Goal: Task Accomplishment & Management: Manage account settings

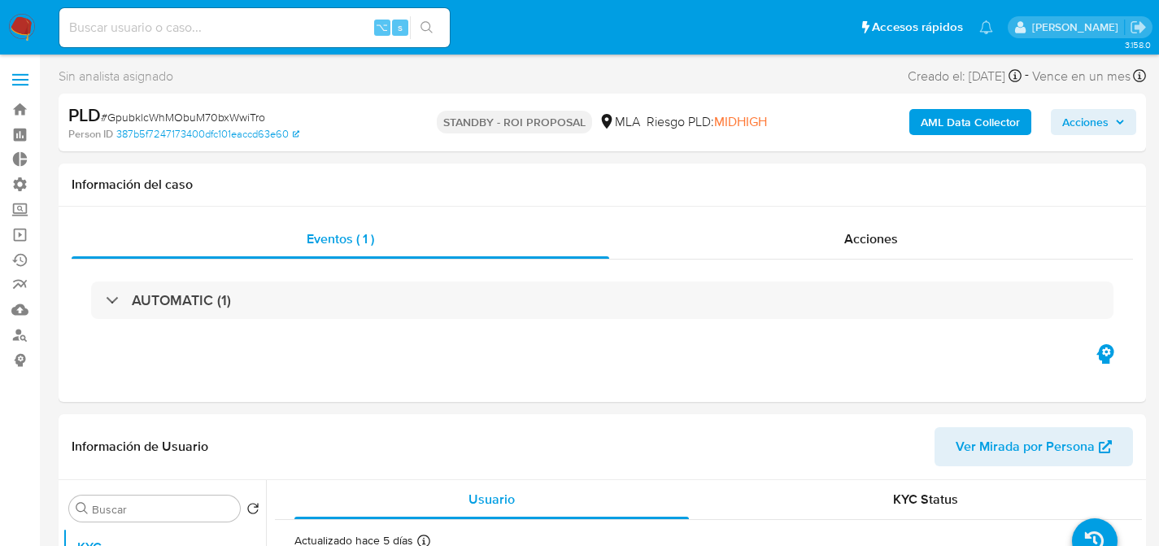
select select "10"
click at [232, 25] on input at bounding box center [254, 27] width 390 height 21
paste input "zfXfPv4l9a4AiJHpjGS29nDs"
type input "zfXfPv4l9a4AiJHpjGS29nDs"
select select "10"
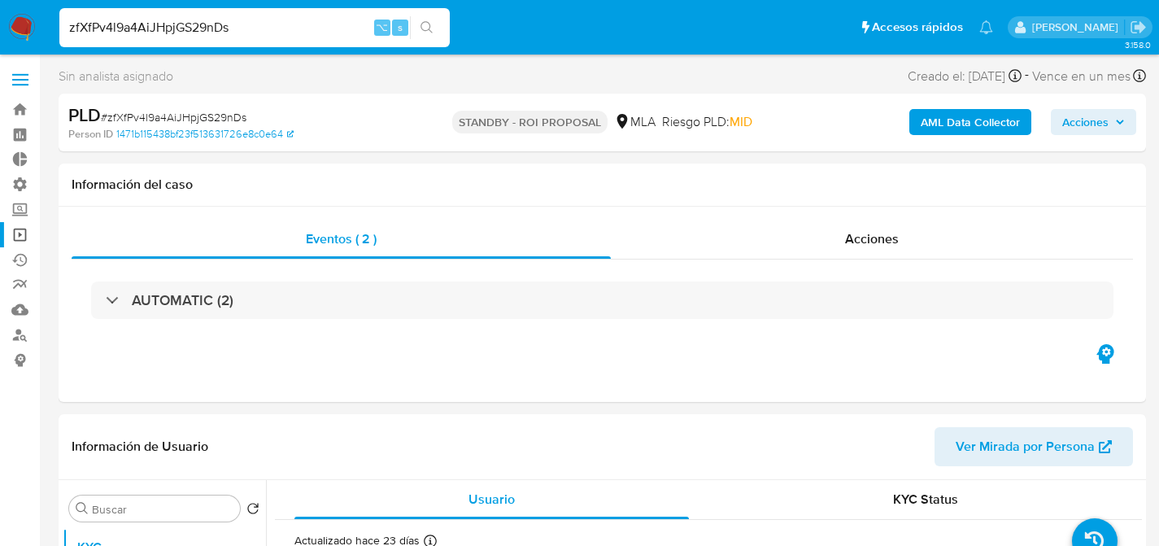
click at [21, 229] on link "Operaciones masivas" at bounding box center [97, 234] width 194 height 25
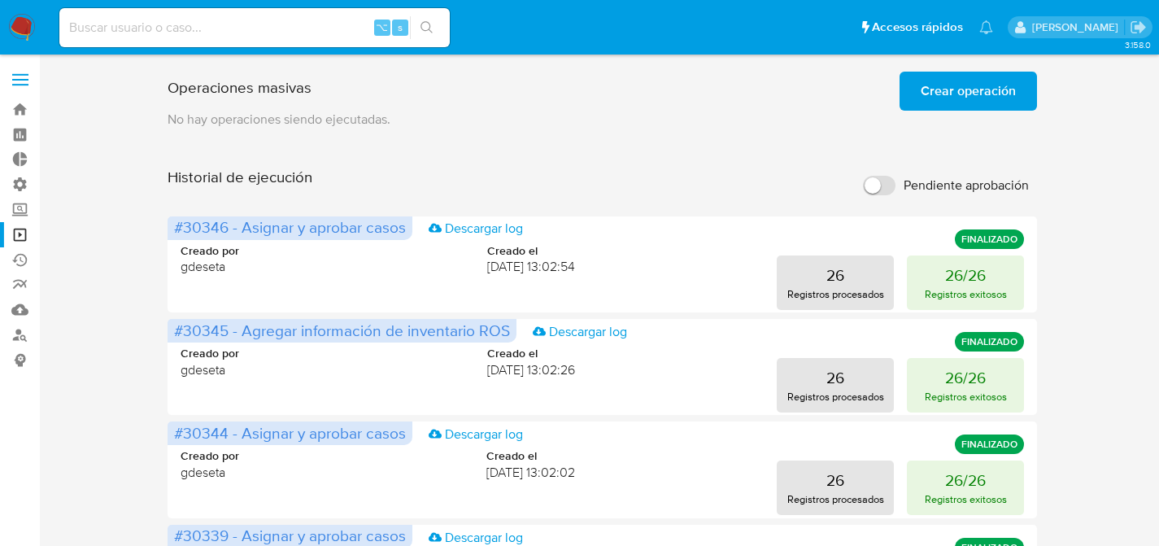
click at [996, 87] on span "Crear operación" at bounding box center [967, 91] width 95 height 36
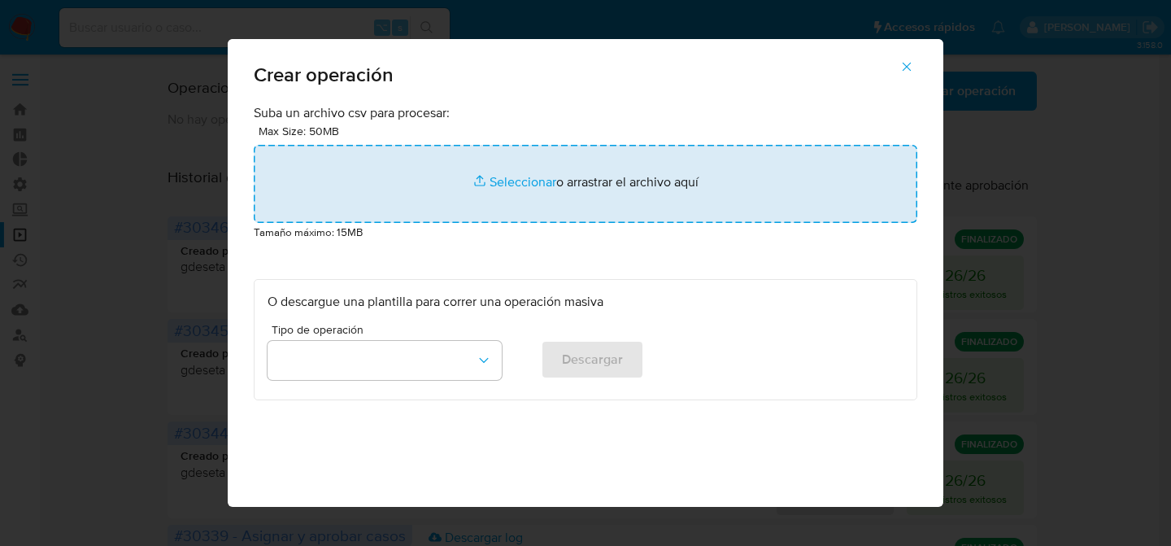
click at [361, 193] on input "file" at bounding box center [586, 184] width 664 height 78
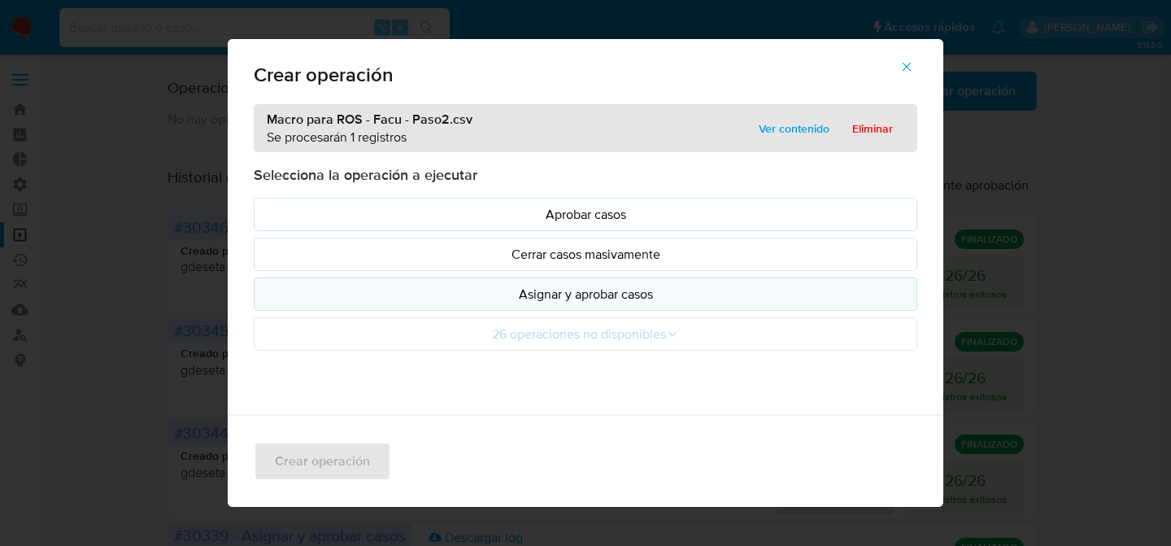
click at [524, 296] on p "Asignar y aprobar casos" at bounding box center [586, 294] width 636 height 19
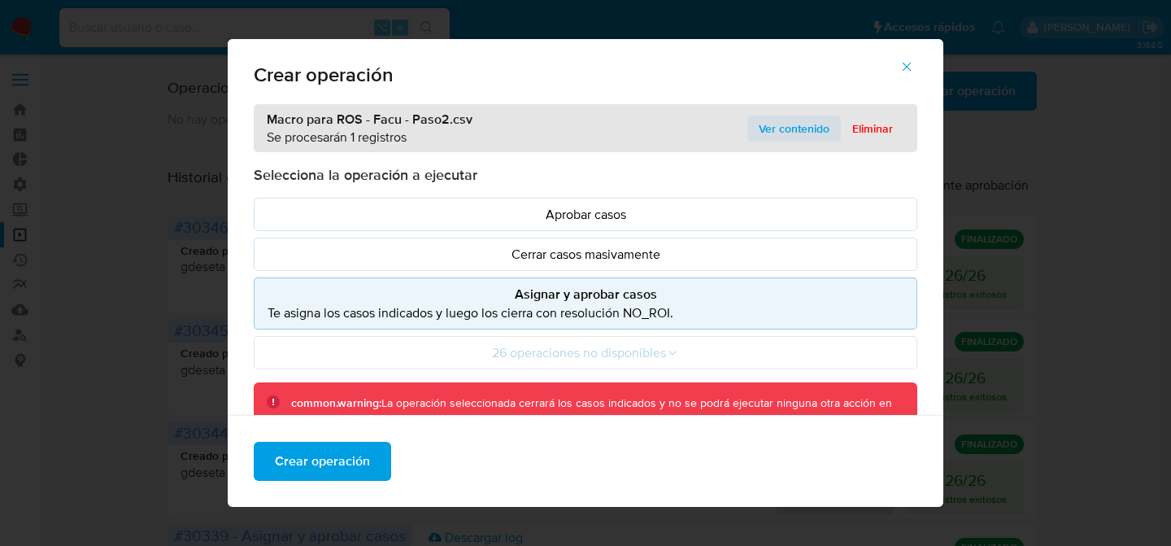
click at [779, 119] on span "Ver contenido" at bounding box center [794, 128] width 71 height 23
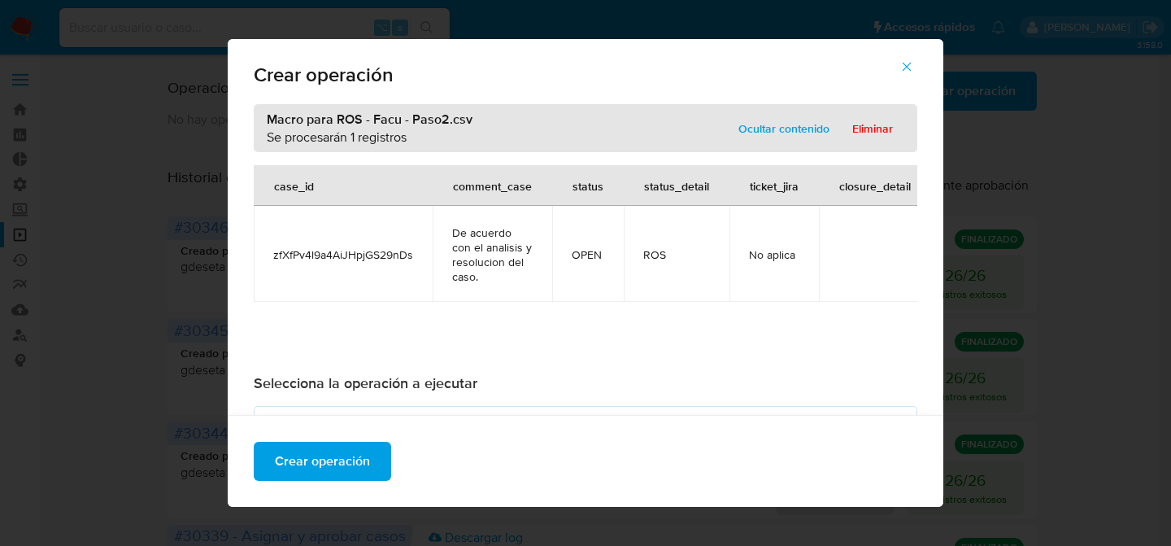
drag, startPoint x: 444, startPoint y: 225, endPoint x: 509, endPoint y: 294, distance: 94.9
click at [509, 294] on td "De acuerdo con el analisis y resolucion del caso." at bounding box center [493, 254] width 120 height 96
drag, startPoint x: 602, startPoint y: 249, endPoint x: 648, endPoint y: 248, distance: 46.4
click at [646, 247] on tr "zfXfPv4l9a4AiJHpjGS29nDs De acuerdo con el analisis y resolucion del caso. OPEN…" at bounding box center [592, 254] width 677 height 96
drag, startPoint x: 665, startPoint y: 263, endPoint x: 738, endPoint y: 272, distance: 72.9
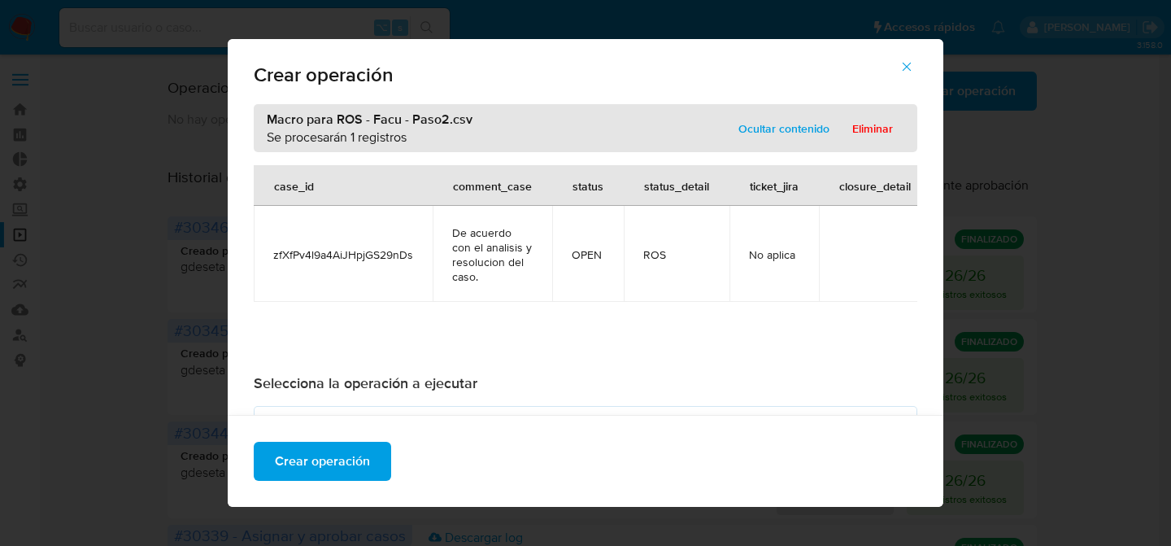
click at [751, 263] on tr "zfXfPv4l9a4AiJHpjGS29nDs De acuerdo con el analisis y resolucion del caso. OPEN…" at bounding box center [592, 254] width 677 height 96
click at [733, 275] on td "No aplica" at bounding box center [773, 254] width 89 height 96
click at [290, 467] on span "Crear operación" at bounding box center [322, 461] width 95 height 36
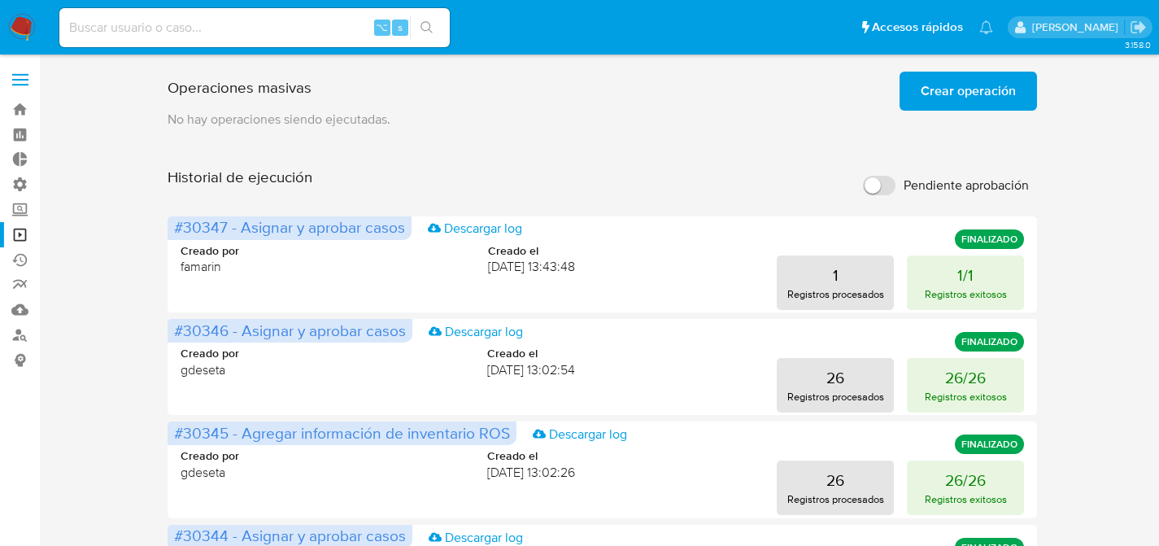
click at [981, 97] on span "Crear operación" at bounding box center [967, 91] width 95 height 36
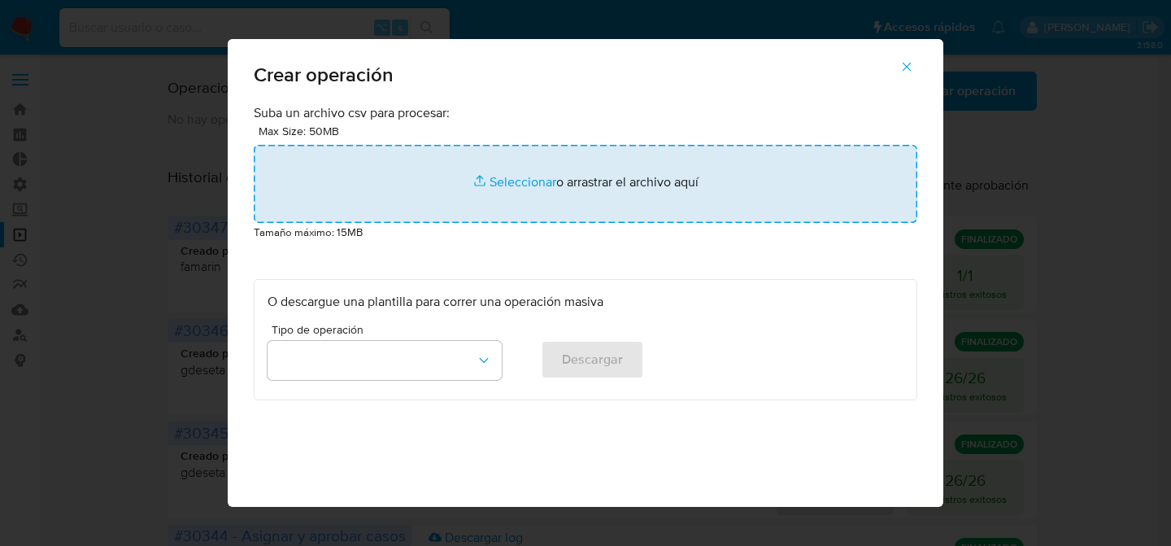
click at [254, 204] on input "file" at bounding box center [586, 184] width 664 height 78
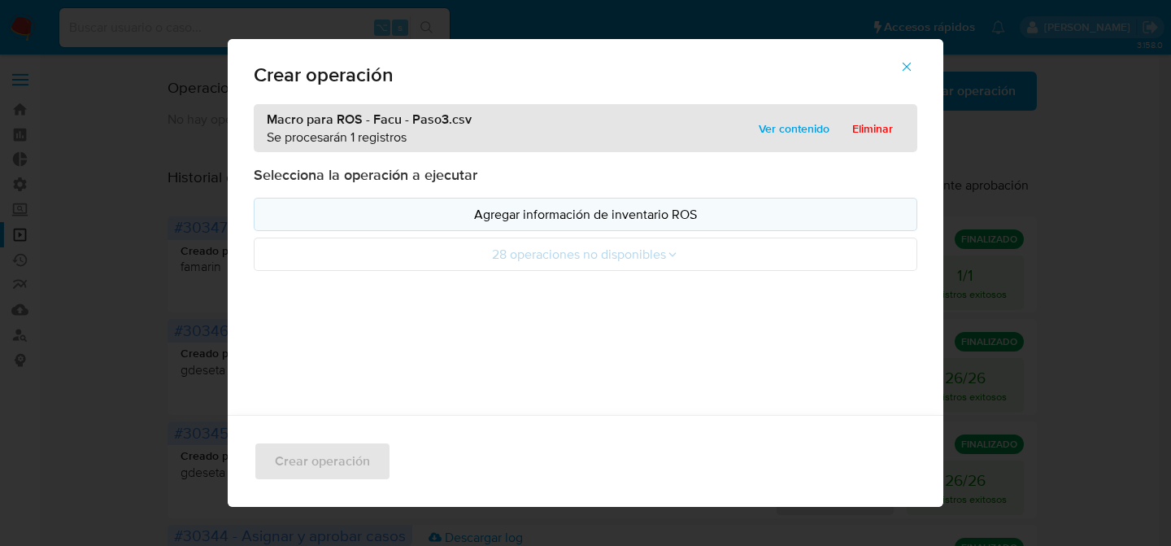
click at [529, 218] on p "Agregar información de inventario ROS" at bounding box center [586, 214] width 636 height 19
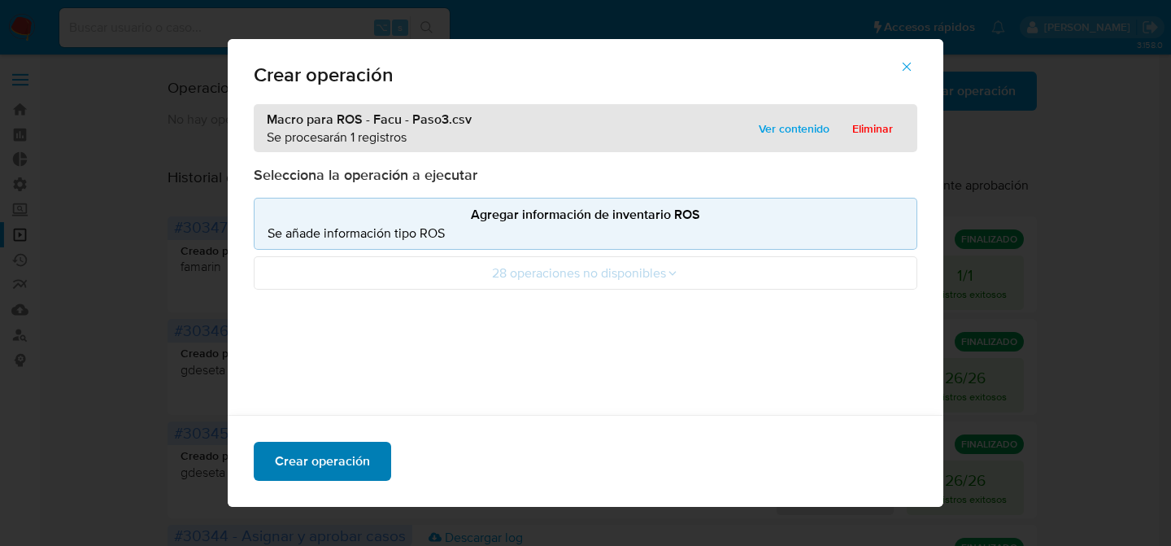
click at [309, 463] on span "Crear operación" at bounding box center [322, 461] width 95 height 36
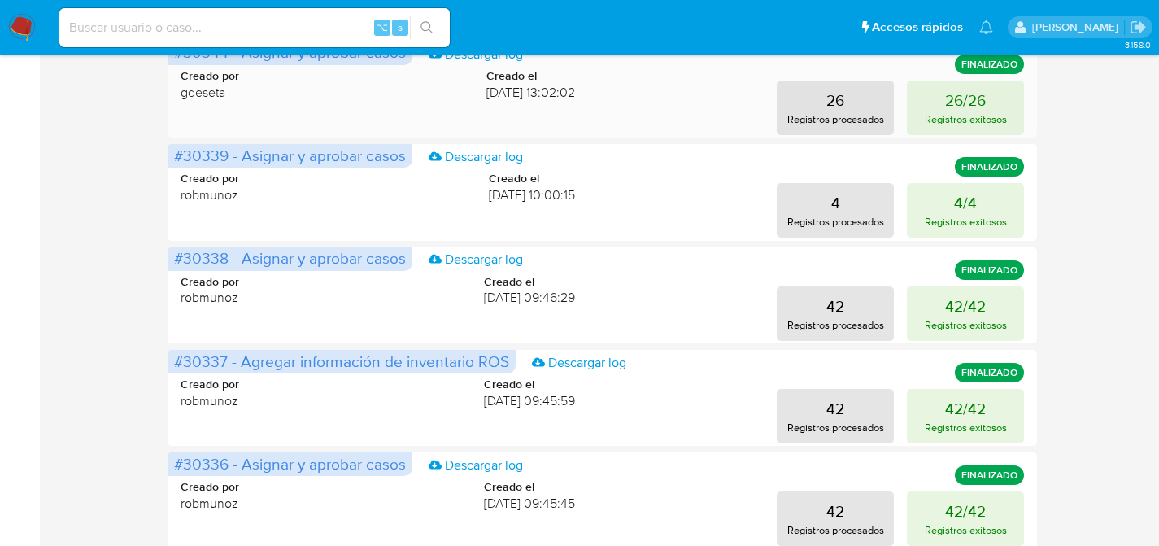
scroll to position [812, 0]
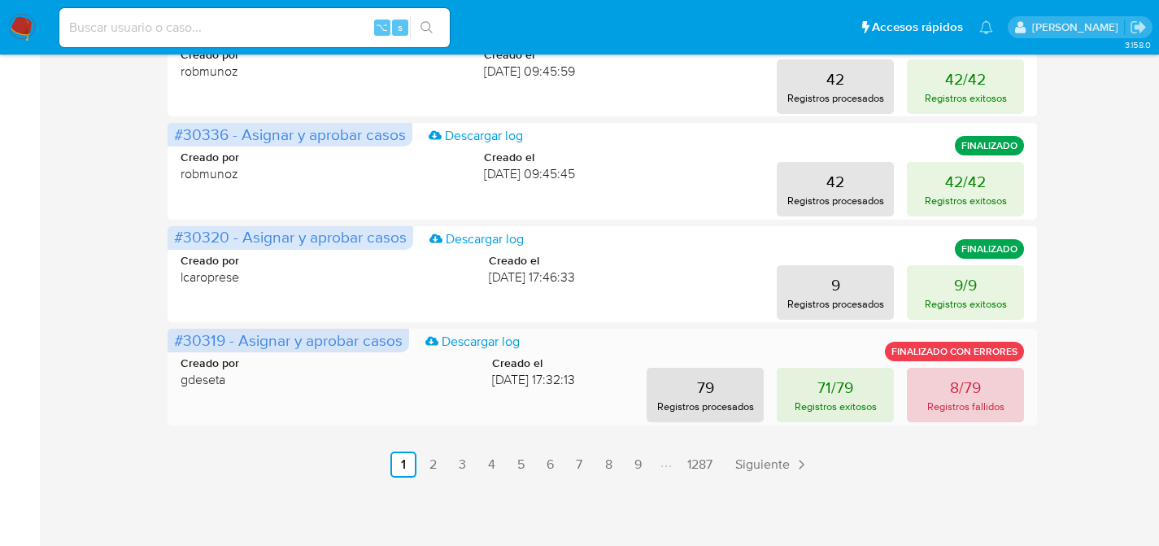
click at [936, 391] on button "8/79 Registros fallidos" at bounding box center [965, 395] width 117 height 54
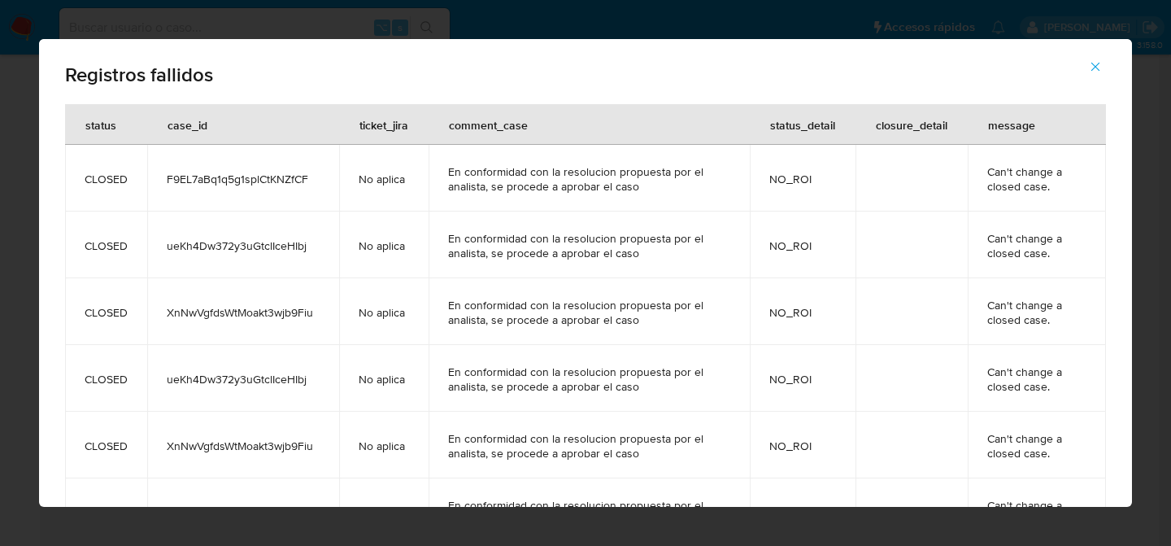
click at [1052, 260] on td "Can't change a closed case." at bounding box center [1037, 244] width 138 height 67
click at [1015, 238] on span "Can't change a closed case." at bounding box center [1036, 245] width 99 height 29
click at [1091, 66] on icon "button" at bounding box center [1095, 66] width 15 height 15
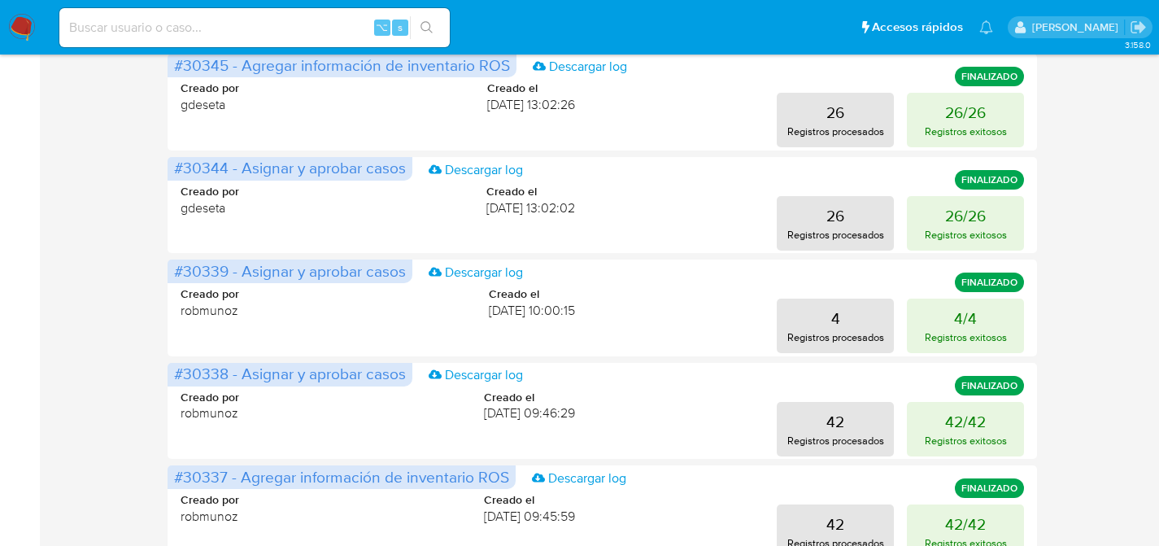
scroll to position [0, 0]
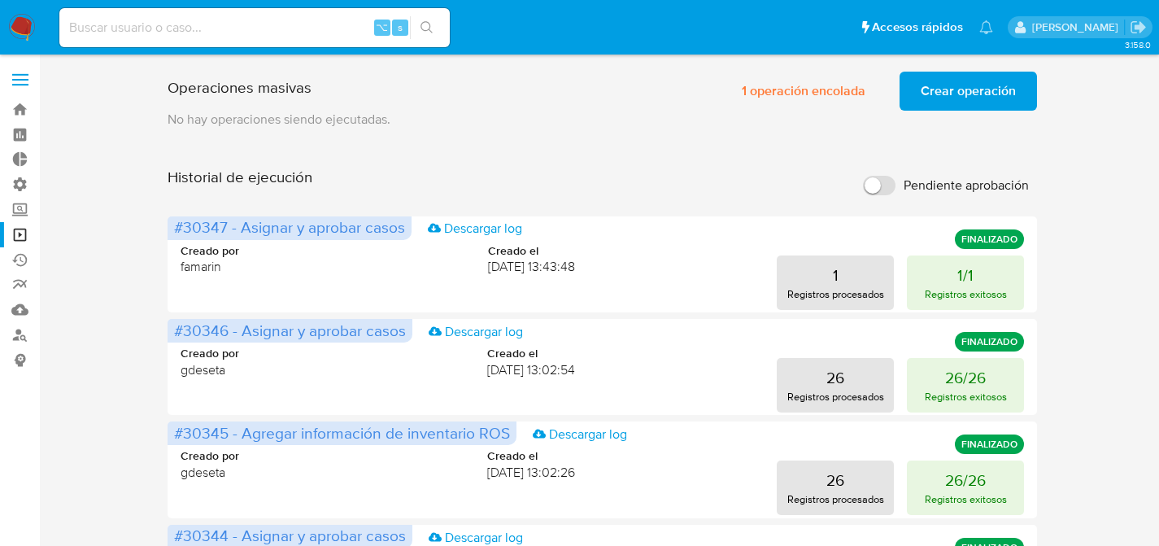
click at [662, 128] on p "No hay operaciones siendo ejecutadas." at bounding box center [603, 120] width 870 height 18
click at [789, 106] on span "1 operación encolada" at bounding box center [804, 91] width 124 height 36
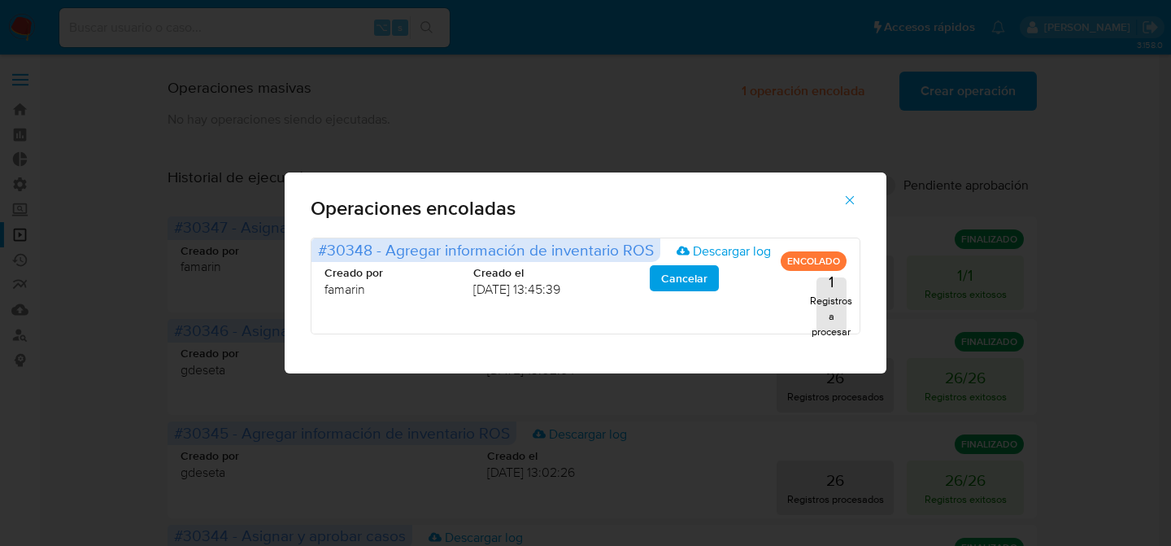
click at [849, 199] on icon "button" at bounding box center [850, 200] width 9 height 9
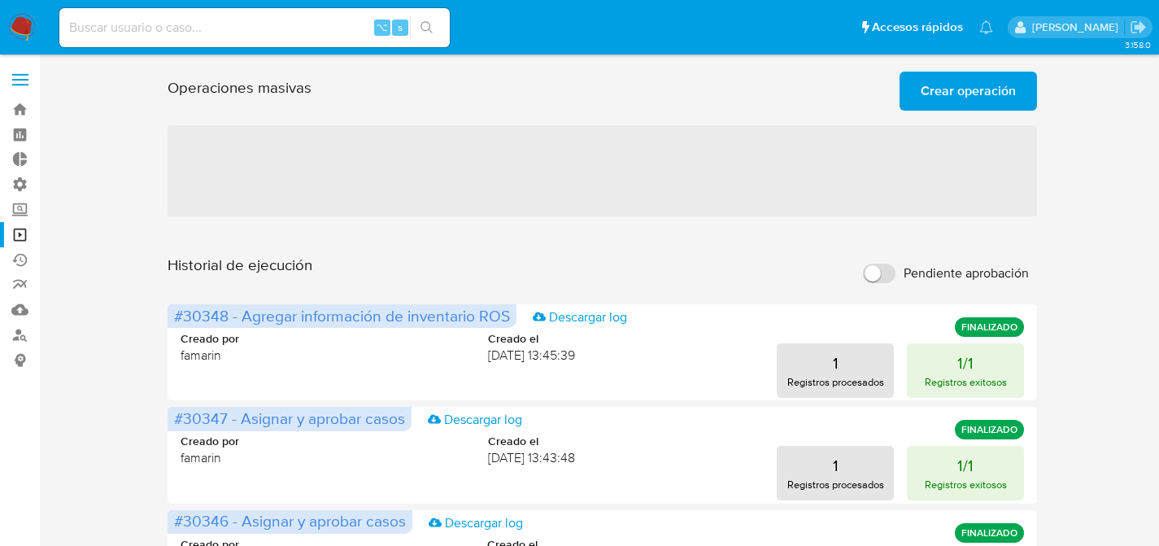
click at [935, 107] on span "Crear operación" at bounding box center [967, 91] width 95 height 36
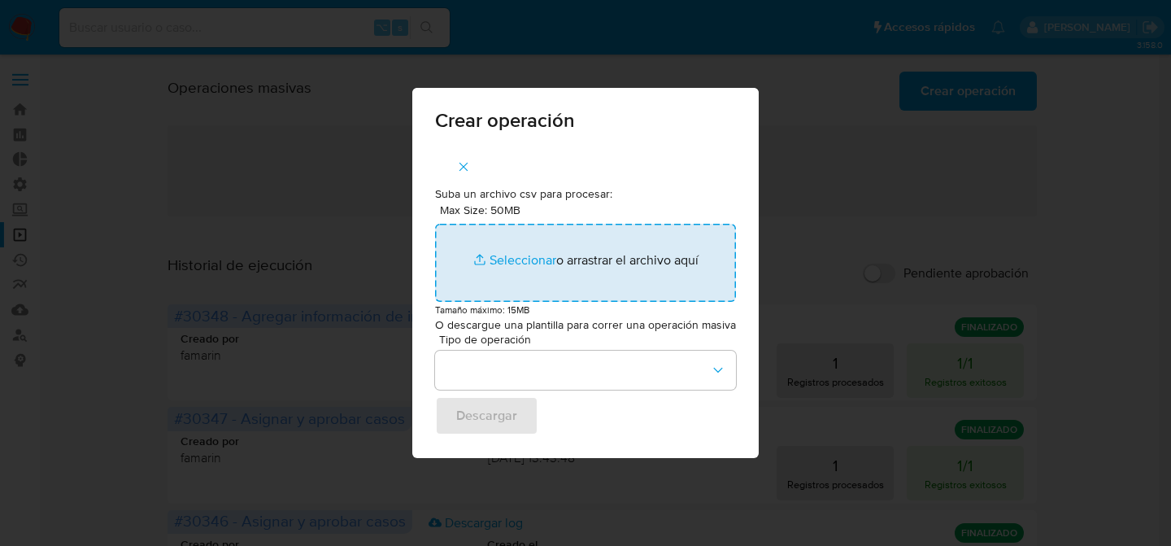
click at [486, 253] on input "Max Size: 50MB Seleccionar archivos" at bounding box center [585, 263] width 301 height 78
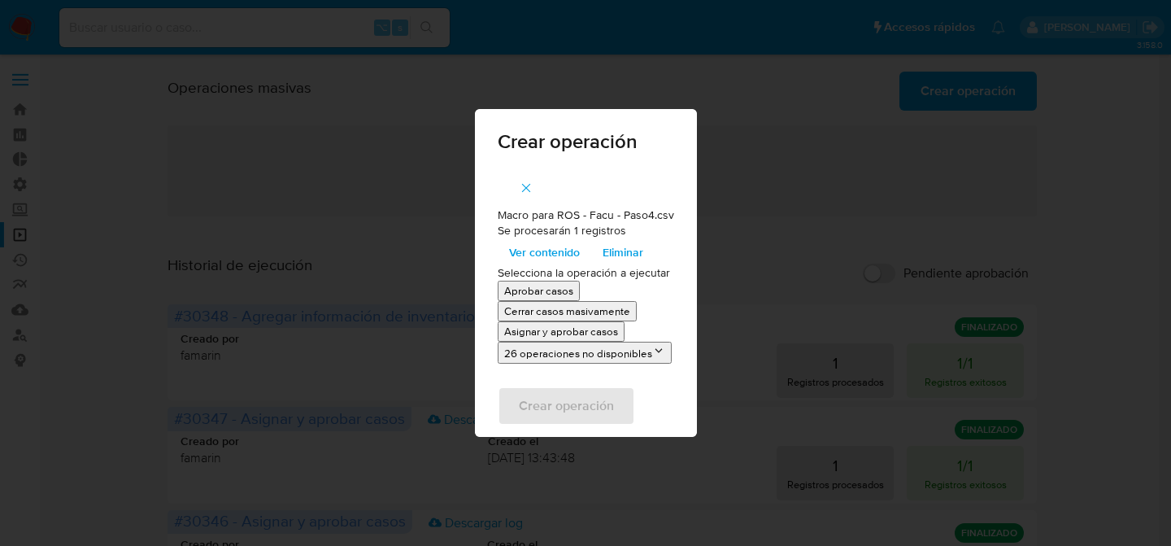
click at [586, 336] on p "Asignar y aprobar casos" at bounding box center [561, 331] width 114 height 15
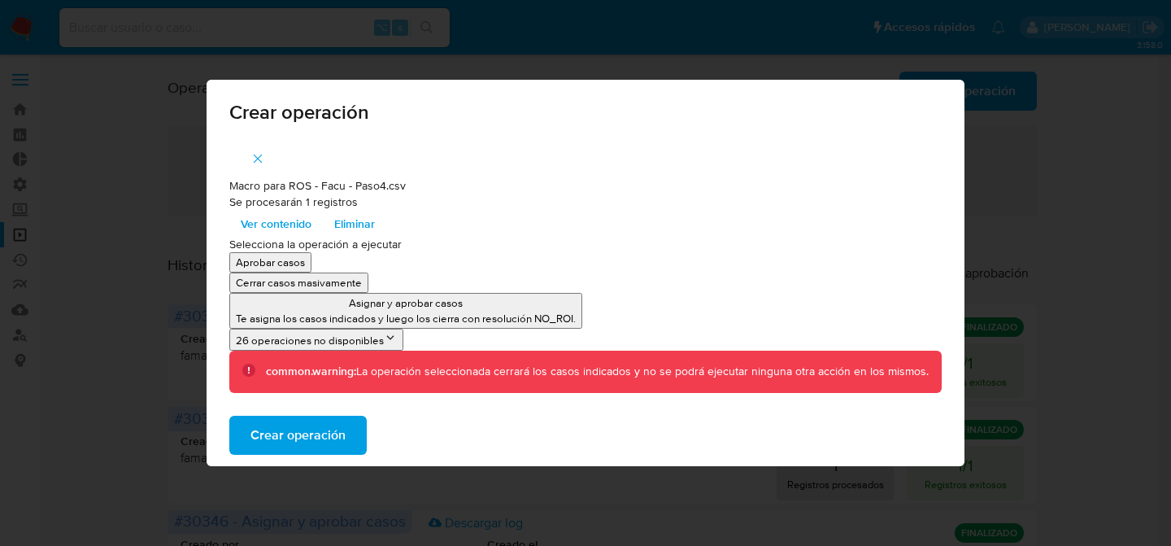
click at [350, 424] on button "Crear operación" at bounding box center [297, 435] width 137 height 39
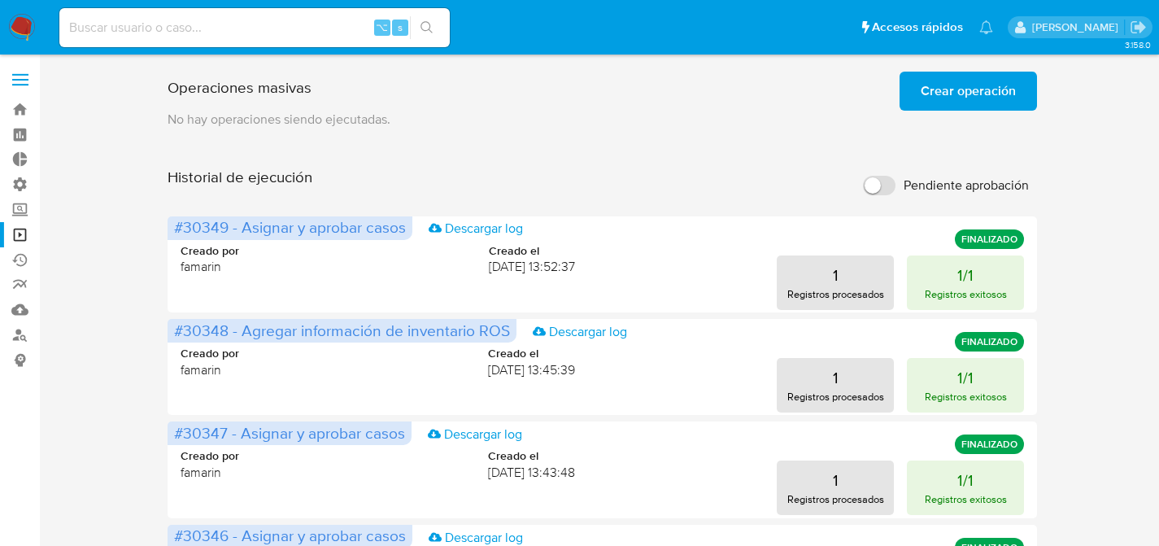
click at [590, 111] on p "No hay operaciones siendo ejecutadas." at bounding box center [603, 120] width 870 height 18
click at [489, 244] on span "Creado el" at bounding box center [532, 250] width 86 height 15
click at [547, 453] on span "Creado el" at bounding box center [531, 455] width 87 height 15
click at [606, 455] on div "Creado por famarin Creado el [DATE] 13:43:48 1 Registros procesados 1/1 Registr…" at bounding box center [603, 471] width 844 height 87
click at [949, 483] on button "1/1 Registros exitosos" at bounding box center [965, 487] width 117 height 54
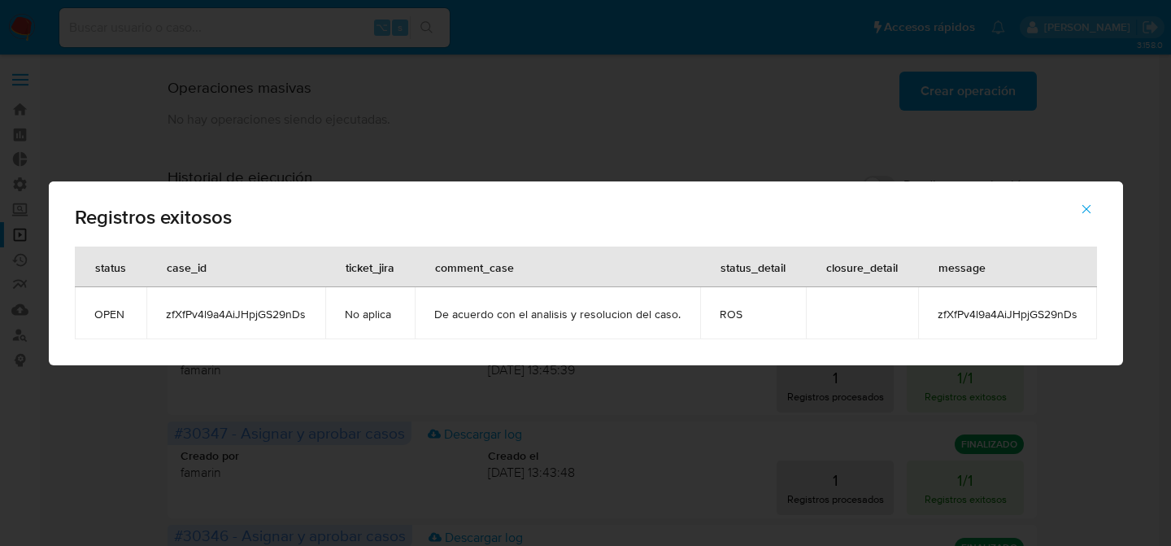
click at [242, 315] on span "zfXfPv4l9a4AiJHpjGS29nDs" at bounding box center [236, 314] width 140 height 15
click at [1056, 107] on div "Registros exitosos status case_id ticket_jira comment_case status_detail closur…" at bounding box center [585, 273] width 1171 height 546
click at [1093, 205] on button "button" at bounding box center [1086, 208] width 57 height 39
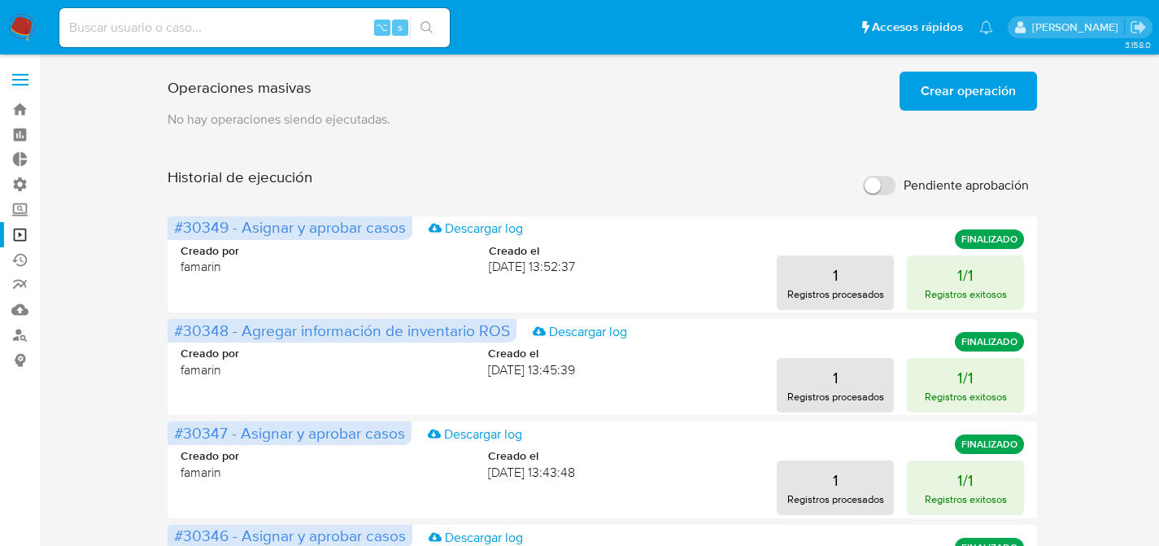
click at [245, 24] on input at bounding box center [254, 27] width 390 height 21
paste input "zfXfPv4l9a4AiJHpjGS29nDs"
type input "zfXfPv4l9a4AiJHpjGS29nDs"
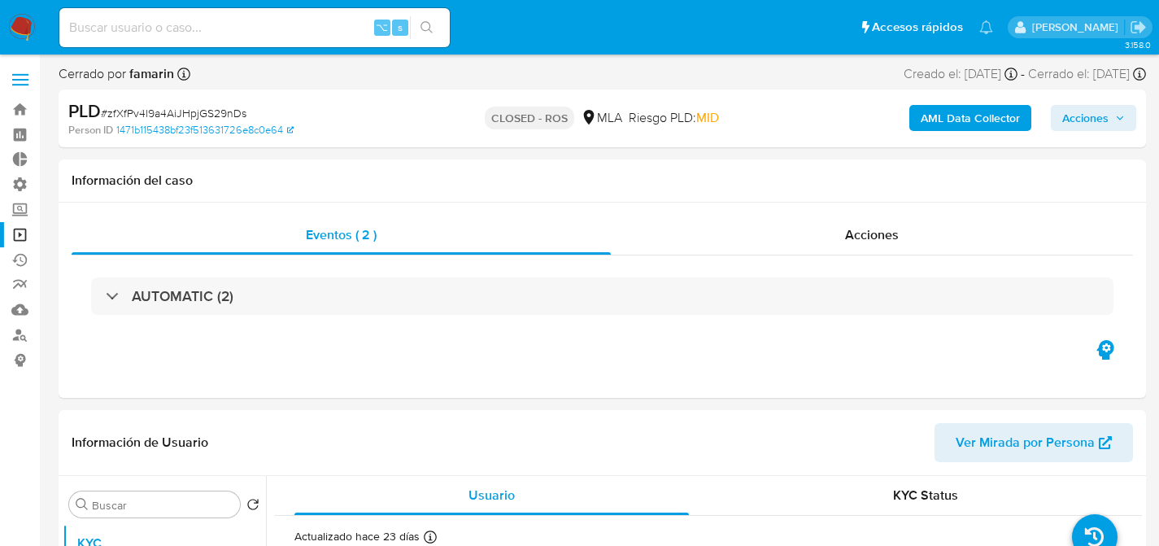
select select "10"
click at [24, 247] on link "Ejecuciones automáticas" at bounding box center [97, 259] width 194 height 25
click at [18, 239] on link "Operaciones masivas" at bounding box center [97, 234] width 194 height 25
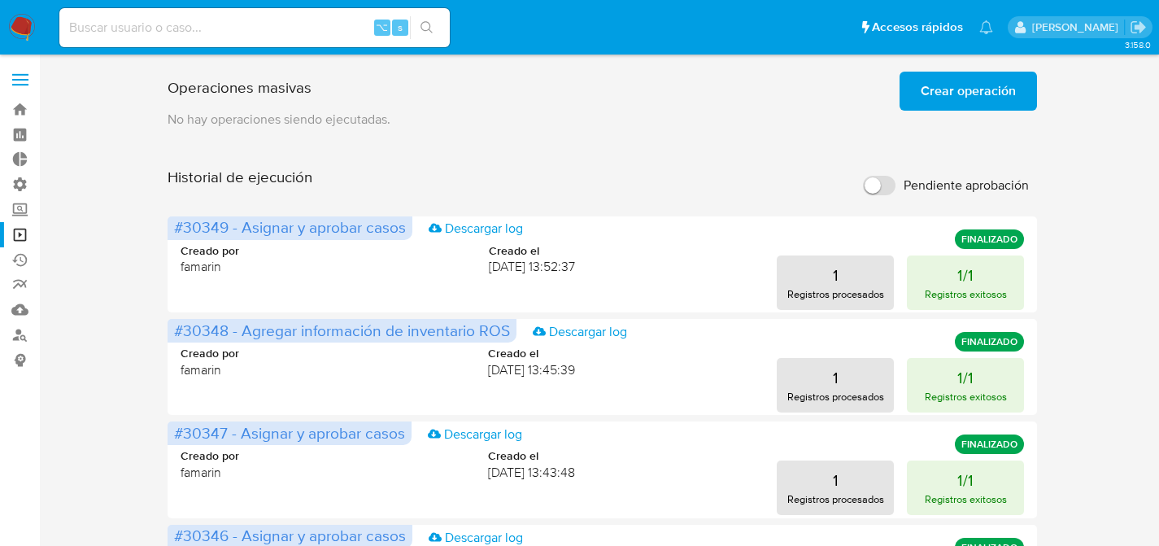
click at [972, 97] on span "Crear operación" at bounding box center [967, 91] width 95 height 36
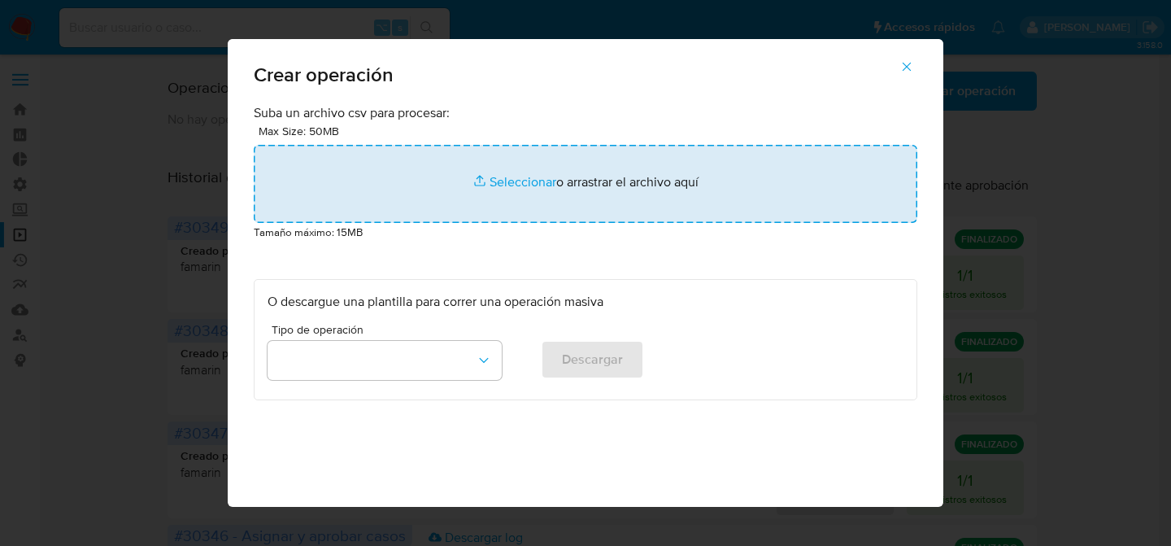
click at [430, 198] on input "file" at bounding box center [586, 184] width 664 height 78
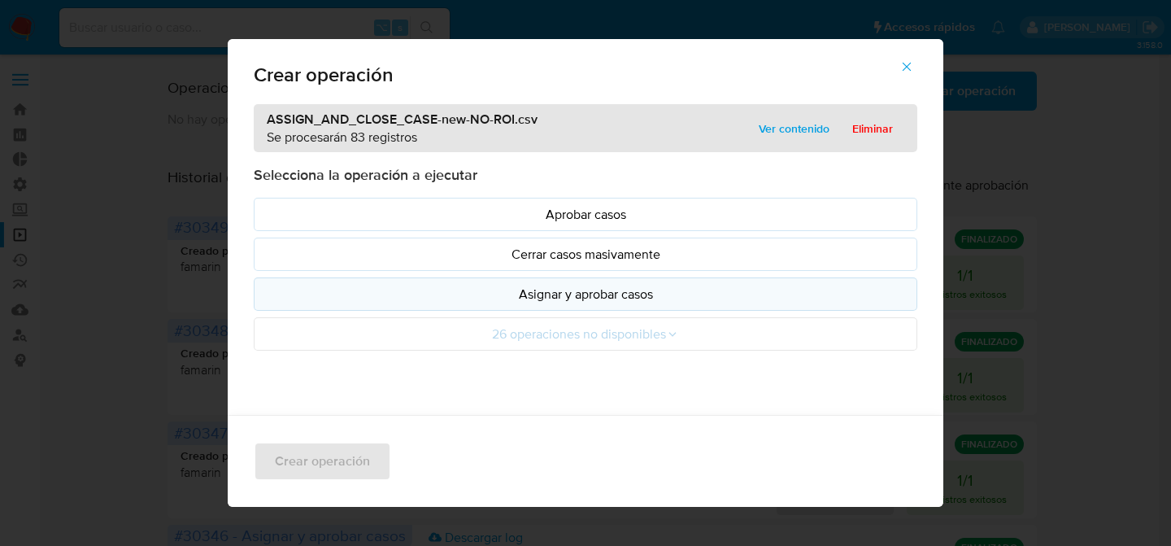
click at [587, 297] on p "Asignar y aprobar casos" at bounding box center [586, 294] width 636 height 19
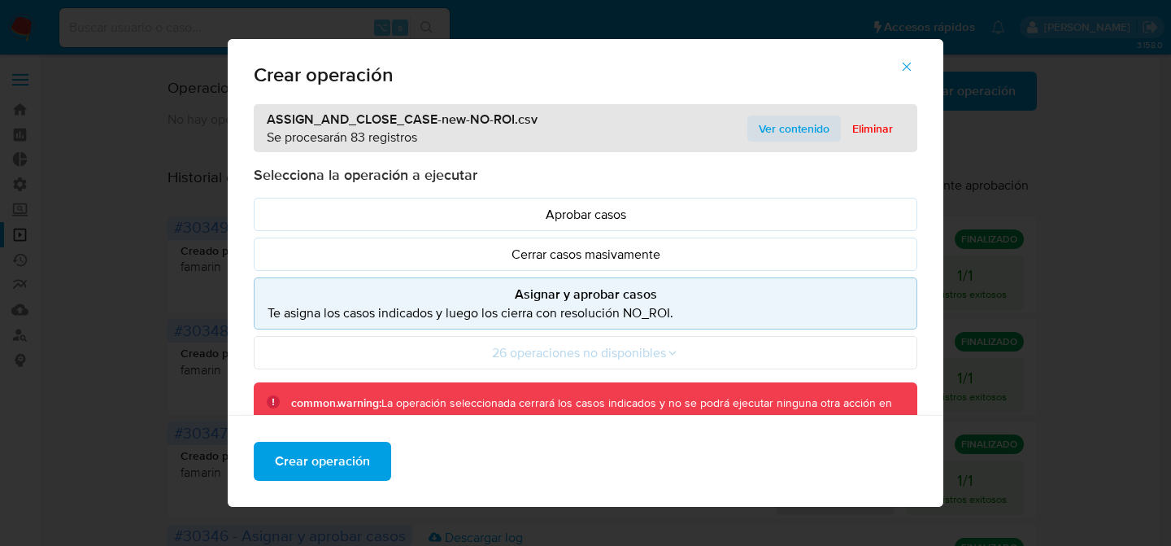
click at [764, 132] on span "Ver contenido" at bounding box center [794, 128] width 71 height 23
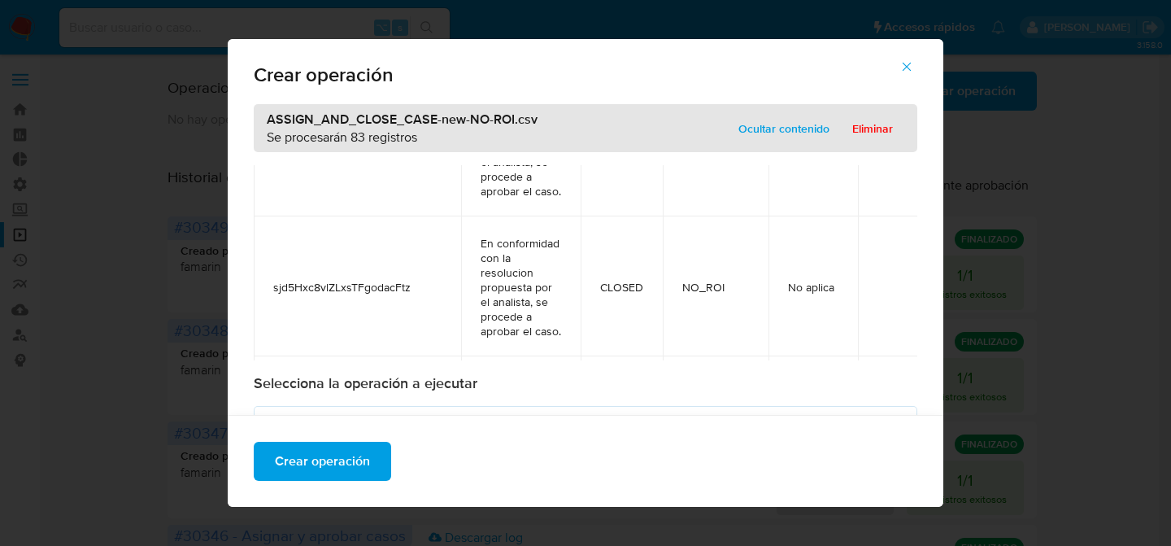
scroll to position [12578, 0]
click at [489, 455] on div "Crear operación" at bounding box center [586, 461] width 716 height 92
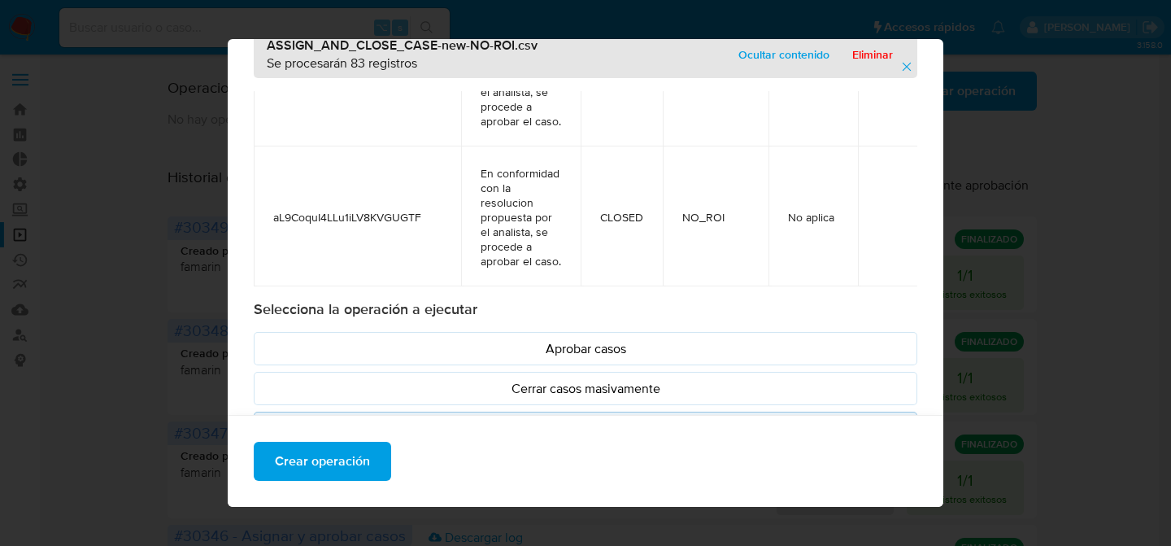
scroll to position [233, 0]
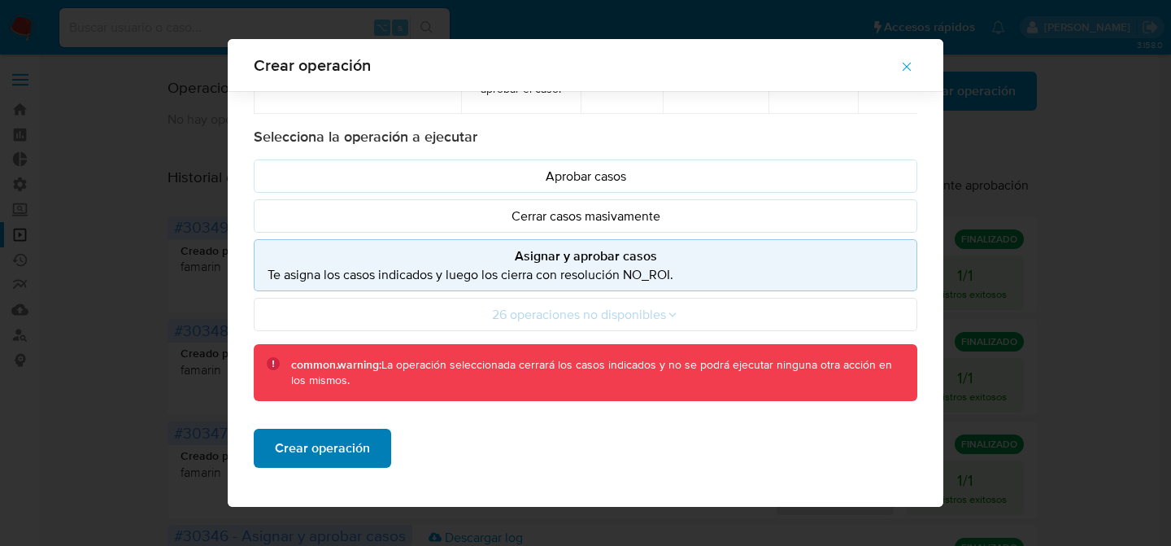
click at [373, 431] on button "Crear operación" at bounding box center [322, 448] width 137 height 39
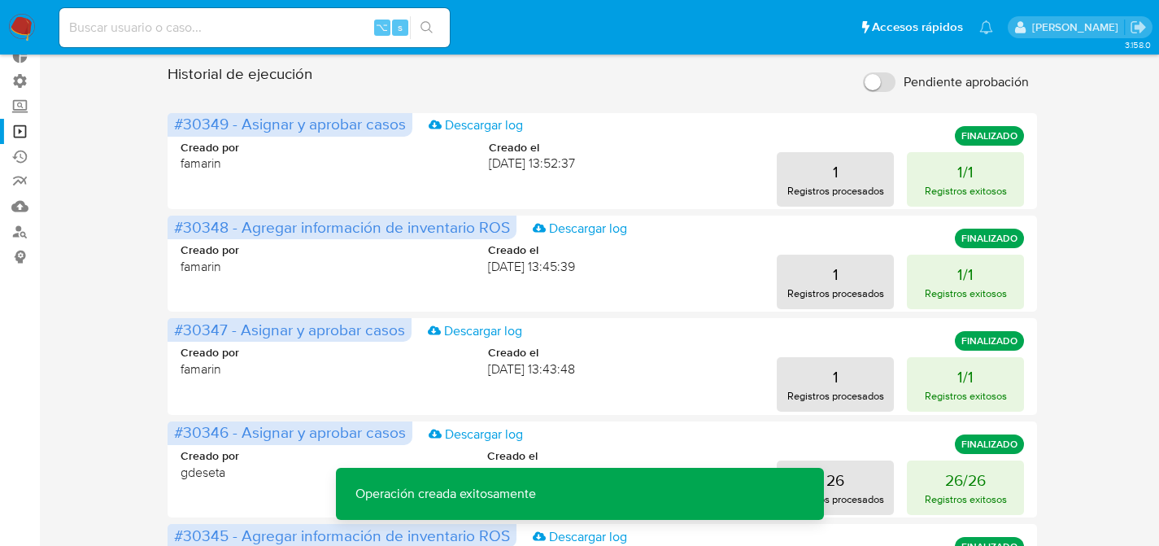
scroll to position [0, 0]
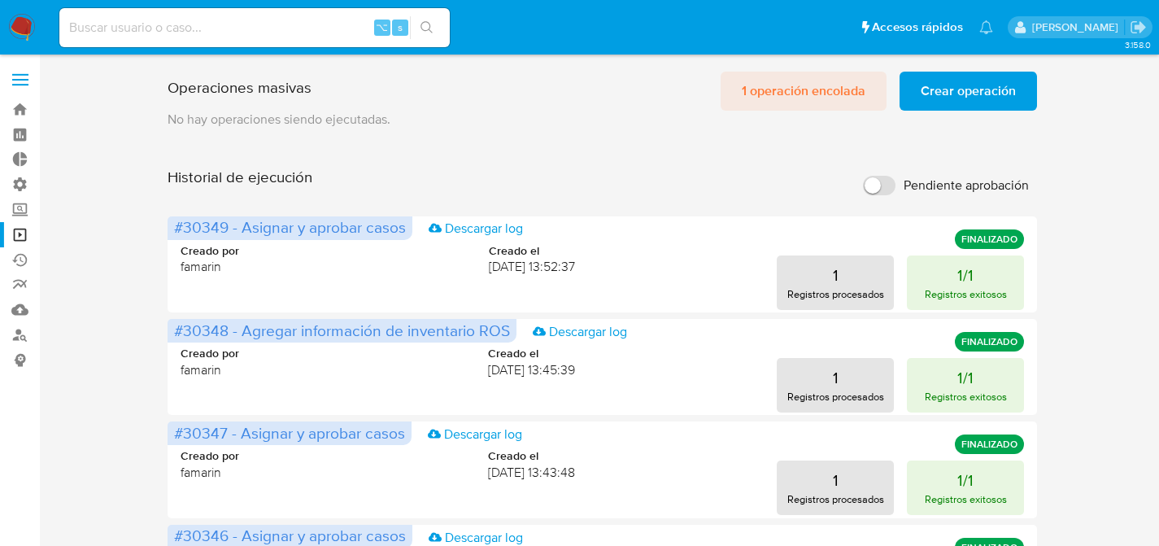
click at [811, 93] on span "1 operación encolada" at bounding box center [804, 91] width 124 height 36
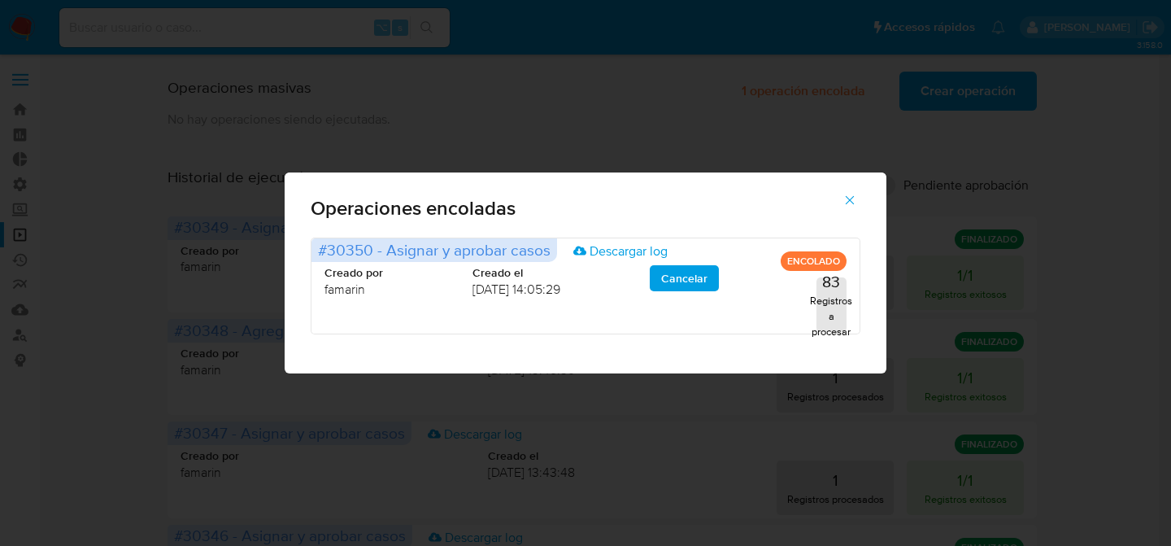
click at [846, 194] on icon "button" at bounding box center [849, 200] width 15 height 15
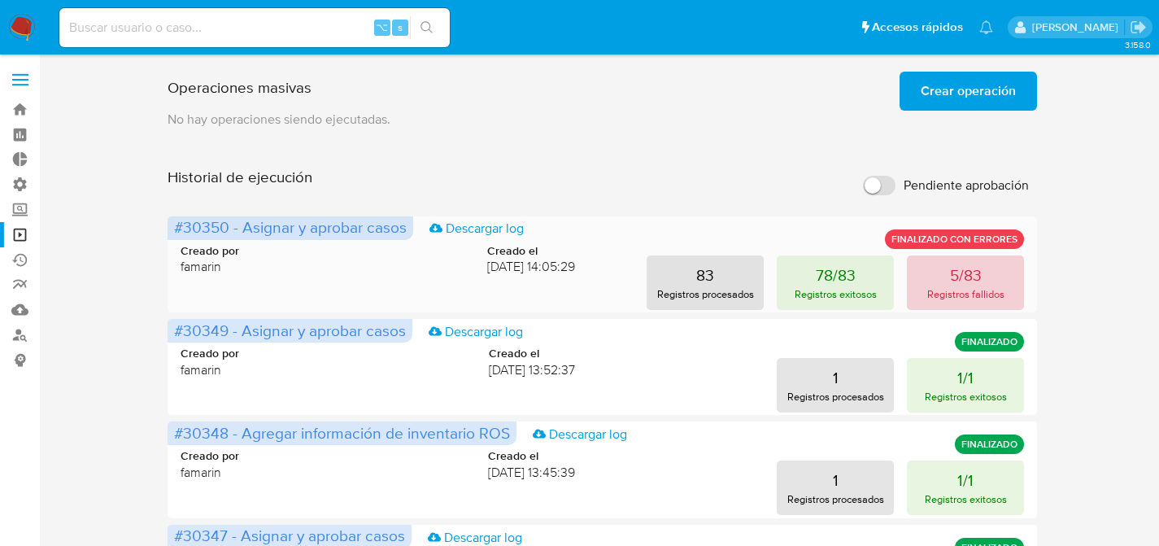
click at [937, 289] on p "Registros fallidos" at bounding box center [965, 293] width 77 height 15
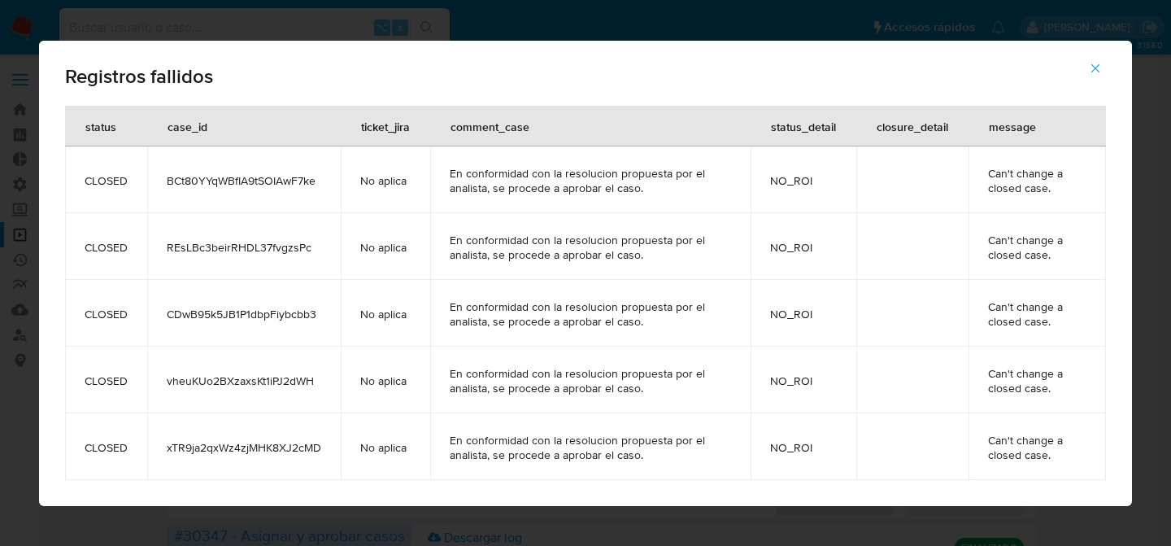
click at [1096, 70] on icon "button" at bounding box center [1095, 68] width 15 height 15
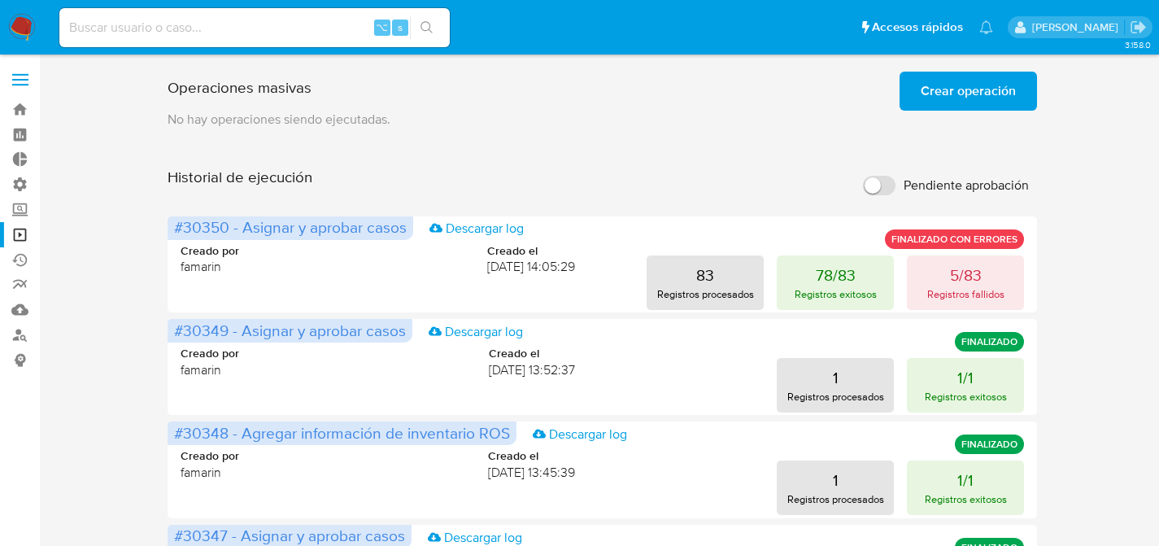
click at [22, 38] on img at bounding box center [22, 28] width 28 height 28
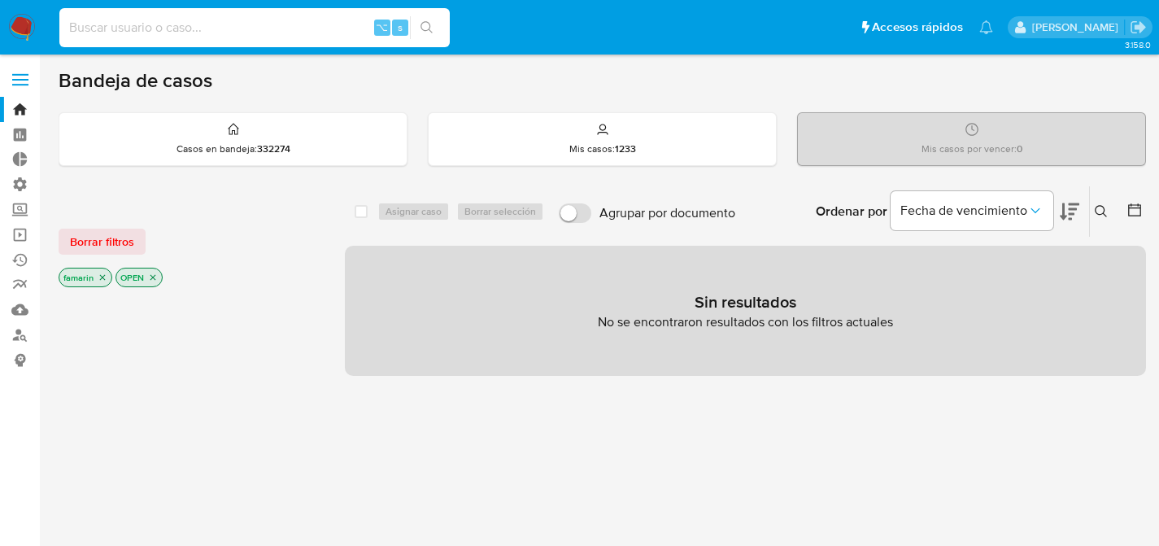
click at [227, 31] on input at bounding box center [254, 27] width 390 height 21
paste input "dmd1srmjOfrZv3ovSDAikxHK"
type input "dmd1srmjOfrZv3ovSDAikxHK"
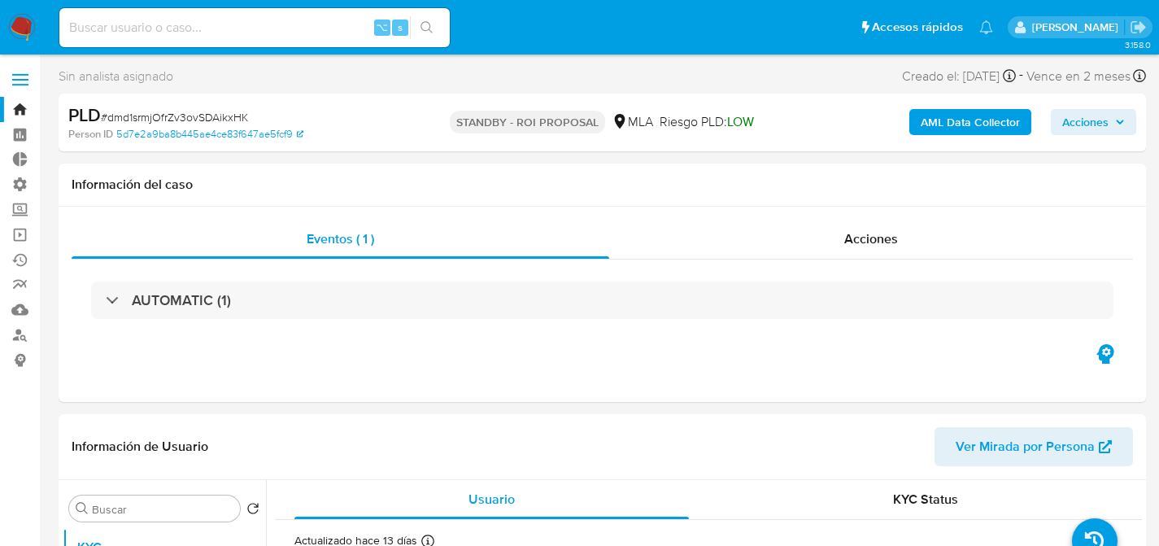
select select "10"
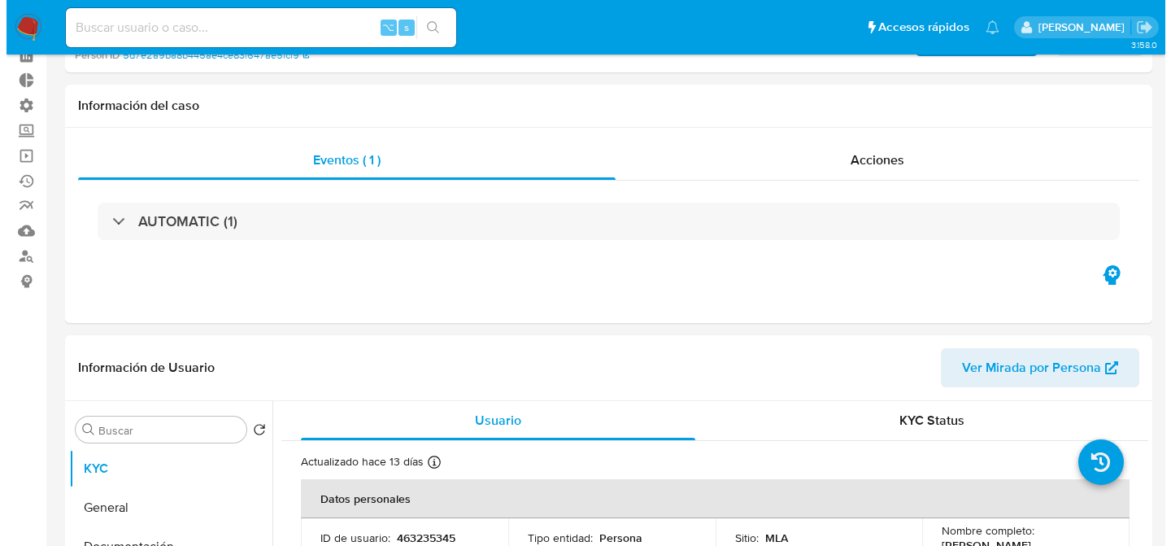
scroll to position [289, 0]
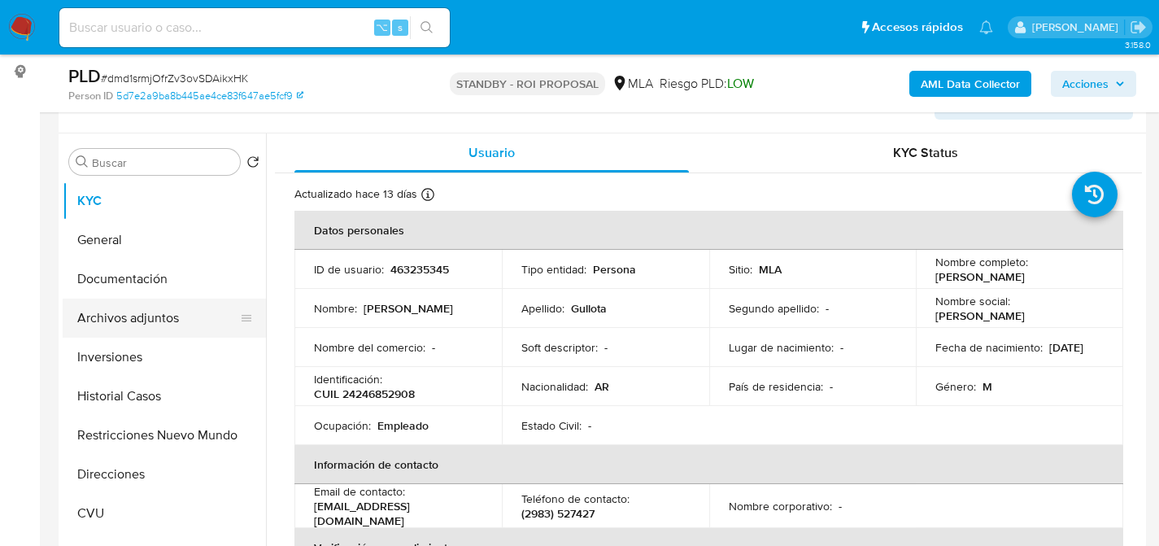
click at [130, 310] on button "Archivos adjuntos" at bounding box center [158, 317] width 190 height 39
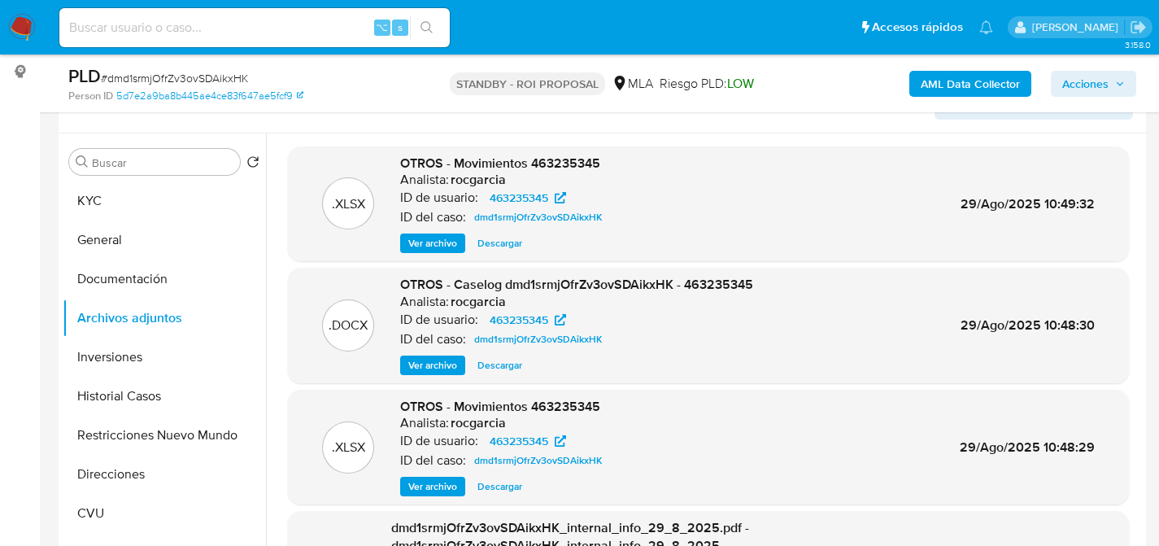
click at [434, 363] on span "Ver archivo" at bounding box center [432, 365] width 49 height 16
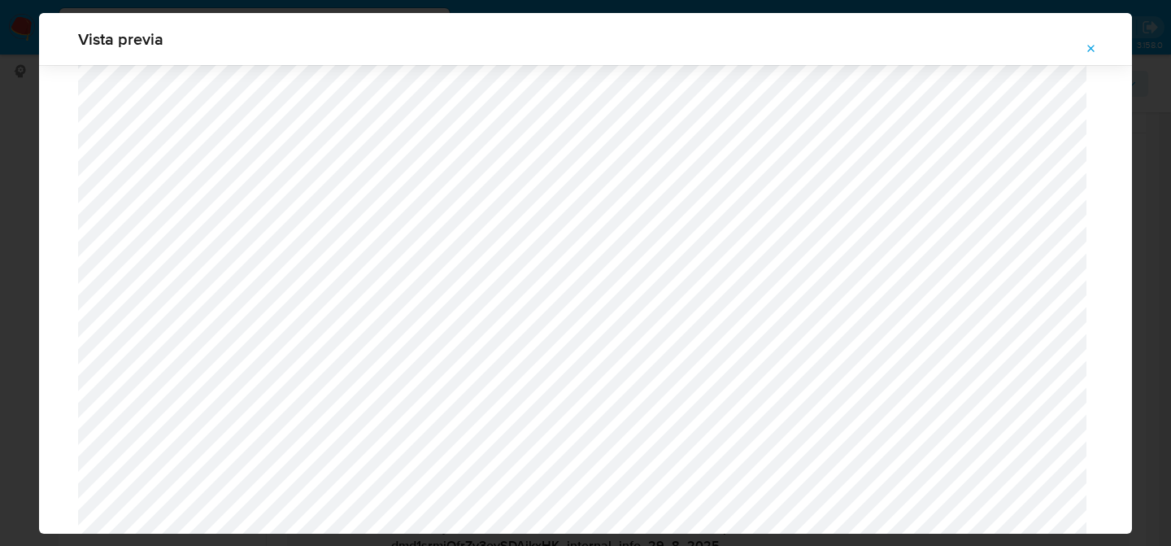
scroll to position [742, 0]
click at [1093, 50] on icon "Attachment preview" at bounding box center [1091, 48] width 7 height 7
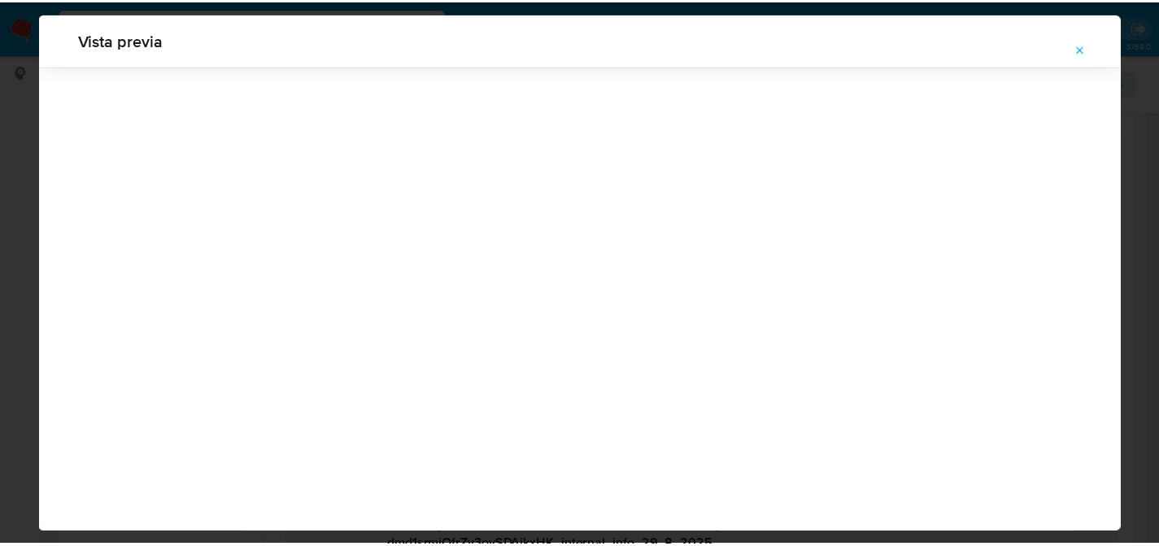
scroll to position [52, 0]
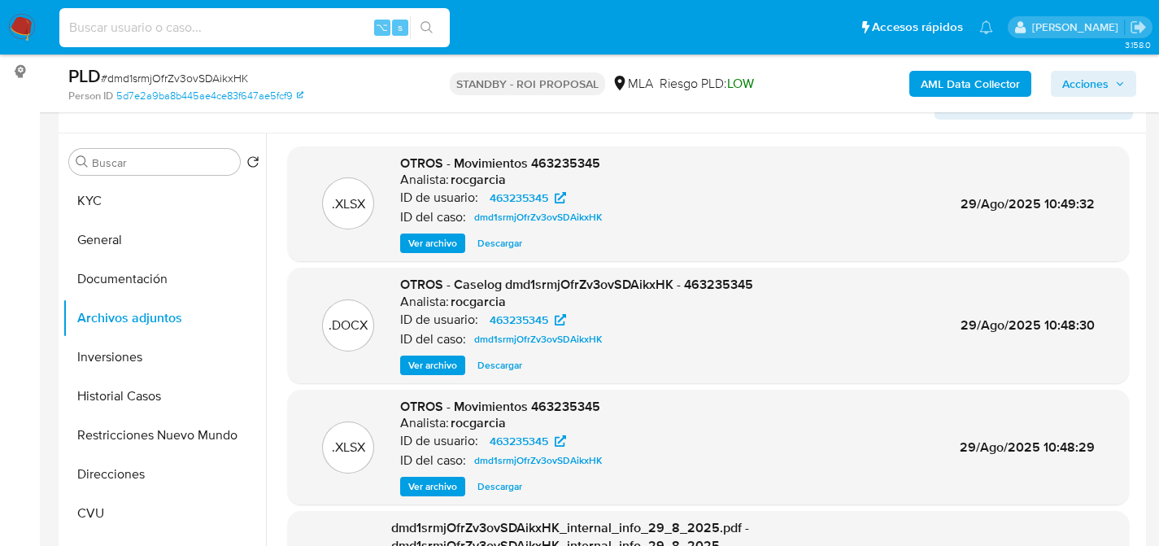
click at [212, 25] on input at bounding box center [254, 27] width 390 height 21
paste input "1FO8f6v0FNiacwbv8ZkdWaxq"
type input "1FO8f6v0FNiacwbv8ZkdWaxq"
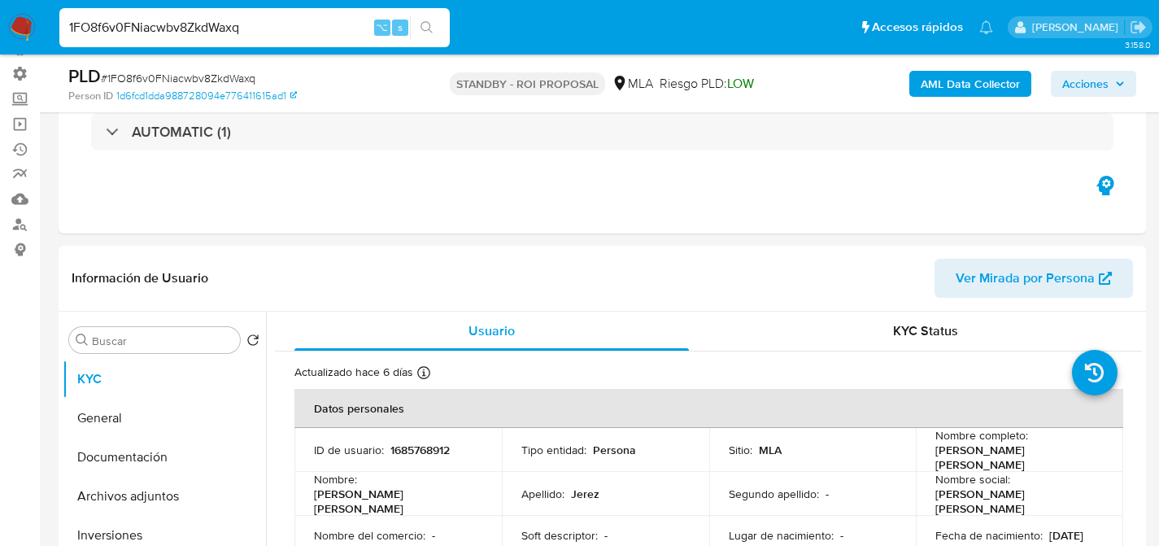
select select "10"
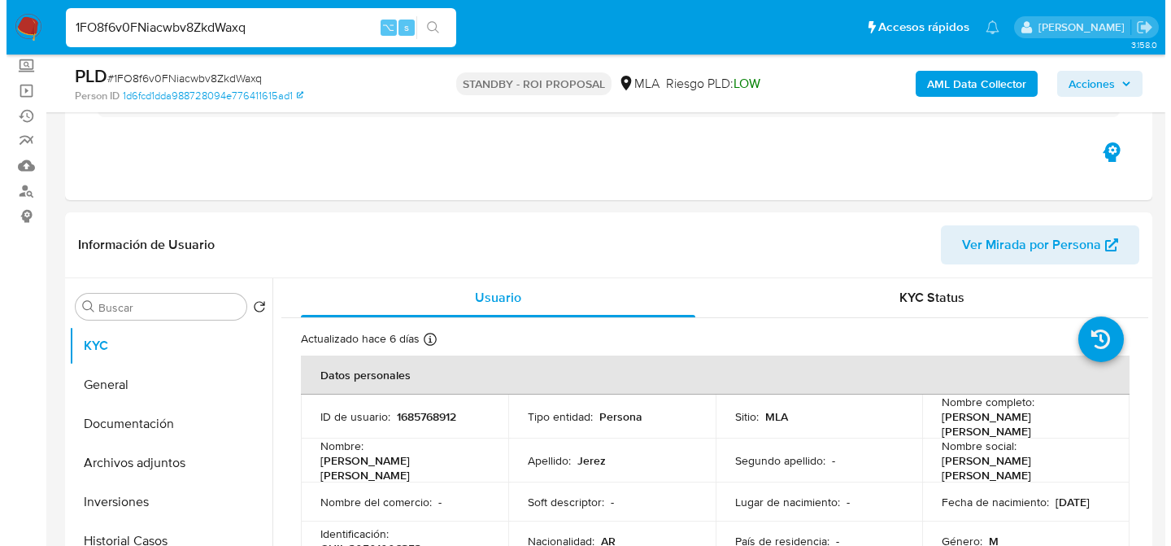
scroll to position [218, 0]
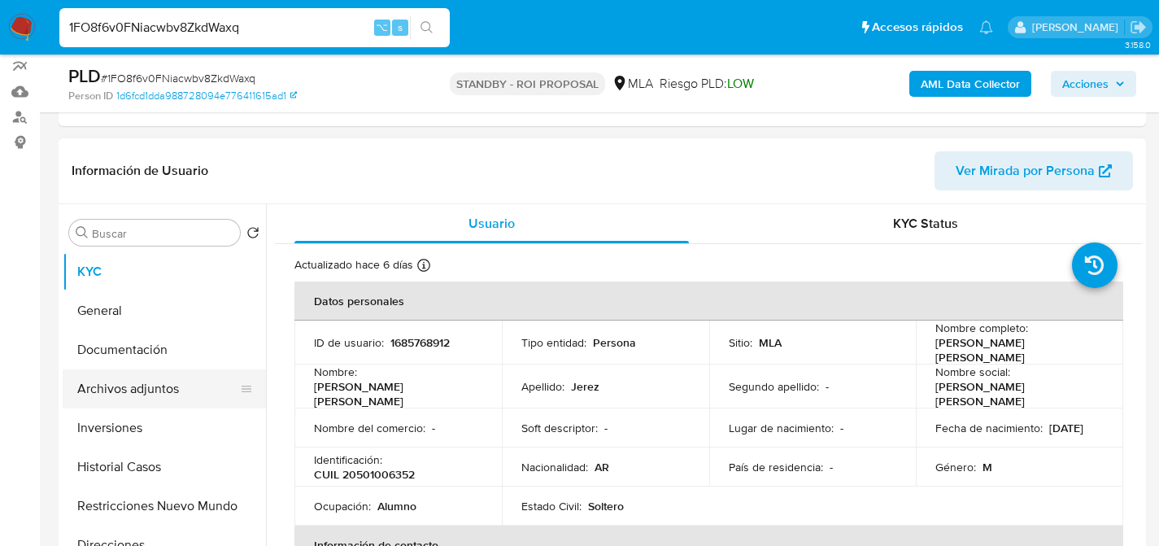
click at [97, 391] on button "Archivos adjuntos" at bounding box center [158, 388] width 190 height 39
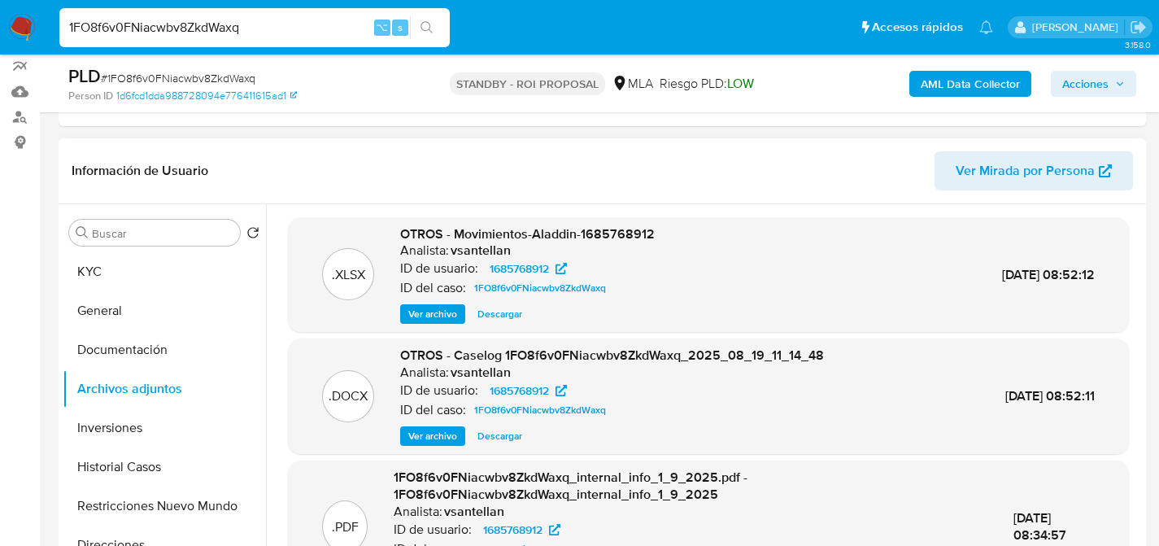
click at [430, 436] on span "Ver archivo" at bounding box center [432, 436] width 49 height 16
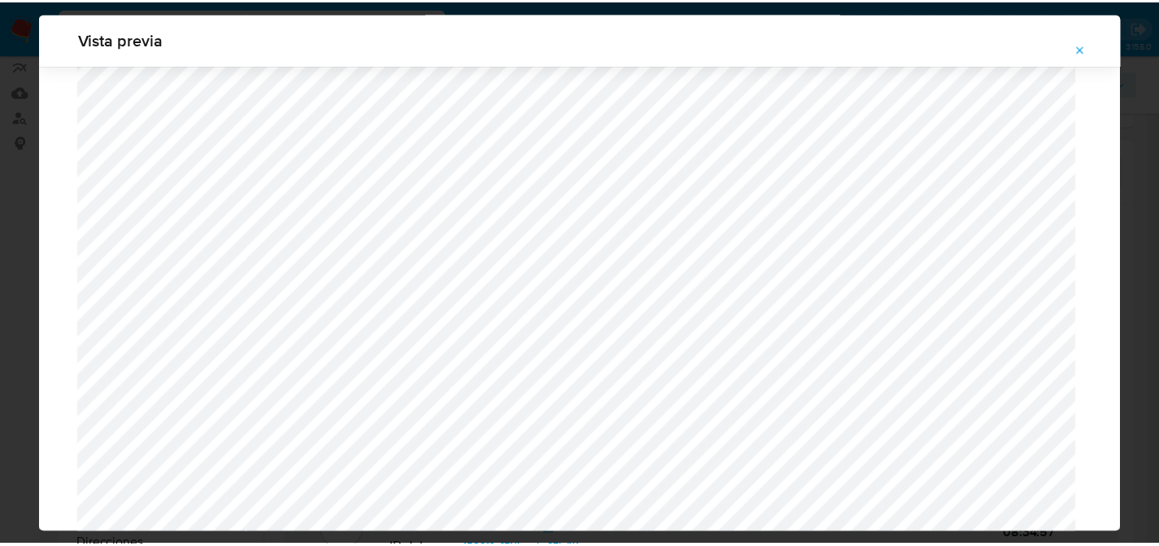
scroll to position [0, 0]
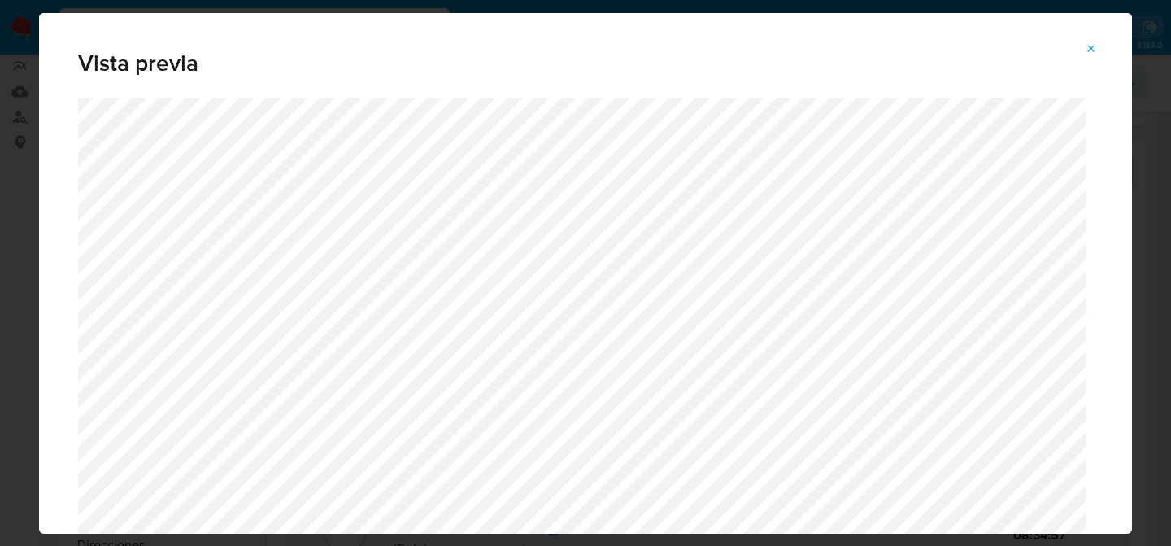
click at [1093, 49] on icon "Attachment preview" at bounding box center [1091, 48] width 13 height 13
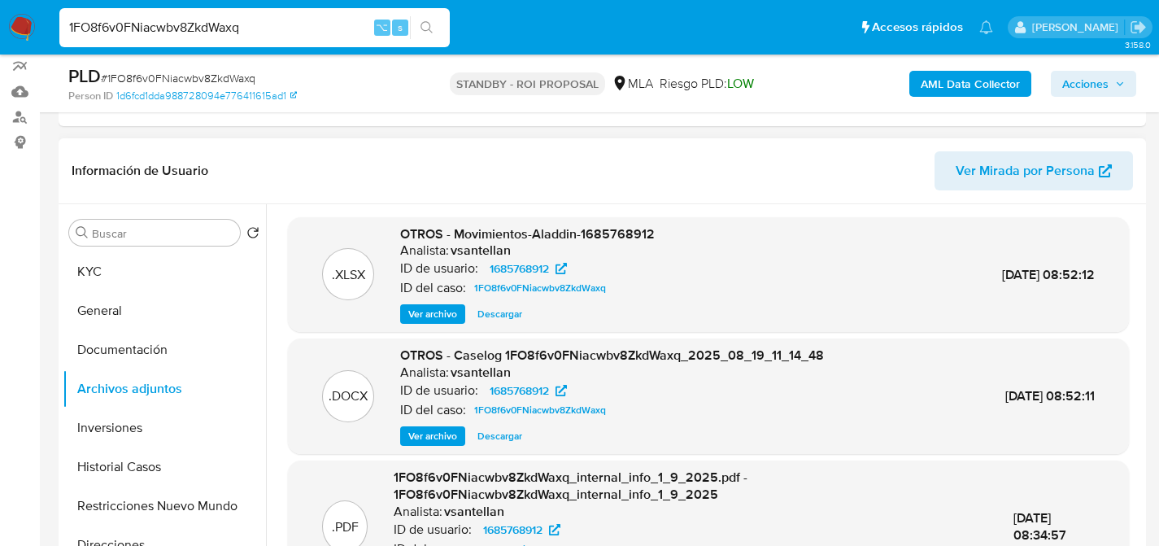
click at [285, 30] on input "1FO8f6v0FNiacwbv8ZkdWaxq" at bounding box center [254, 27] width 390 height 21
paste input "GpubklcWhMObuM70bxWwiTro"
type input "GpubklcWhMObuM70bxWwiTro"
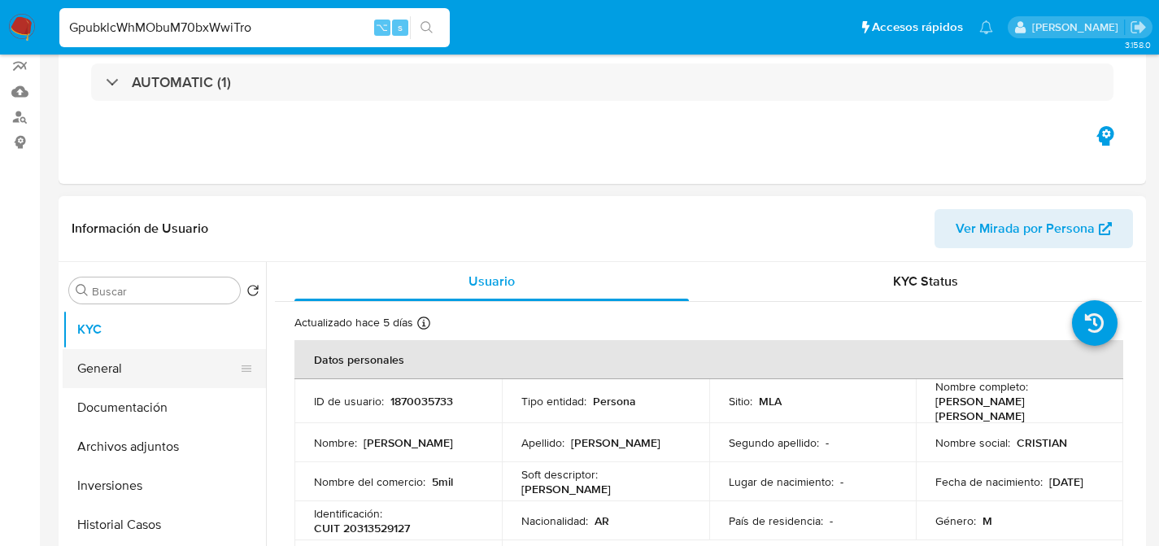
select select "10"
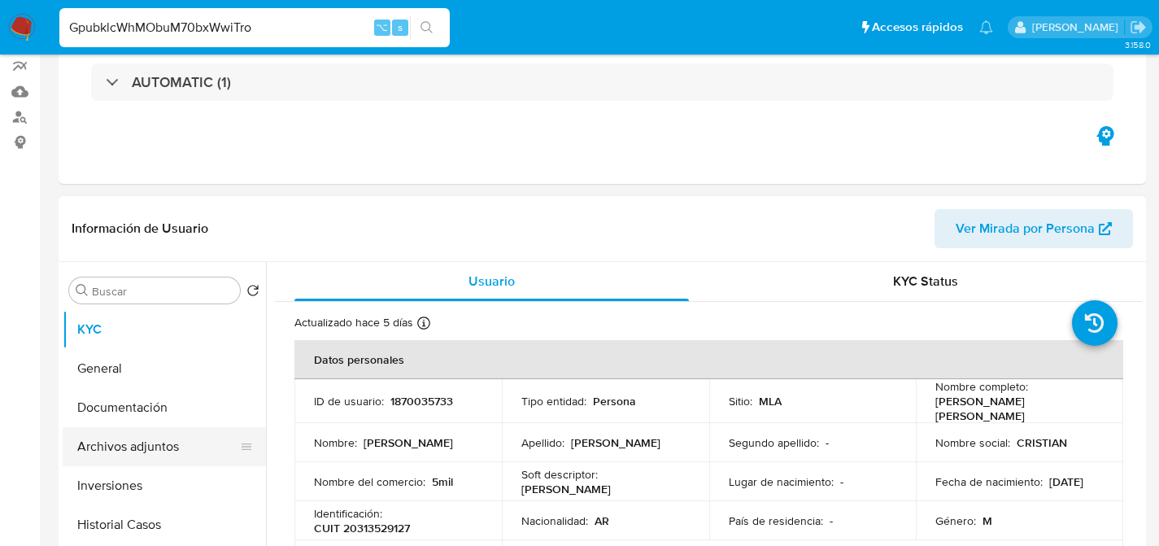
click at [122, 463] on button "Archivos adjuntos" at bounding box center [158, 446] width 190 height 39
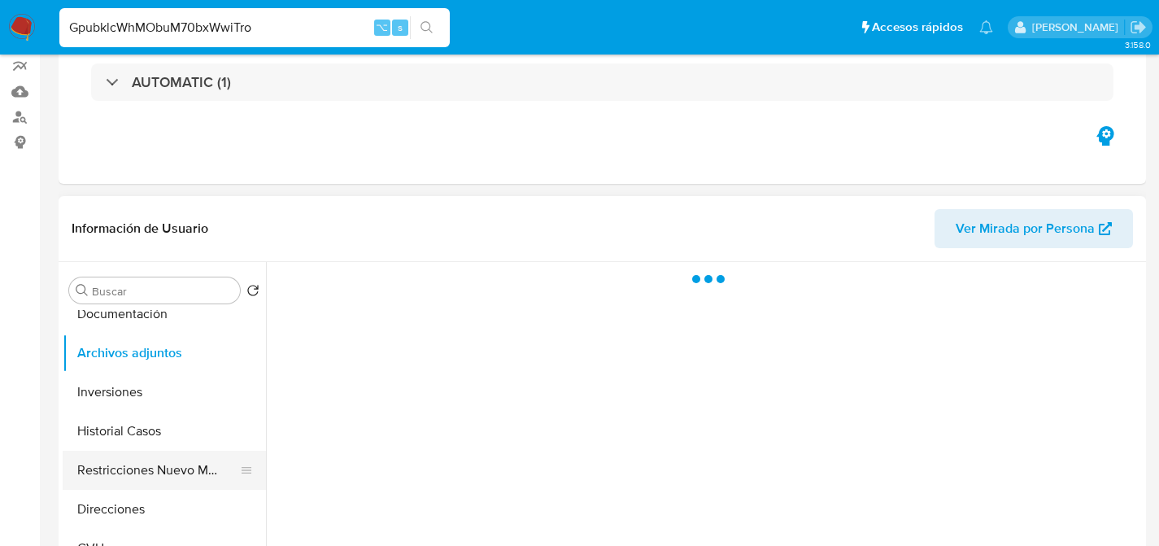
scroll to position [107, 0]
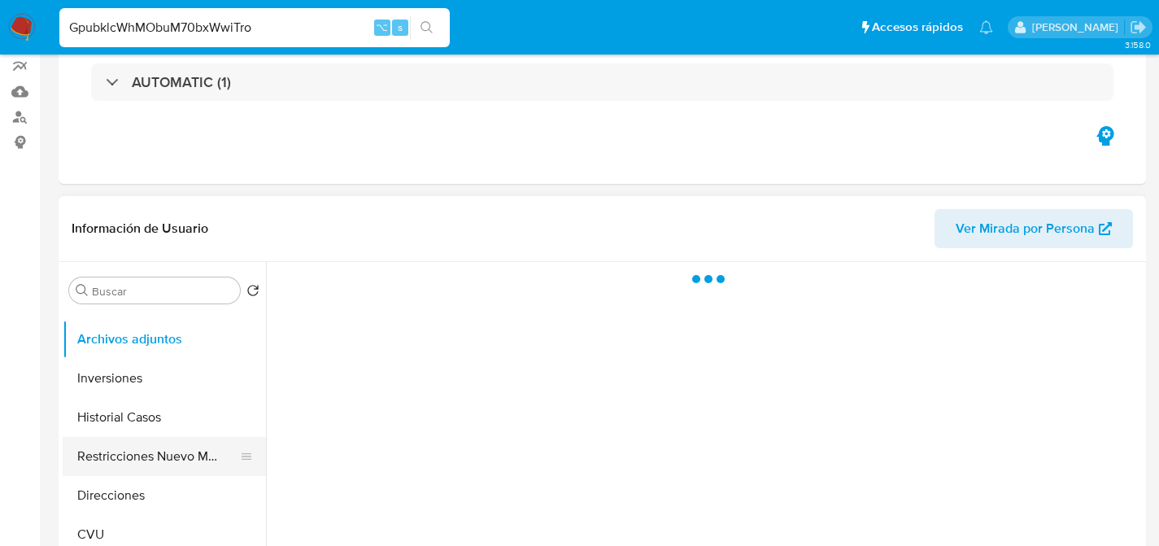
click at [99, 437] on button "Restricciones Nuevo Mundo" at bounding box center [158, 456] width 190 height 39
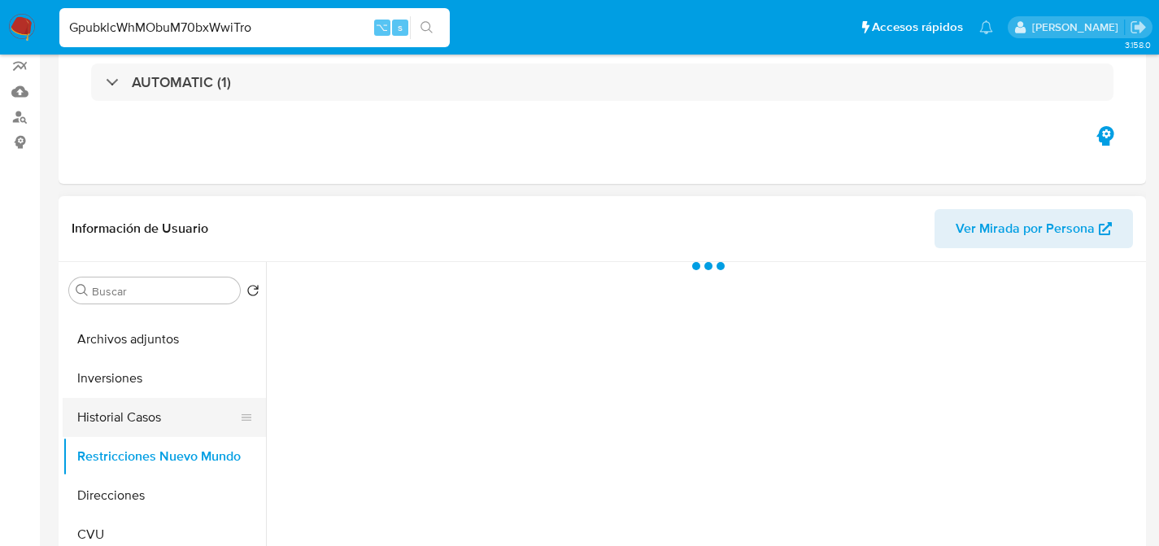
click at [92, 421] on button "Historial Casos" at bounding box center [158, 417] width 190 height 39
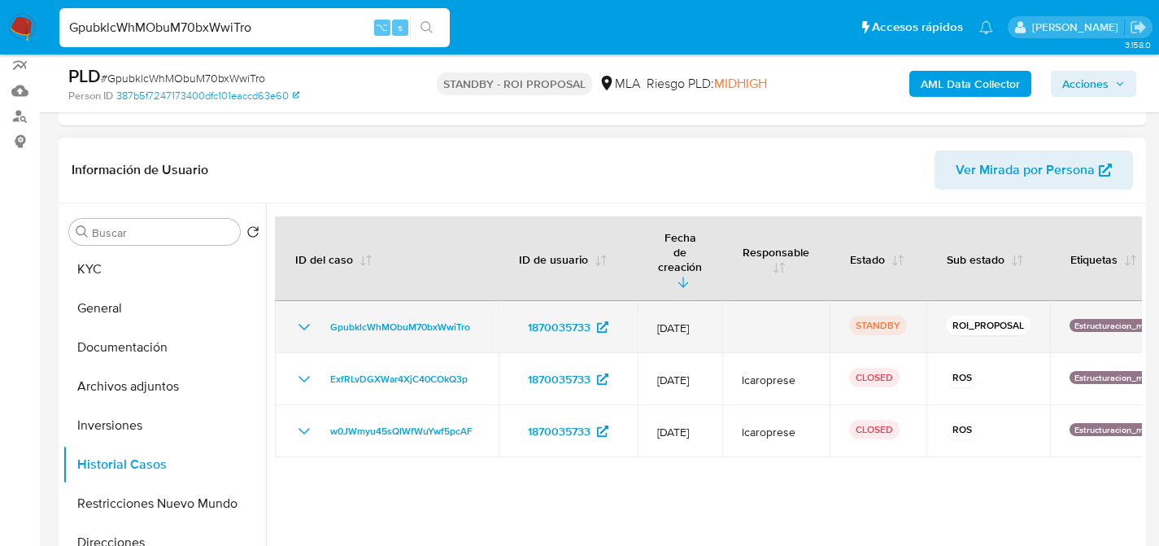
scroll to position [3, 0]
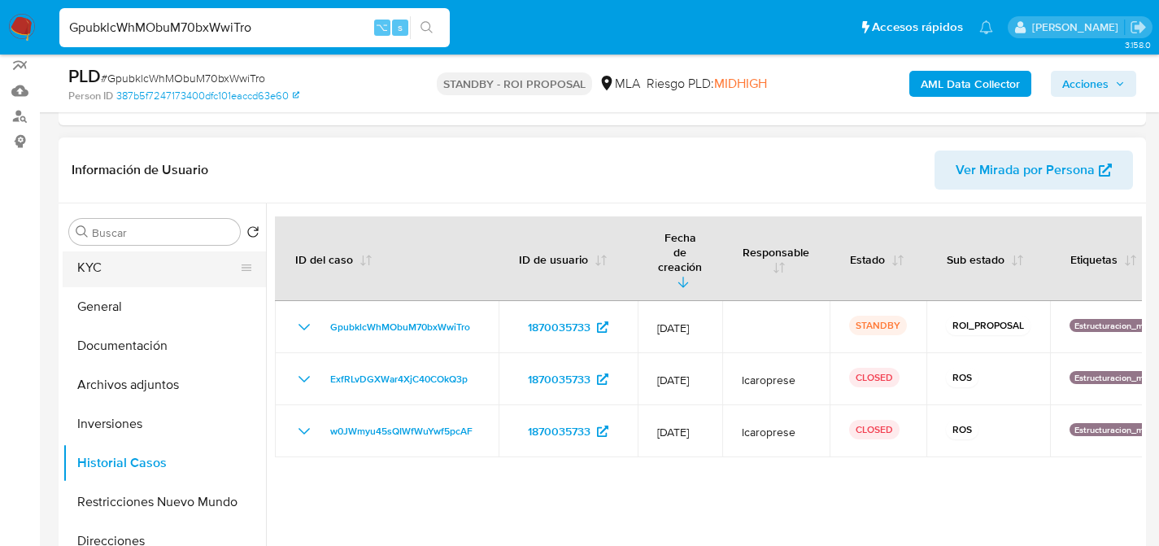
click at [83, 273] on button "KYC" at bounding box center [158, 267] width 190 height 39
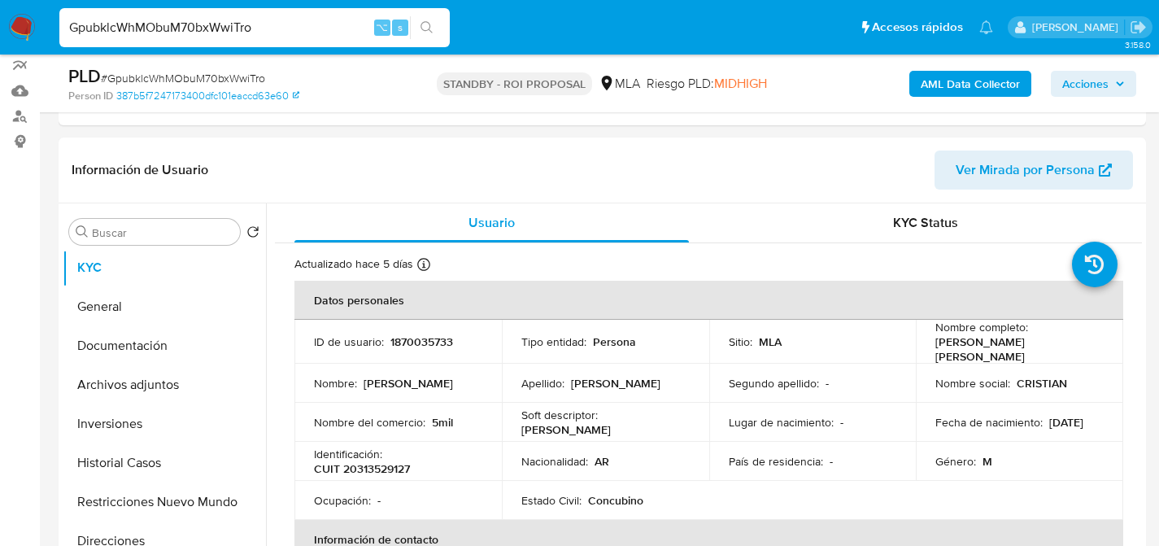
click at [140, 71] on span "# GpubklcWhMObuM70bxWwiTro" at bounding box center [183, 78] width 164 height 16
copy span "GpubklcWhMObuM70bxWwiTro"
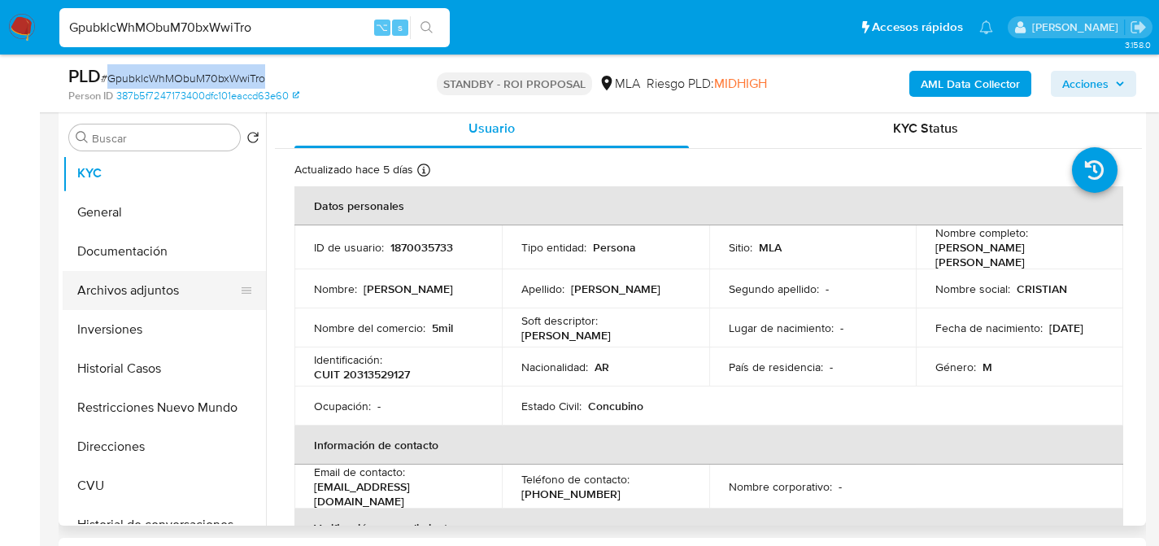
scroll to position [320, 0]
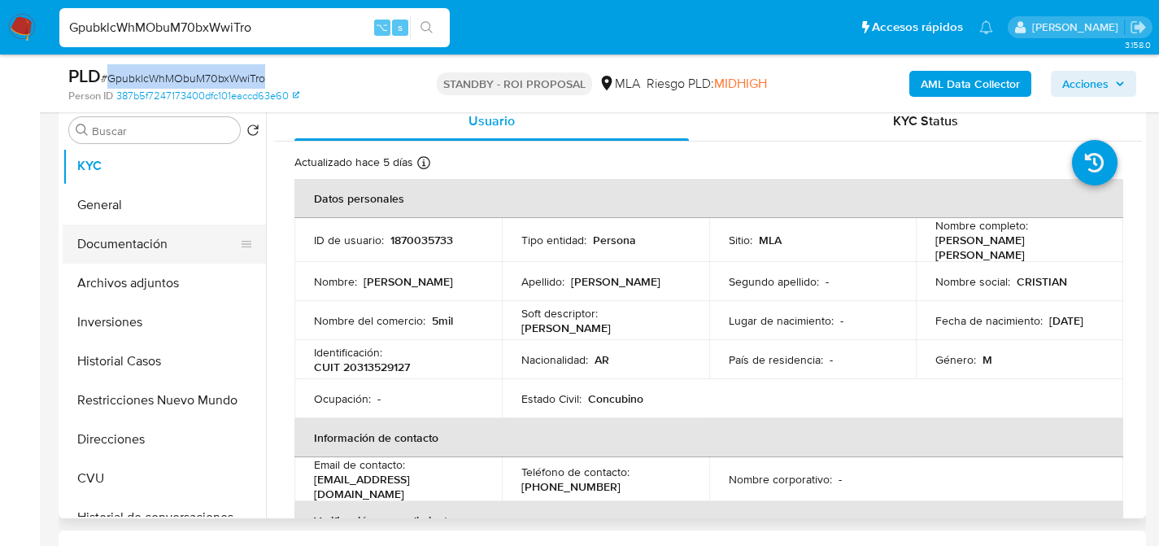
click at [89, 256] on button "Documentación" at bounding box center [158, 243] width 190 height 39
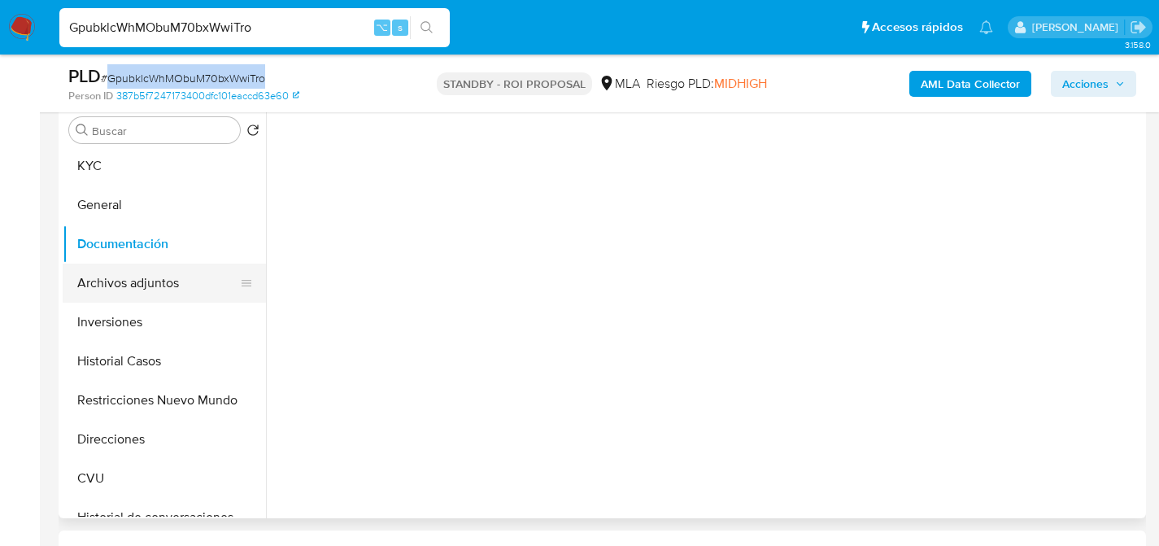
click at [110, 291] on button "Archivos adjuntos" at bounding box center [158, 282] width 190 height 39
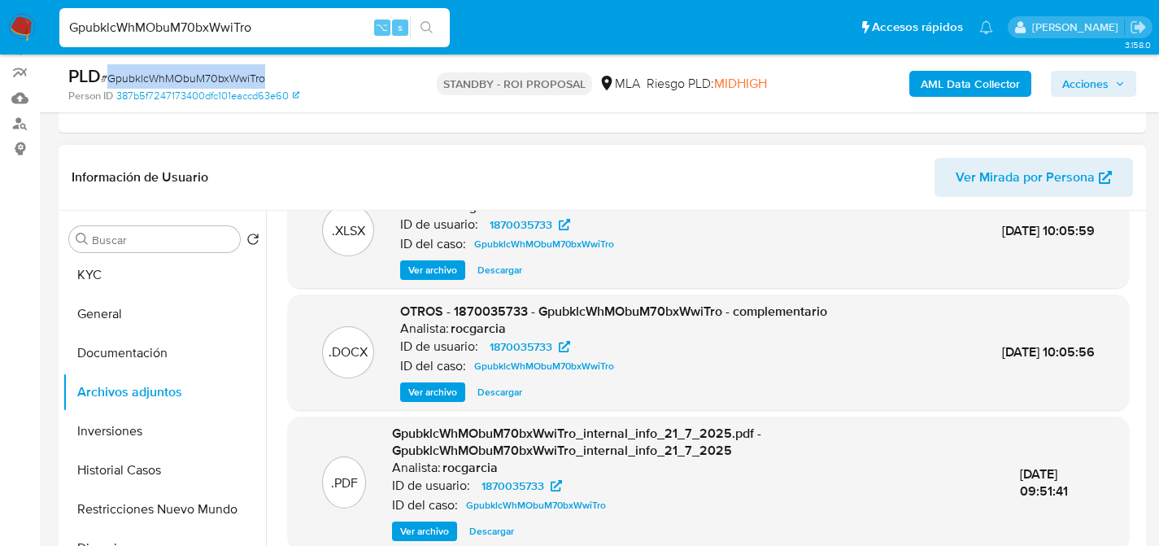
scroll to position [51, 0]
click at [494, 385] on span "Descargar" at bounding box center [499, 391] width 45 height 16
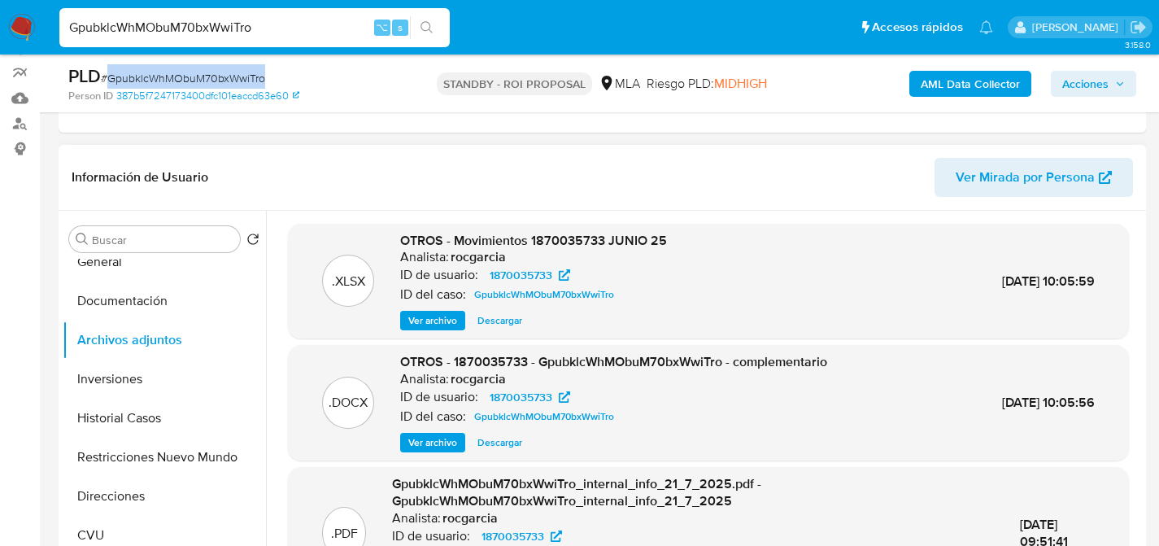
scroll to position [0, 0]
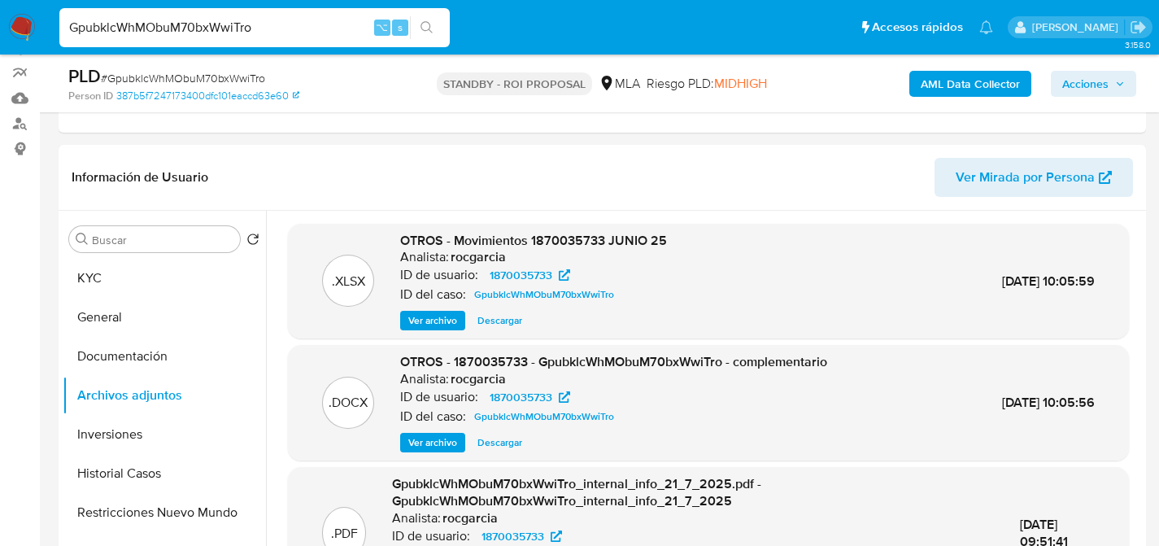
click at [180, 104] on div "PLD # GpubklcWhMObuM70bxWwiTro Person ID 387b5f7247173400dfc101eaccd63e60 STAND…" at bounding box center [602, 83] width 1087 height 58
click at [177, 82] on span "# GpubklcWhMObuM70bxWwiTro" at bounding box center [183, 78] width 164 height 16
copy span "GpubklcWhMObuM70bxWwiTro"
click at [31, 29] on img at bounding box center [22, 28] width 28 height 28
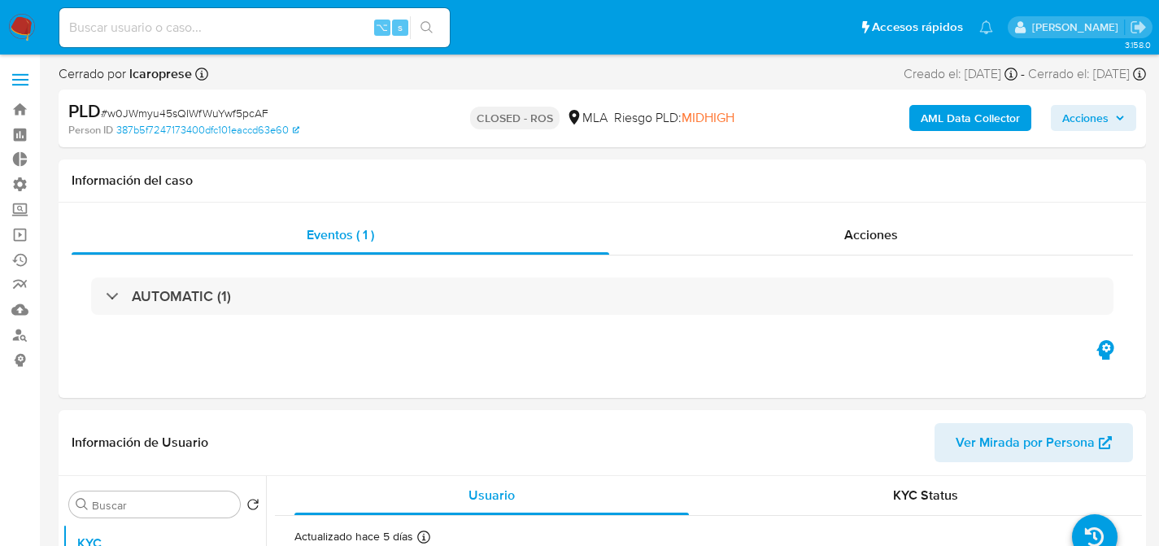
select select "10"
click at [881, 185] on h1 "Información del caso" at bounding box center [602, 180] width 1061 height 16
click at [859, 216] on div "Eventos ( 1 ) Acciones AUTOMATIC (1)" at bounding box center [602, 299] width 1087 height 195
click at [835, 215] on div "Acciones" at bounding box center [871, 234] width 524 height 39
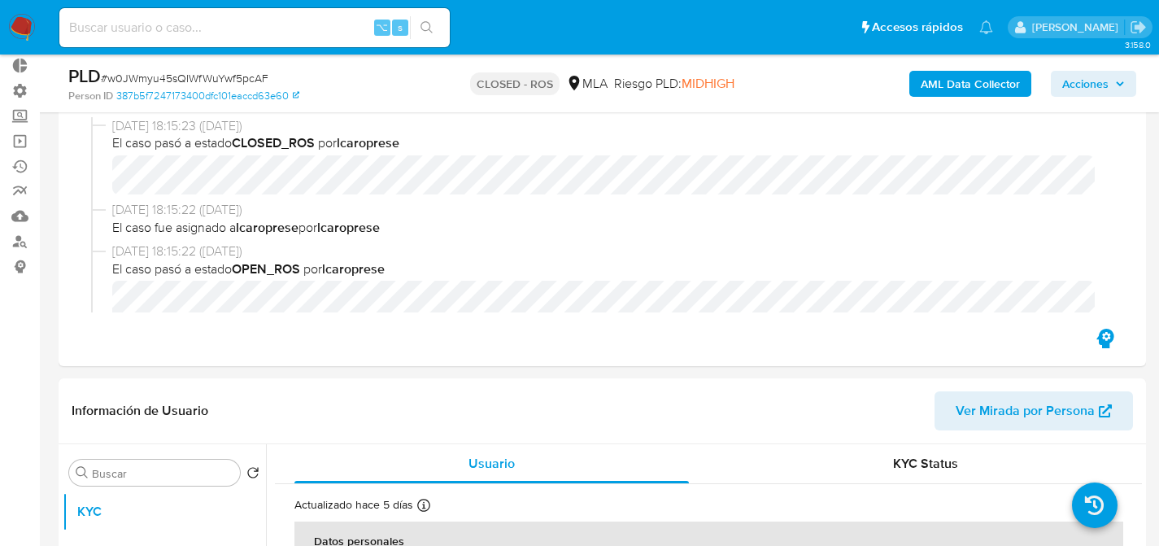
scroll to position [315, 0]
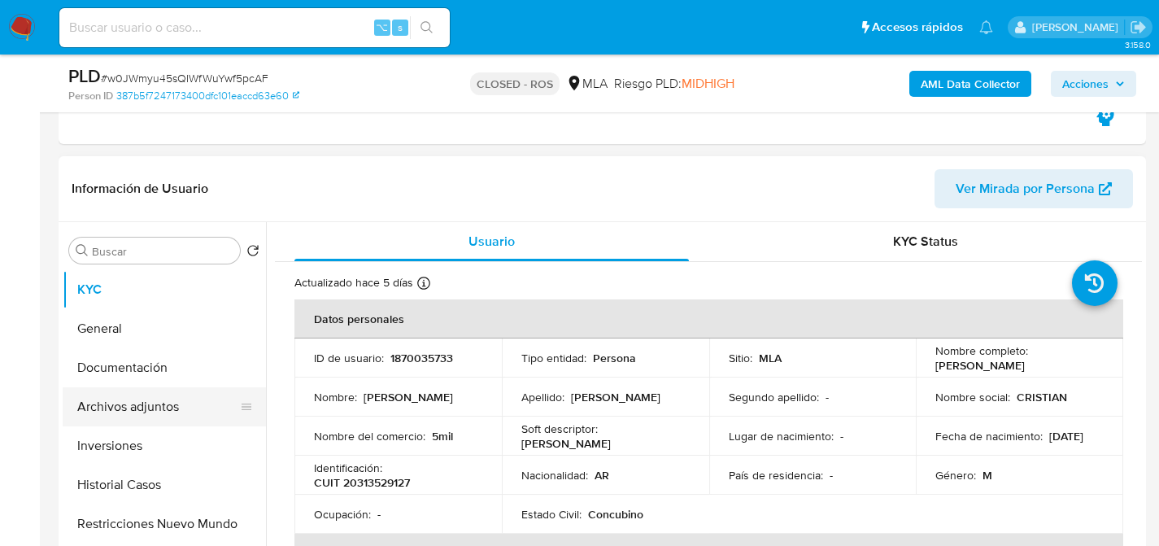
click at [85, 403] on button "Archivos adjuntos" at bounding box center [158, 406] width 190 height 39
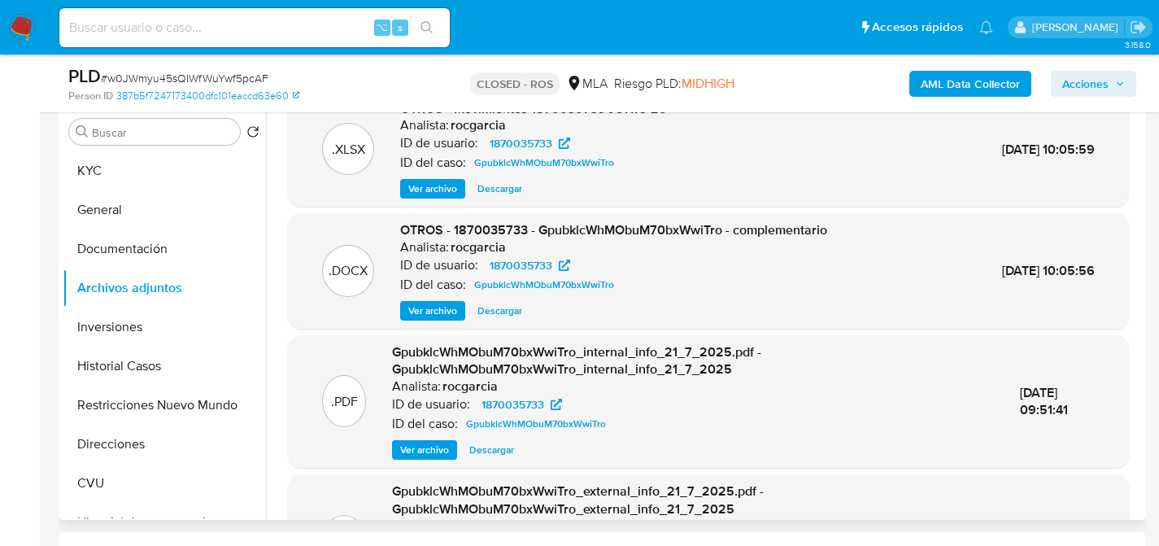
scroll to position [172, 0]
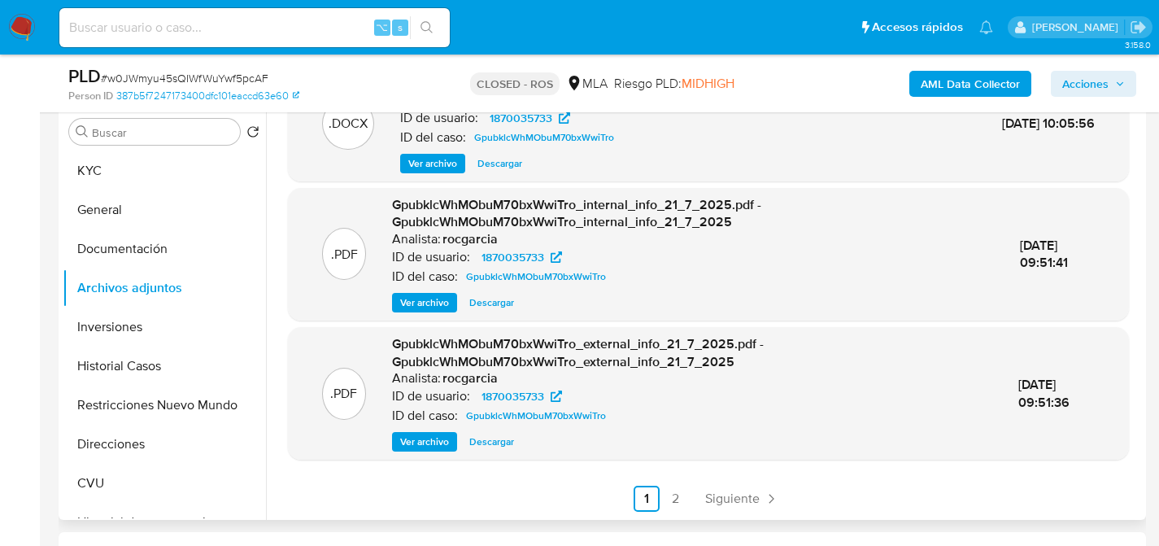
click at [707, 511] on div ".XLSX OTROS - Movimientos 1870035733 JUNIO 25 Analista: rocgarcia ID de usuario…" at bounding box center [704, 311] width 876 height 416
click at [707, 498] on span "Siguiente" at bounding box center [732, 498] width 54 height 13
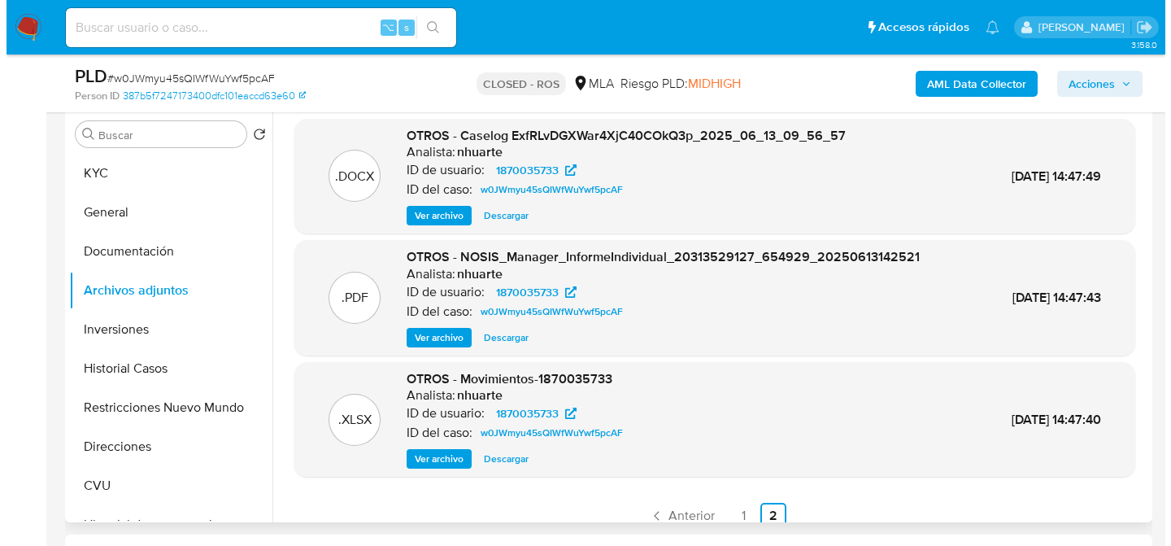
scroll to position [431, 0]
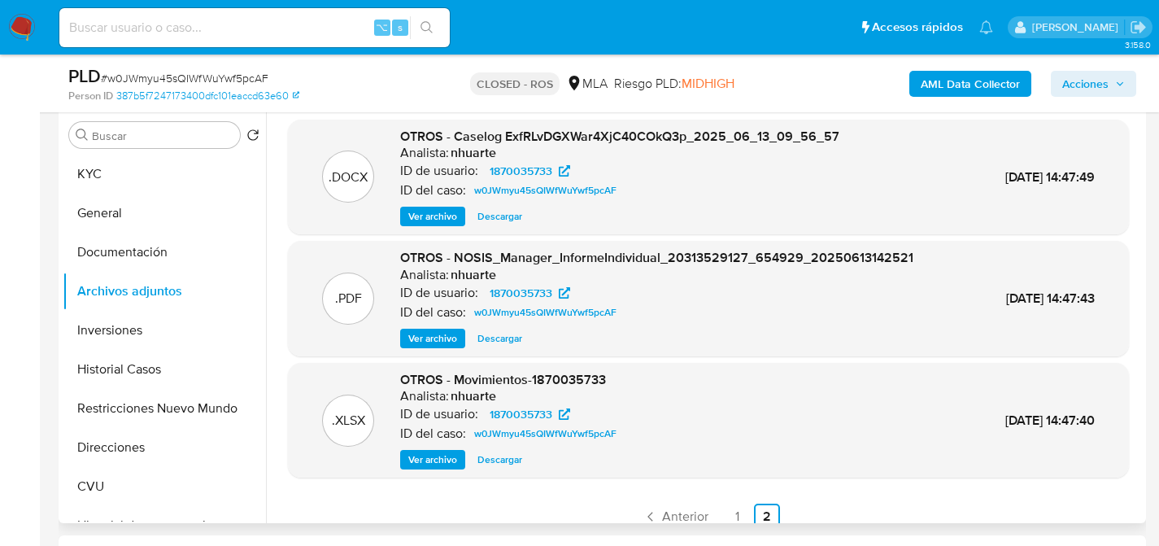
click at [411, 223] on span "Ver archivo" at bounding box center [432, 216] width 49 height 16
click at [424, 218] on div "Ver archivo Ver archivo Descargar" at bounding box center [619, 217] width 439 height 20
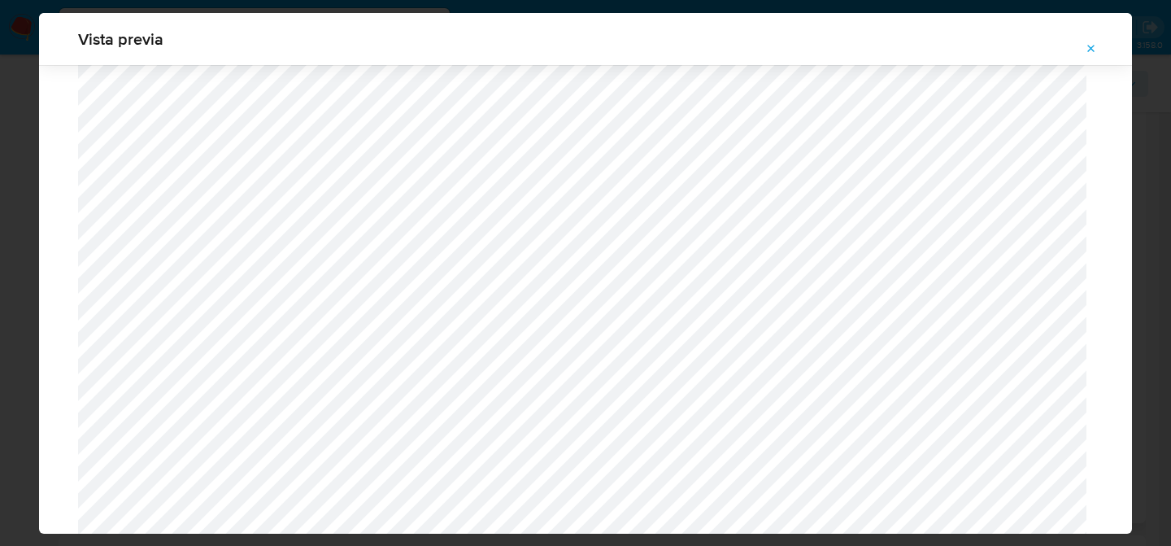
scroll to position [595, 0]
click at [1080, 40] on button "Attachment preview" at bounding box center [1091, 49] width 36 height 26
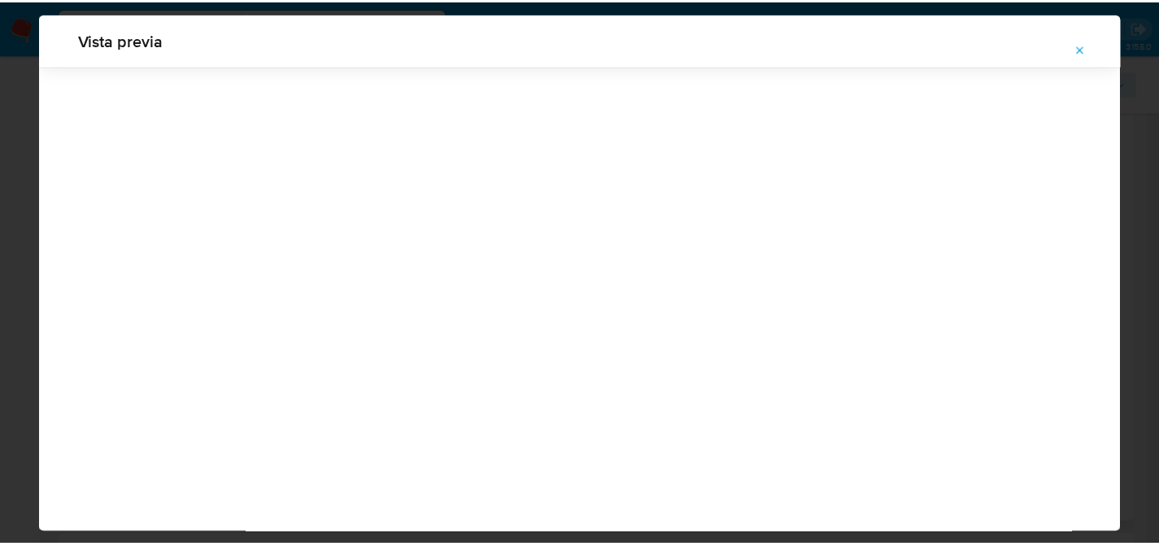
scroll to position [52, 0]
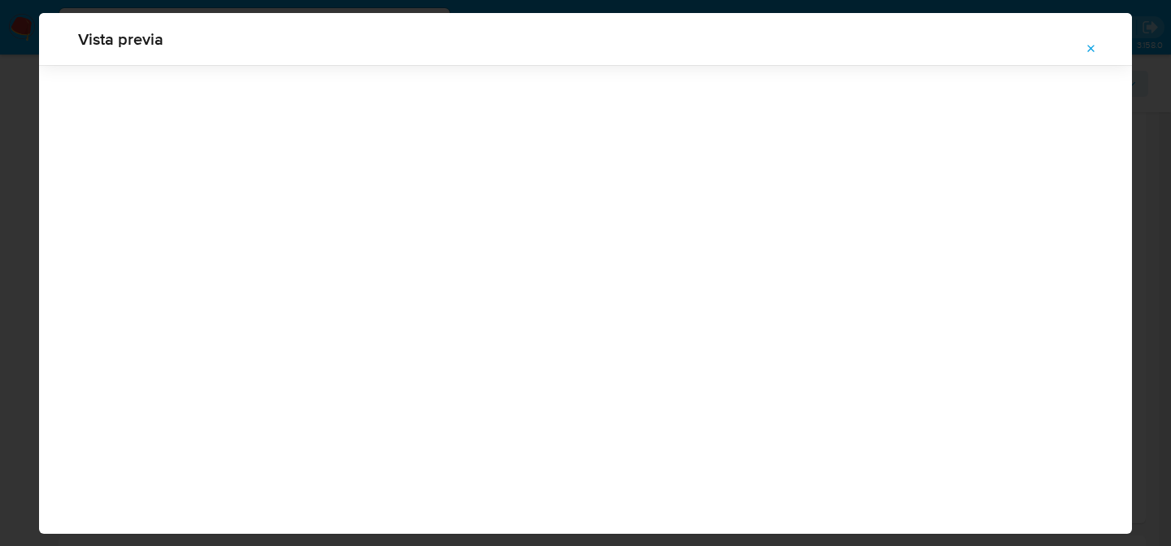
click at [1085, 39] on nav "Pausado Ver notificaciones ⌥ s Accesos rápidos Presiona las siguientes teclas p…" at bounding box center [585, 27] width 1171 height 54
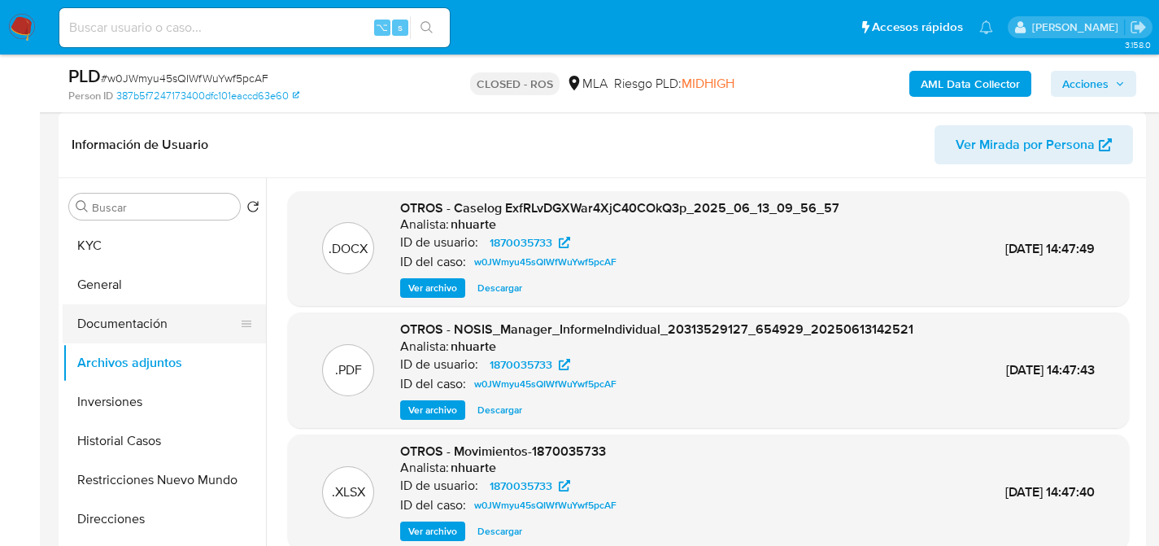
scroll to position [291, 0]
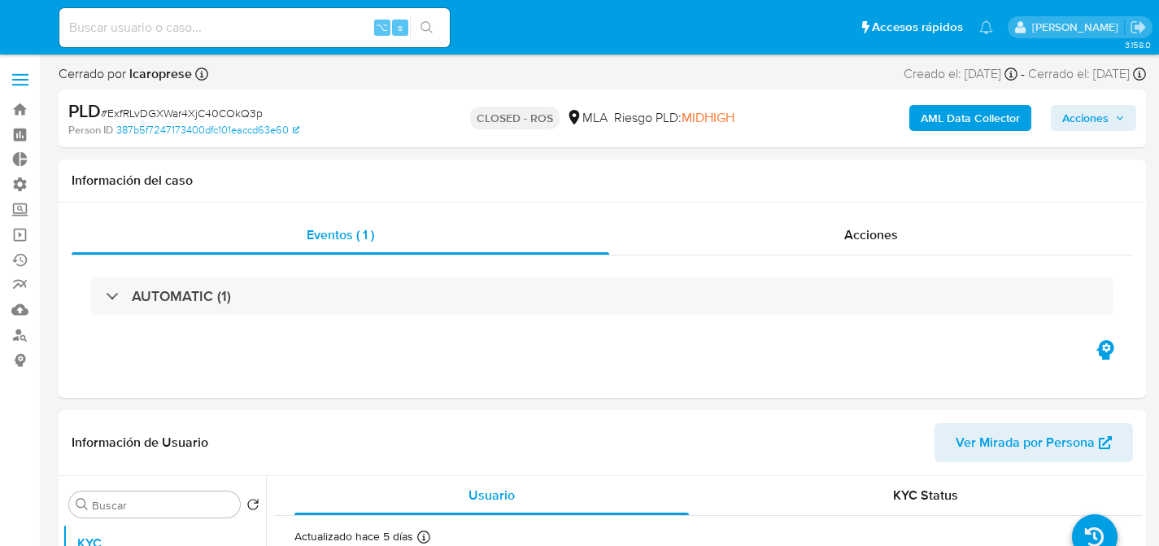
select select "10"
click at [844, 223] on div "Acciones" at bounding box center [871, 234] width 524 height 39
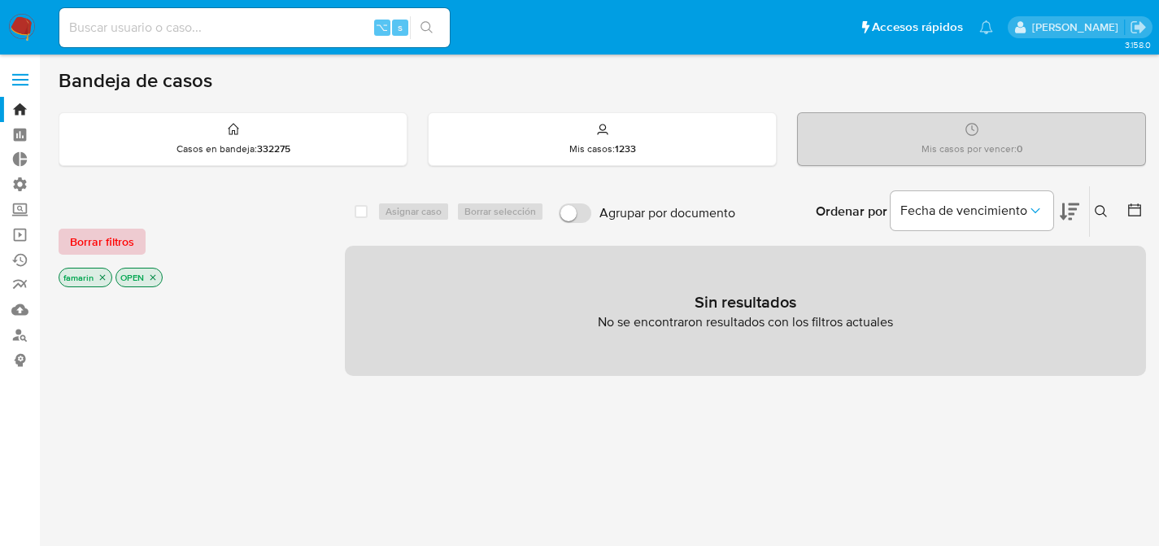
click at [89, 234] on span "Borrar filtros" at bounding box center [102, 241] width 64 height 23
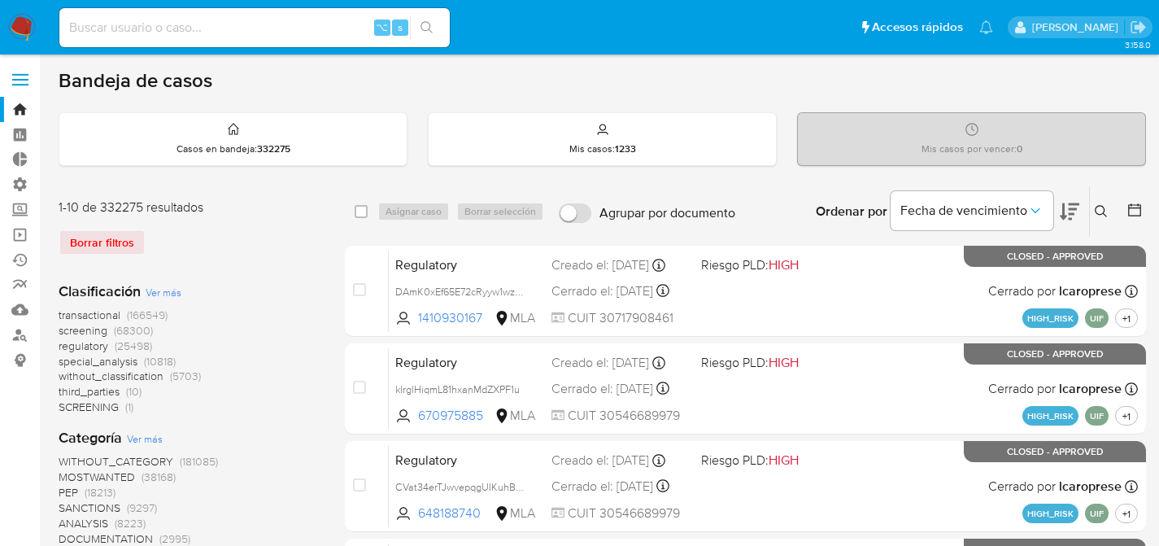
click at [1099, 207] on icon at bounding box center [1100, 211] width 13 height 13
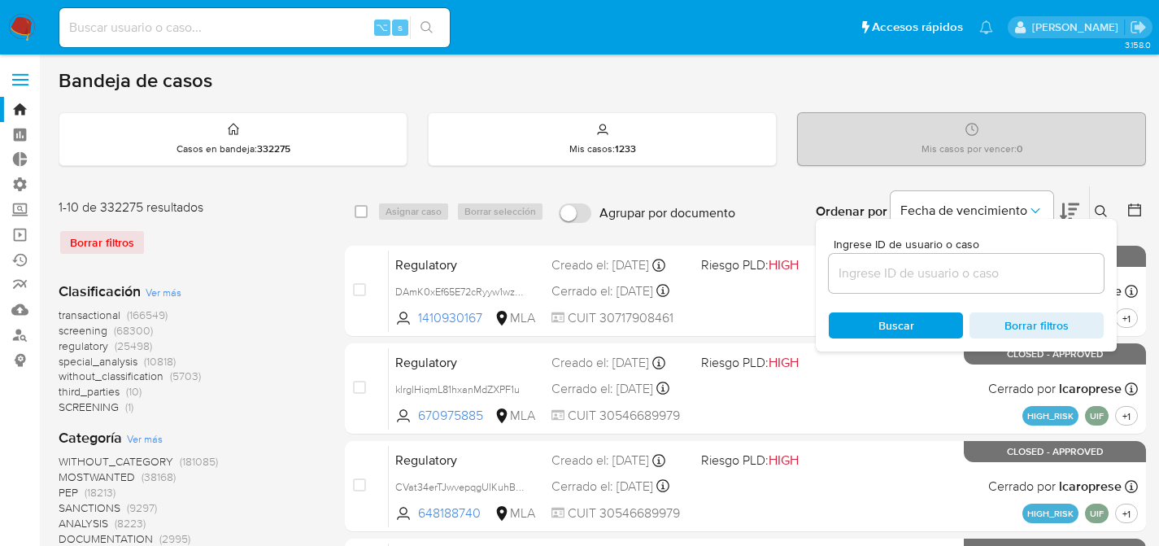
click at [901, 266] on input at bounding box center [966, 273] width 275 height 21
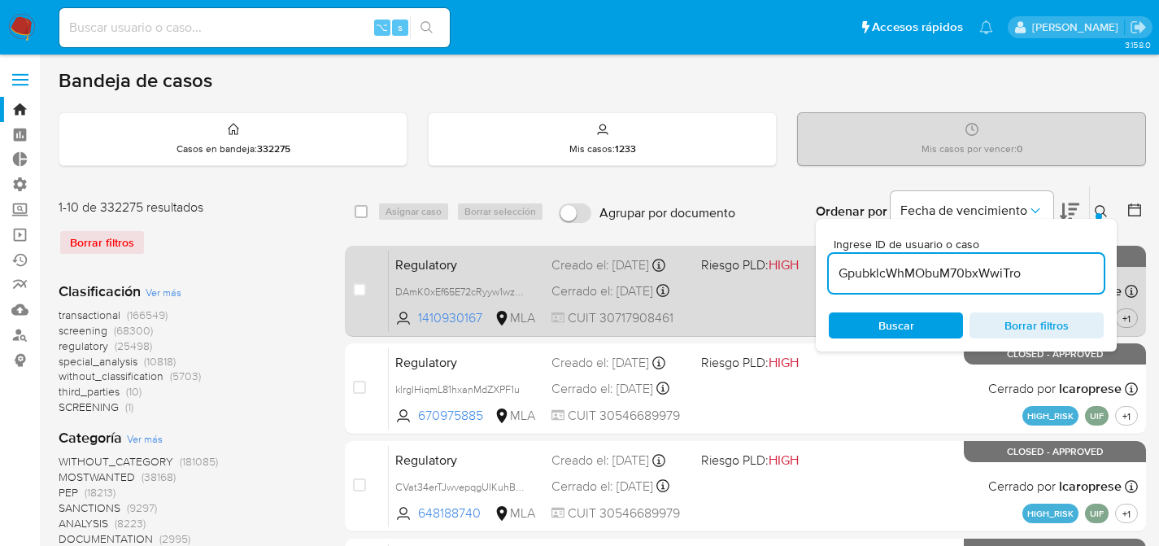
type input "GpubklcWhMObuM70bxWwiTro"
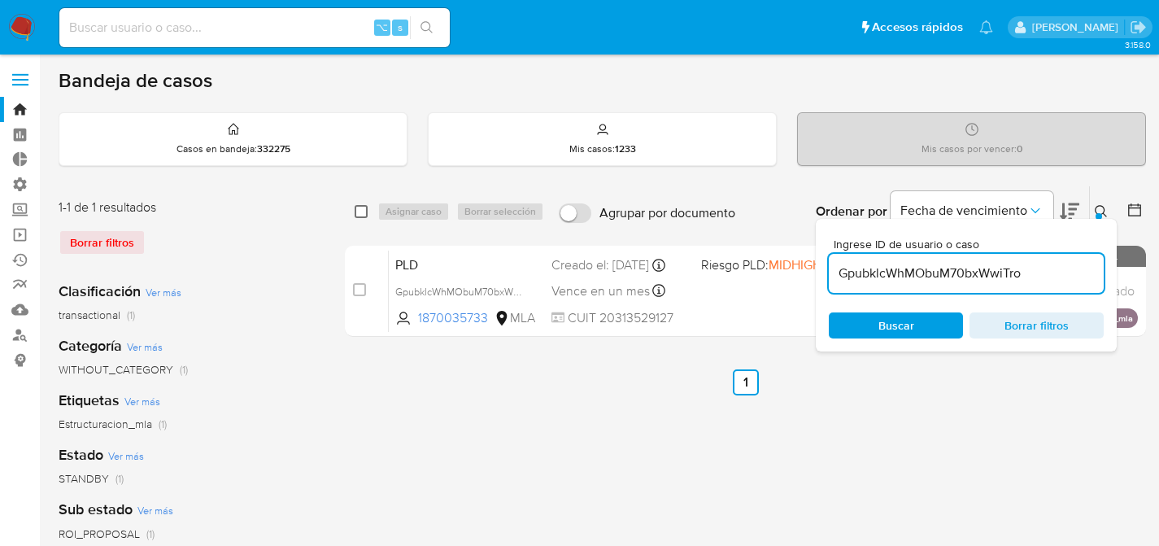
click at [357, 207] on input "checkbox" at bounding box center [361, 211] width 13 height 13
checkbox input "true"
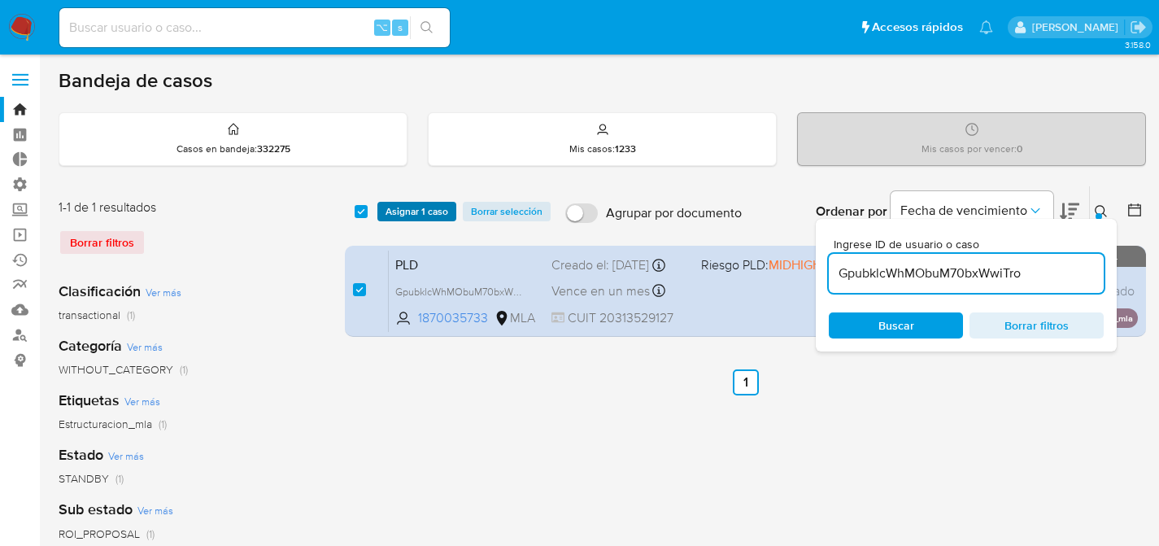
click at [411, 212] on span "Asignar 1 caso" at bounding box center [416, 211] width 63 height 16
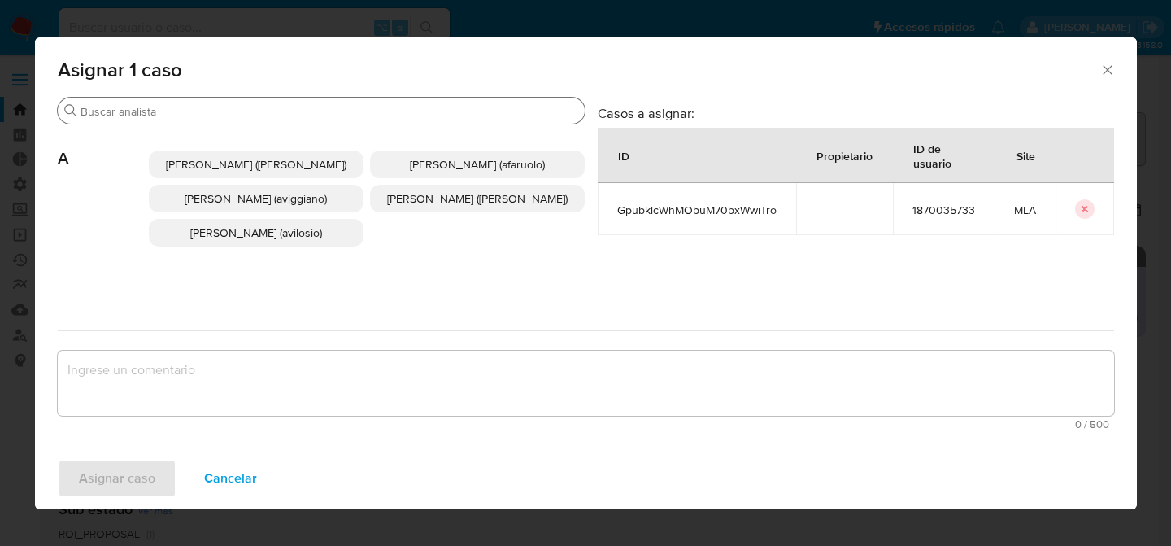
click at [252, 115] on input "Buscar" at bounding box center [330, 111] width 498 height 15
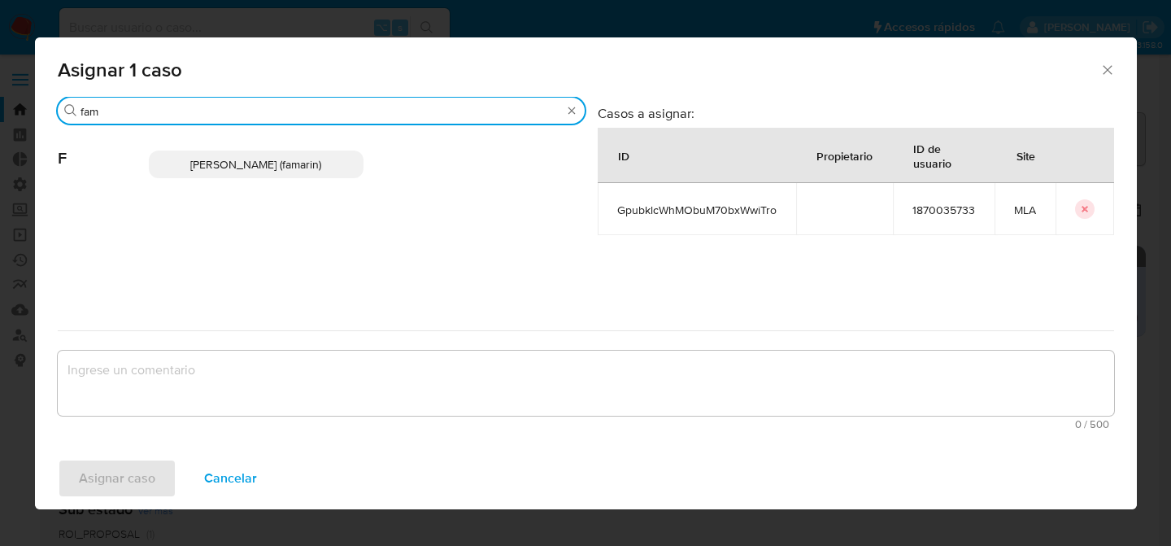
type input "fam"
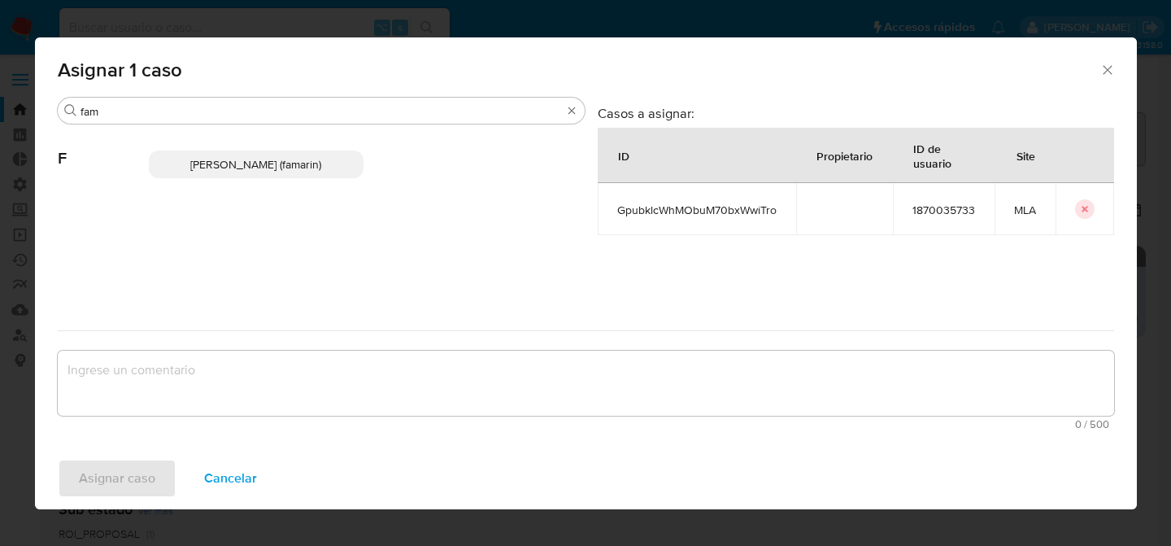
click at [224, 153] on p "[PERSON_NAME] (famarin)" at bounding box center [256, 164] width 215 height 28
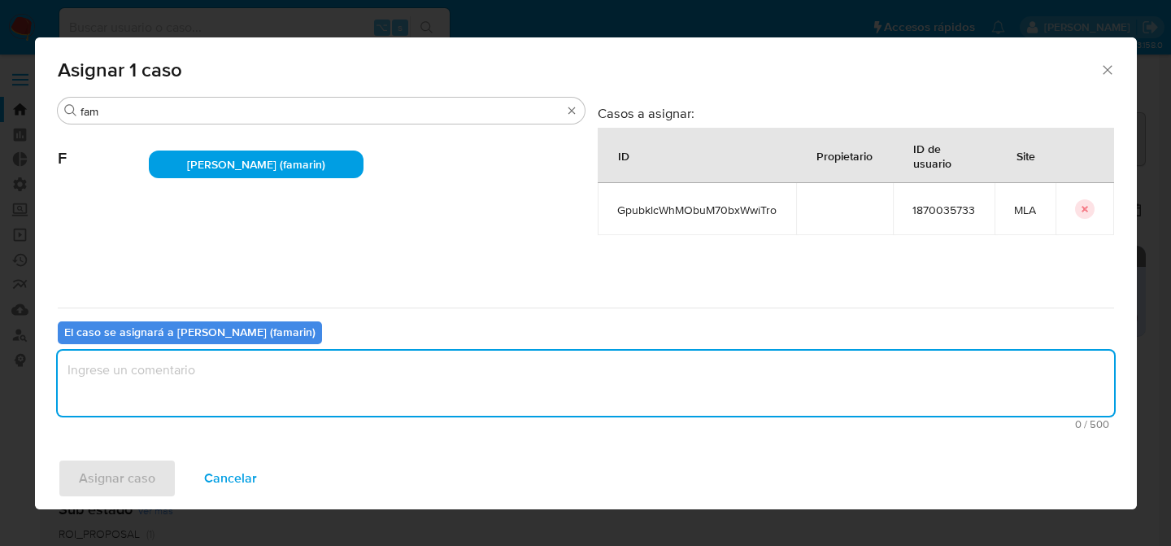
click at [214, 404] on textarea "assign-modal" at bounding box center [586, 382] width 1056 height 65
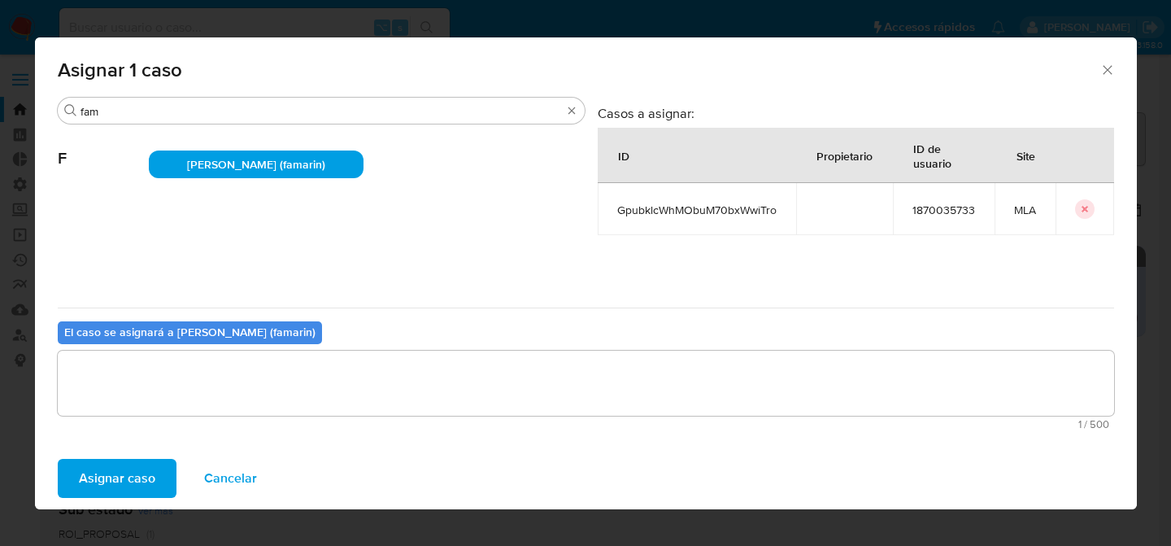
click at [141, 471] on span "Asignar caso" at bounding box center [117, 478] width 76 height 36
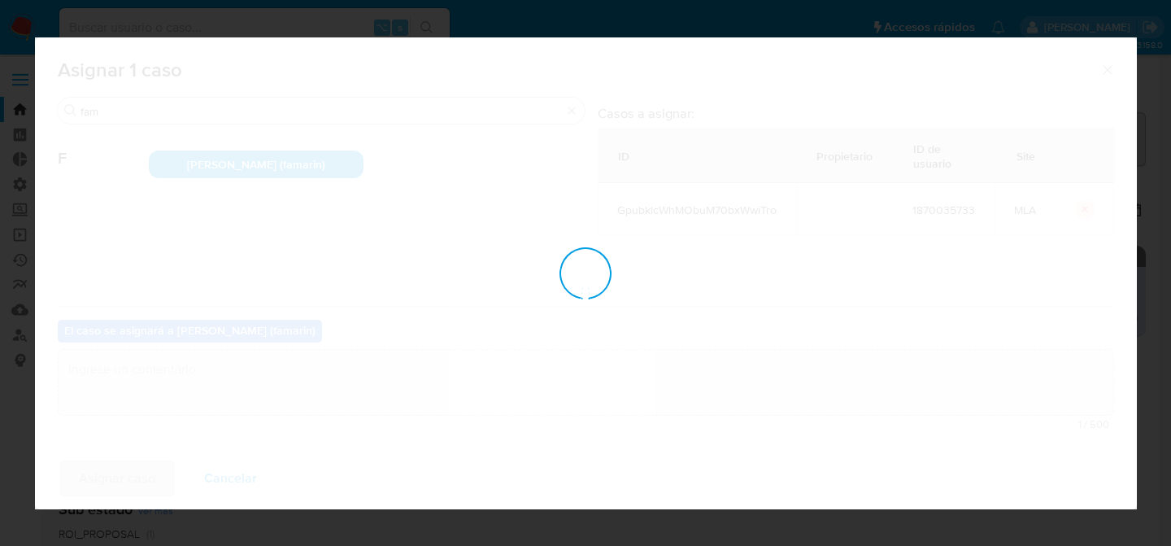
checkbox input "false"
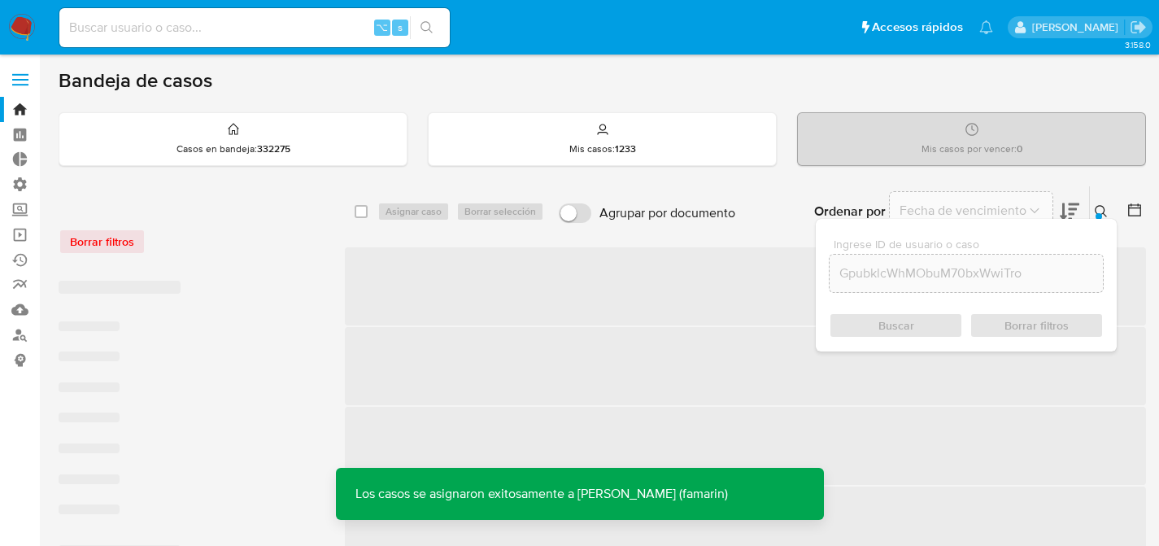
click at [1106, 207] on icon at bounding box center [1100, 211] width 13 height 13
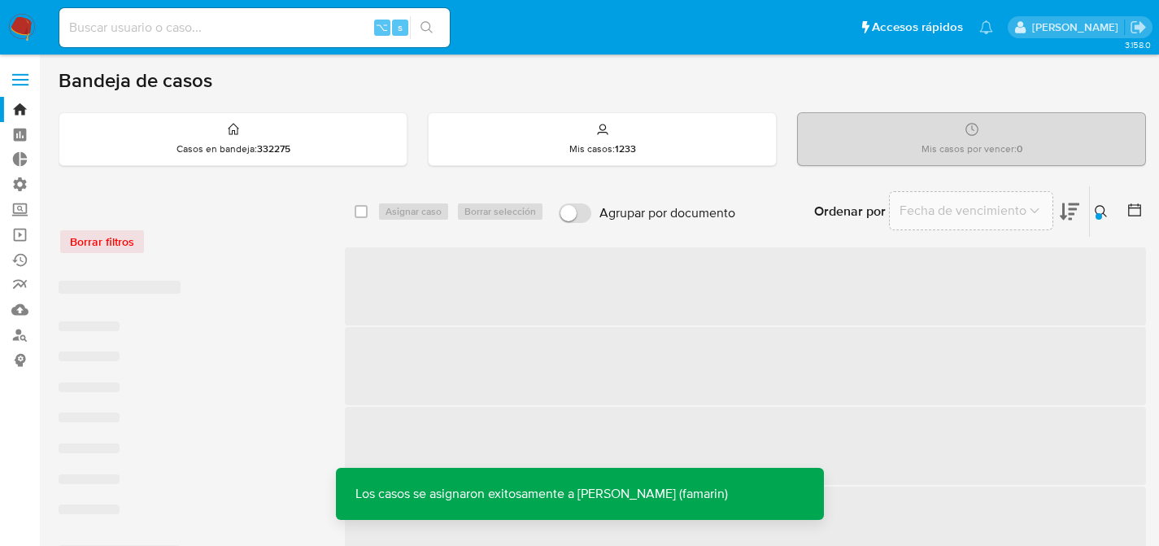
click at [450, 299] on span "‌" at bounding box center [745, 286] width 801 height 78
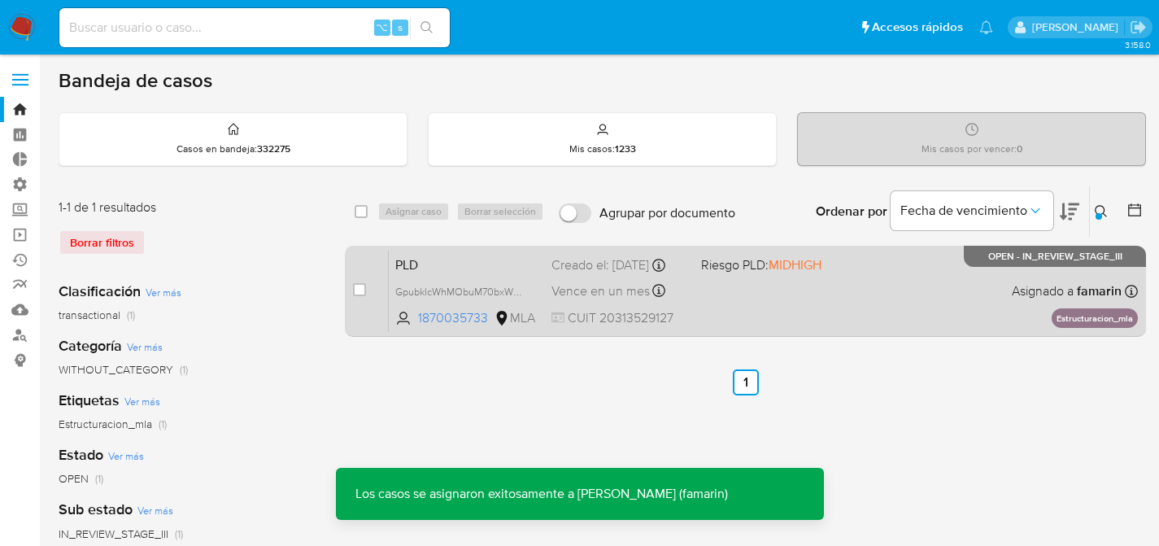
click at [521, 259] on span "PLD" at bounding box center [466, 263] width 143 height 21
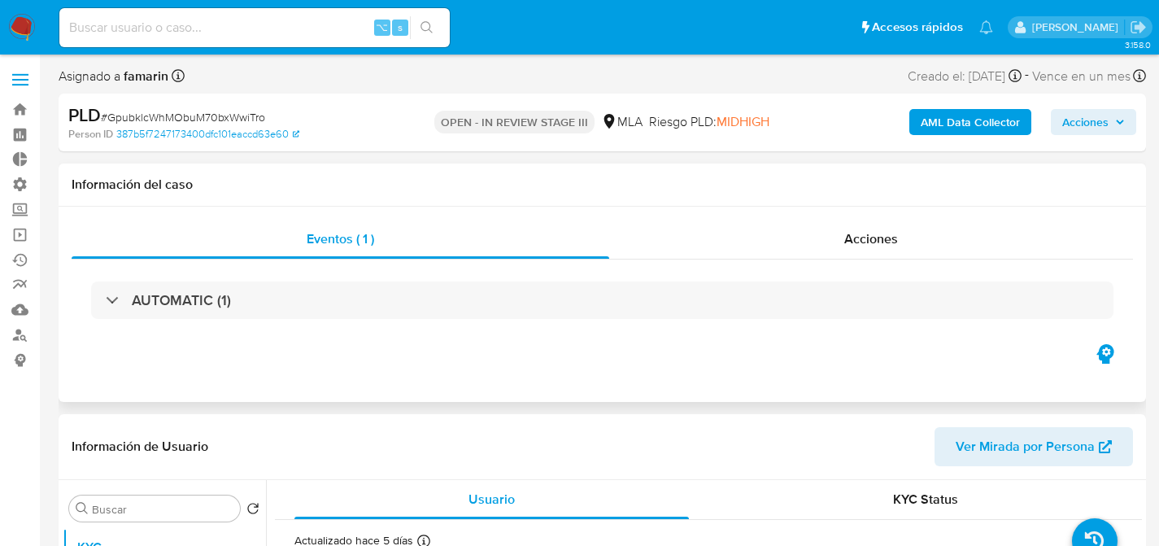
select select "10"
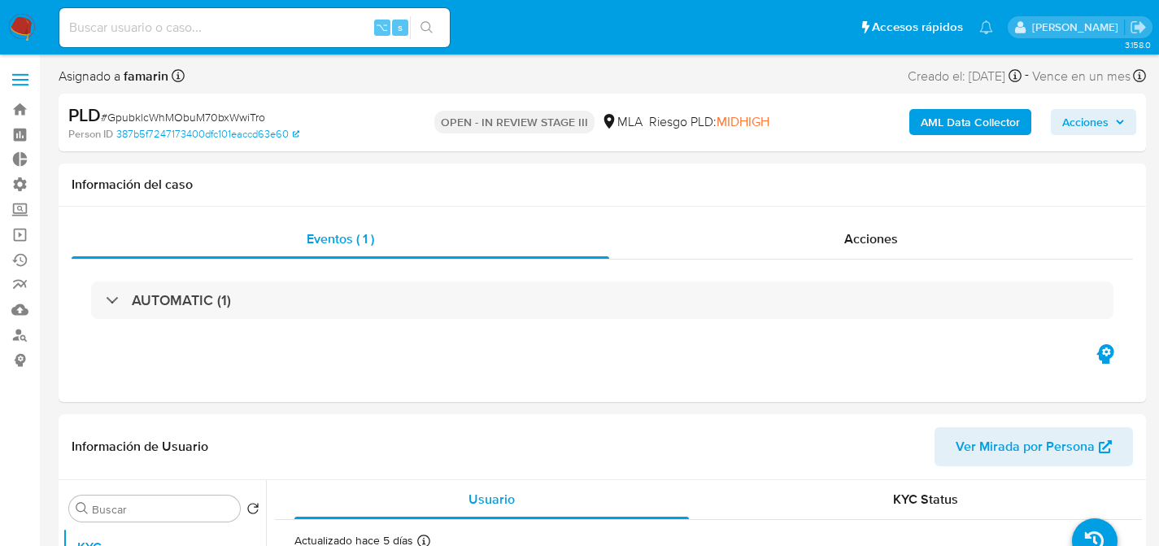
click at [1089, 117] on span "Acciones" at bounding box center [1085, 122] width 46 height 26
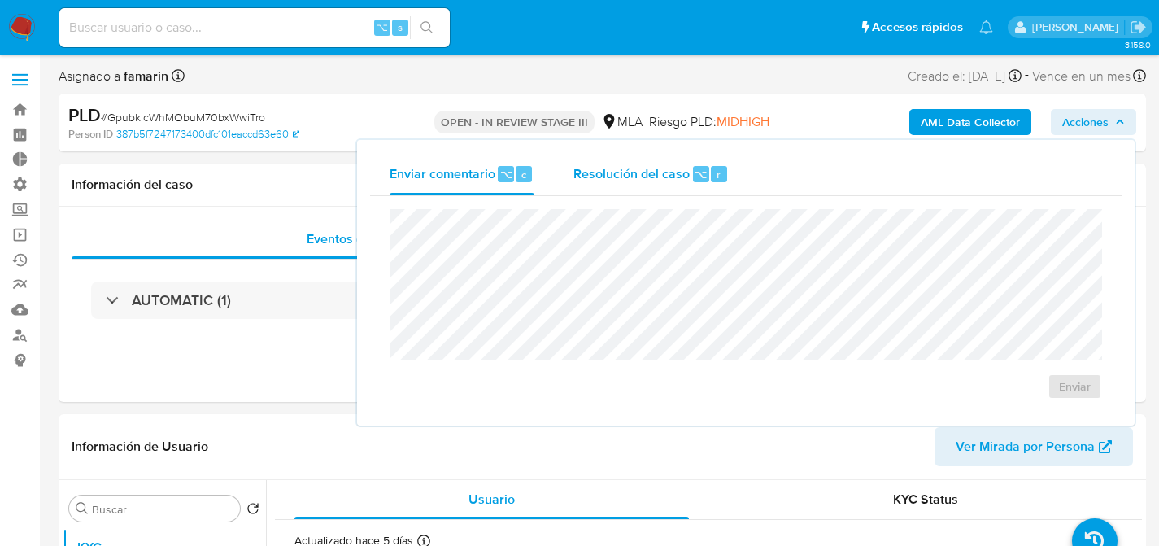
click at [570, 179] on button "Resolución del caso ⌥ r" at bounding box center [651, 174] width 194 height 42
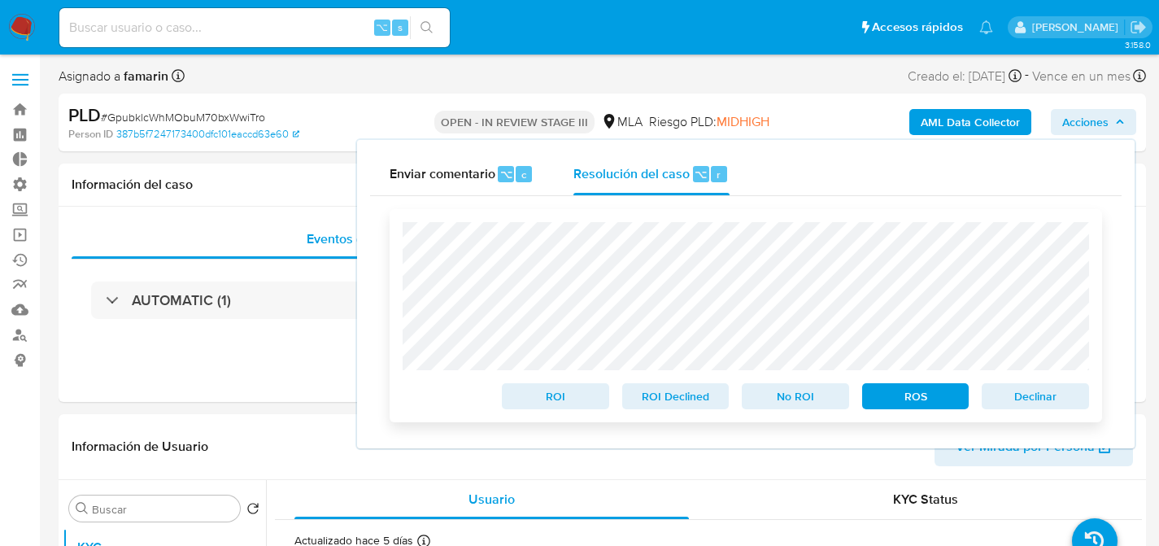
click at [1041, 402] on span "Declinar" at bounding box center [1035, 396] width 85 height 23
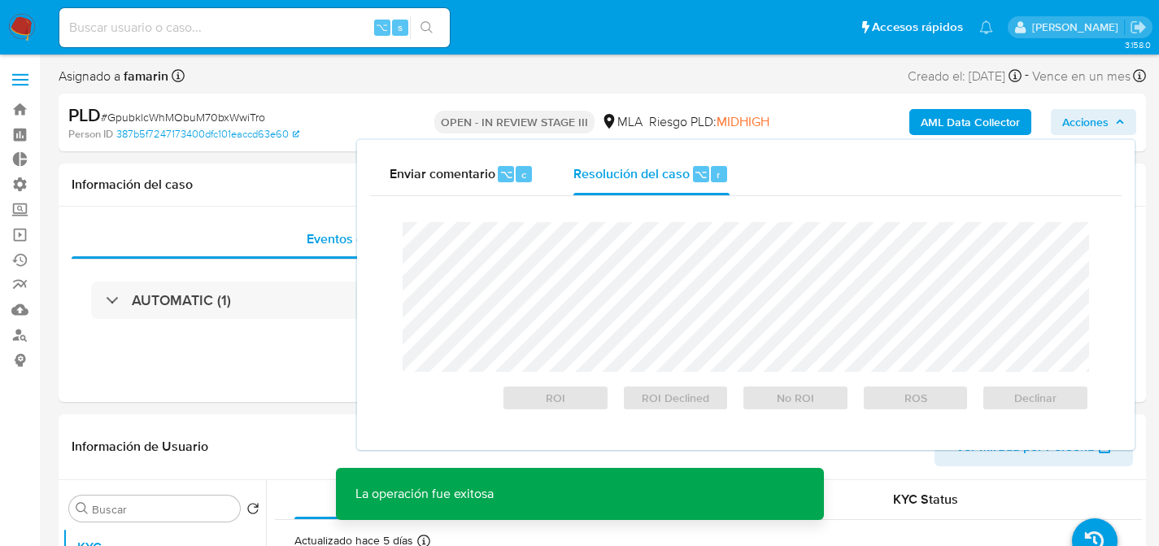
click at [187, 122] on span "# GpubklcWhMObuM70bxWwiTro" at bounding box center [183, 117] width 164 height 16
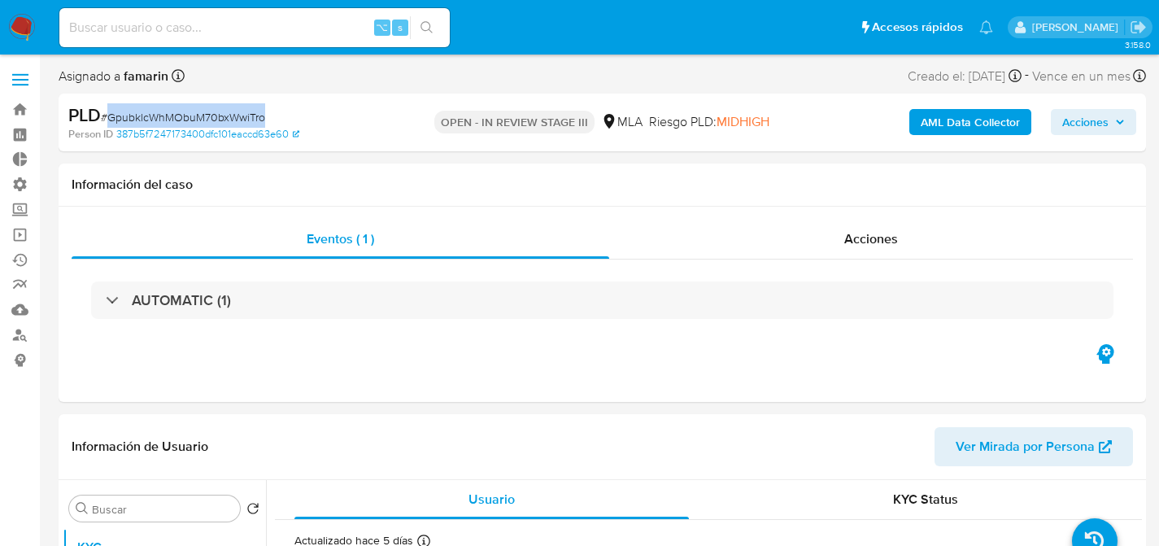
click at [187, 122] on span "# GpubklcWhMObuM70bxWwiTro" at bounding box center [183, 117] width 164 height 16
copy span "GpubklcWhMObuM70bxWwiTro"
click at [12, 25] on img at bounding box center [22, 28] width 28 height 28
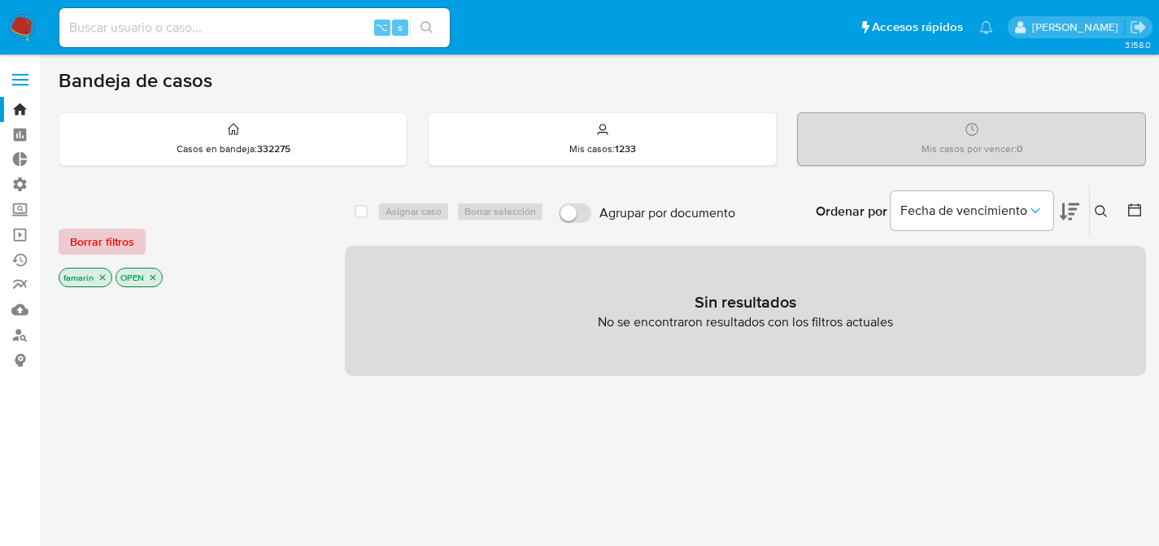
click at [80, 241] on span "Borrar filtros" at bounding box center [102, 241] width 64 height 23
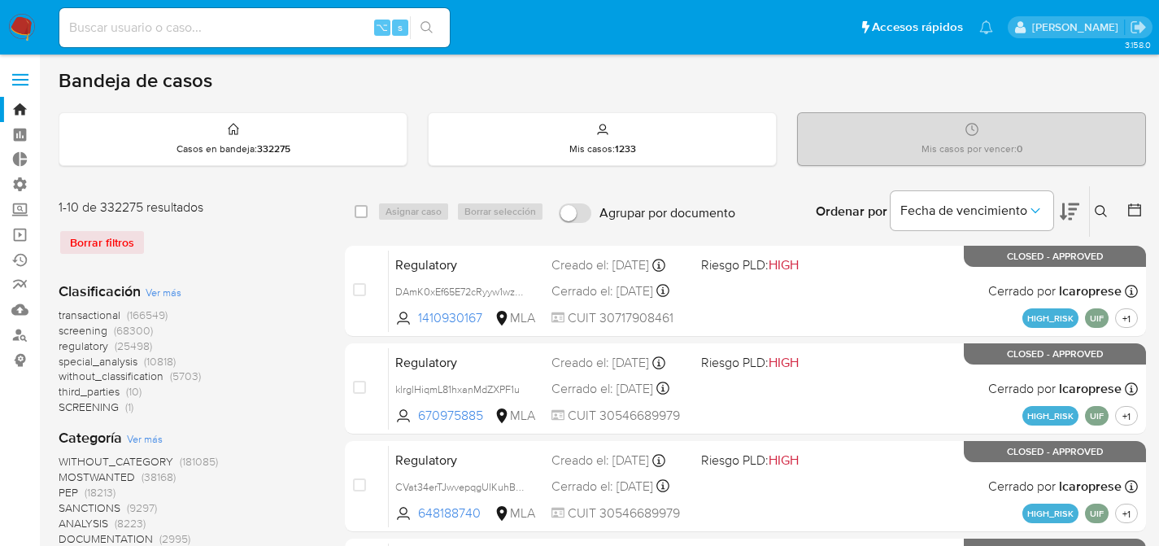
click at [1100, 212] on icon at bounding box center [1100, 211] width 13 height 13
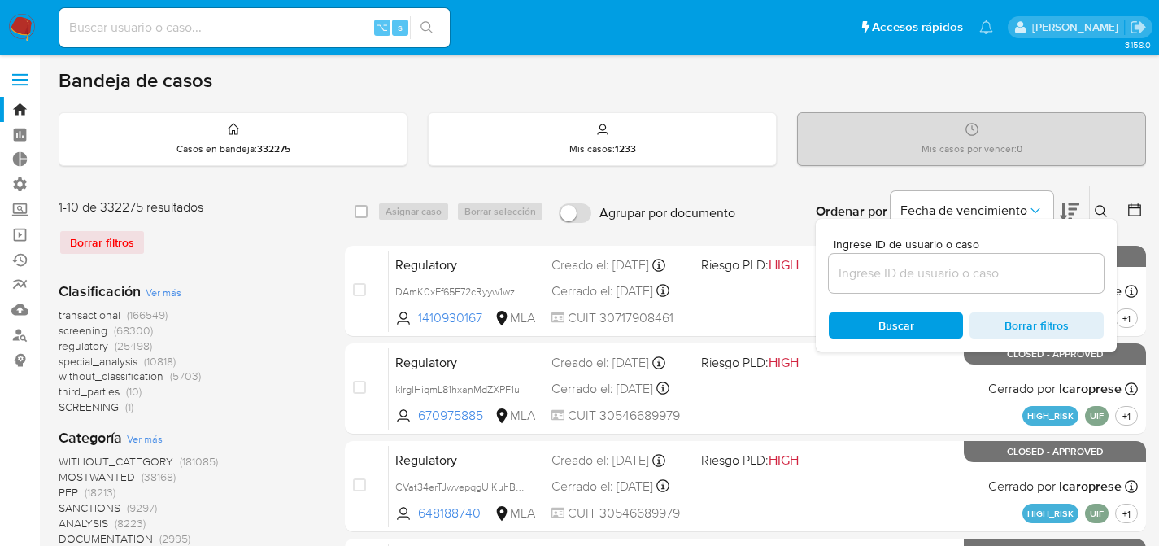
click at [912, 277] on input at bounding box center [966, 273] width 275 height 21
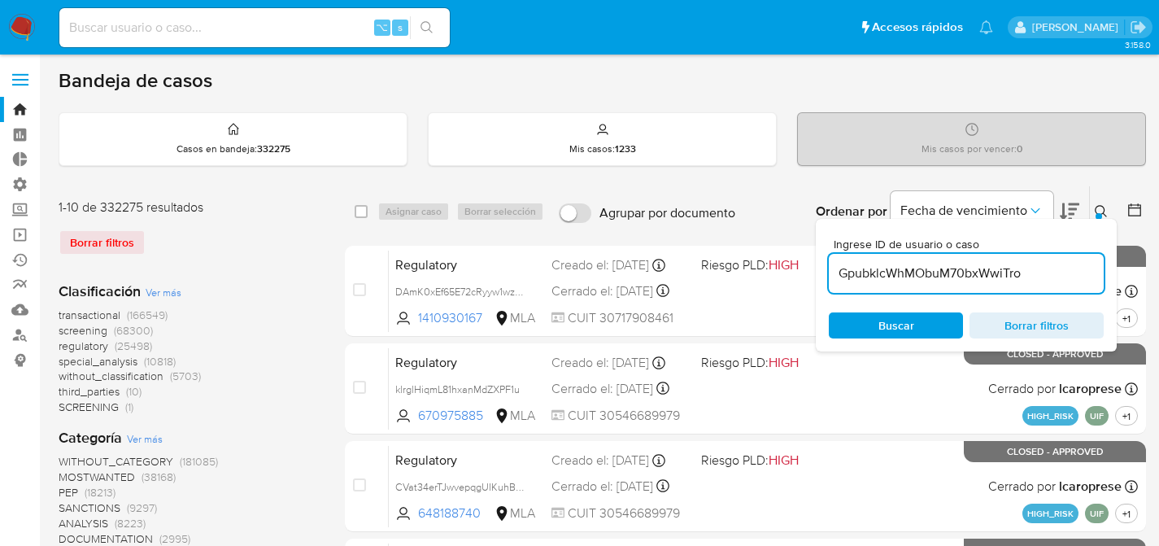
type input "GpubklcWhMObuM70bxWwiTro"
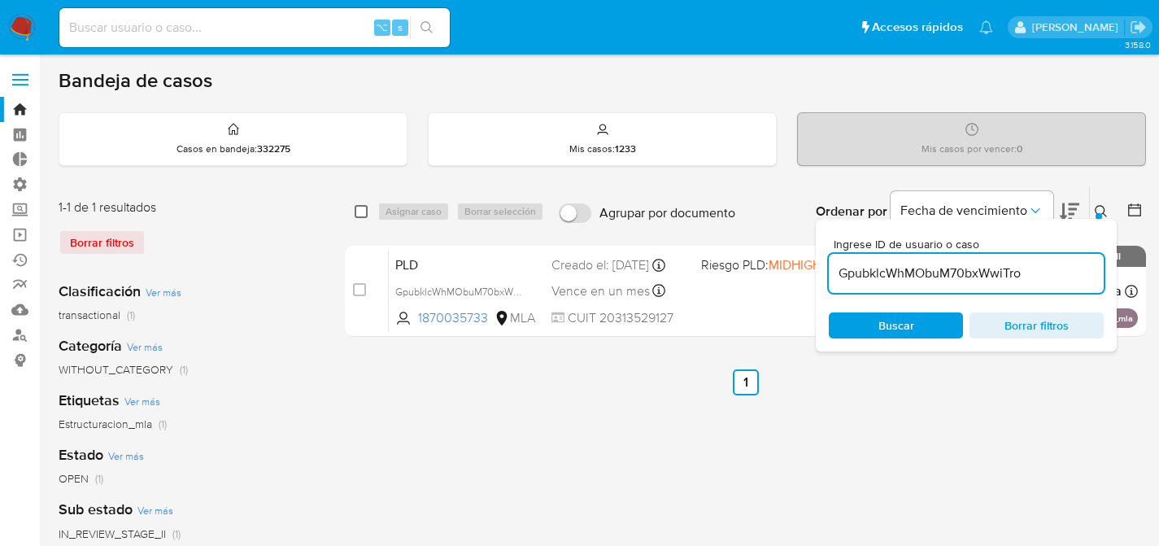
click at [363, 210] on input "checkbox" at bounding box center [361, 211] width 13 height 13
checkbox input "true"
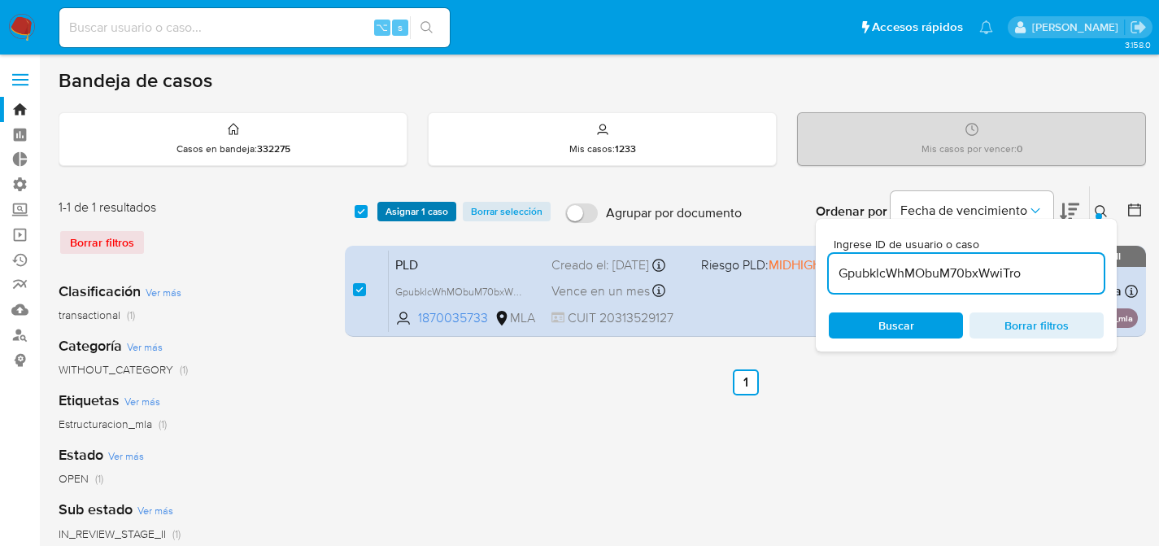
click at [411, 209] on span "Asignar 1 caso" at bounding box center [416, 211] width 63 height 16
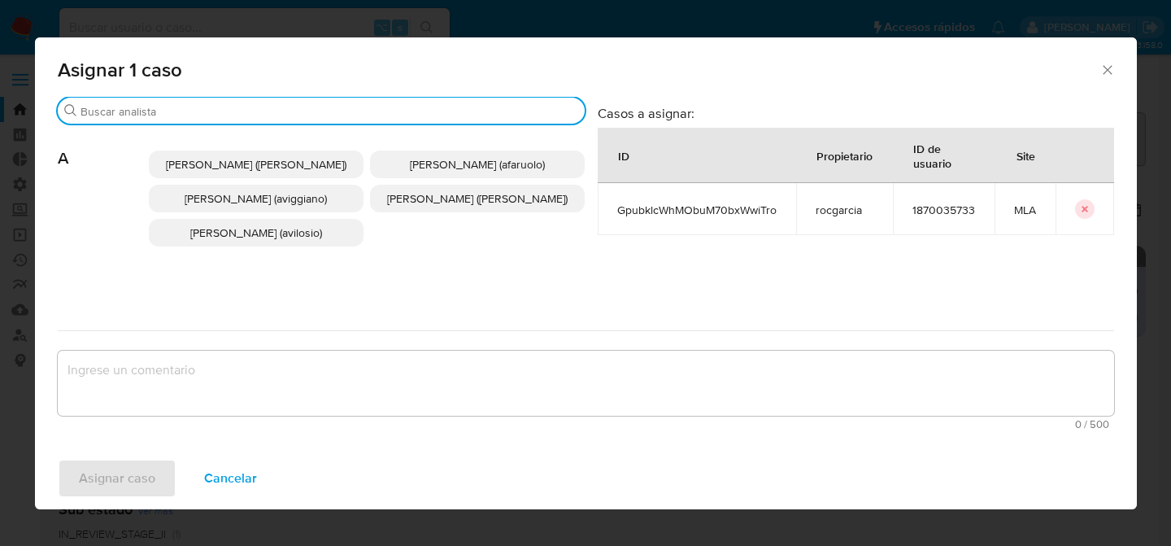
click at [244, 108] on input "Buscar" at bounding box center [330, 111] width 498 height 15
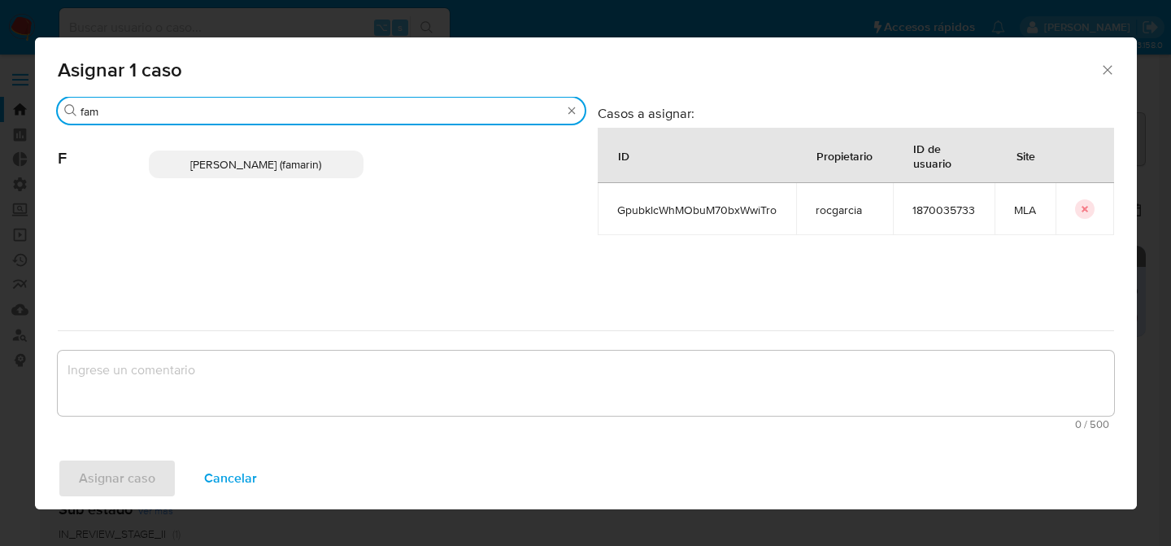
type input "fam"
click at [116, 165] on span "F" at bounding box center [103, 146] width 91 height 44
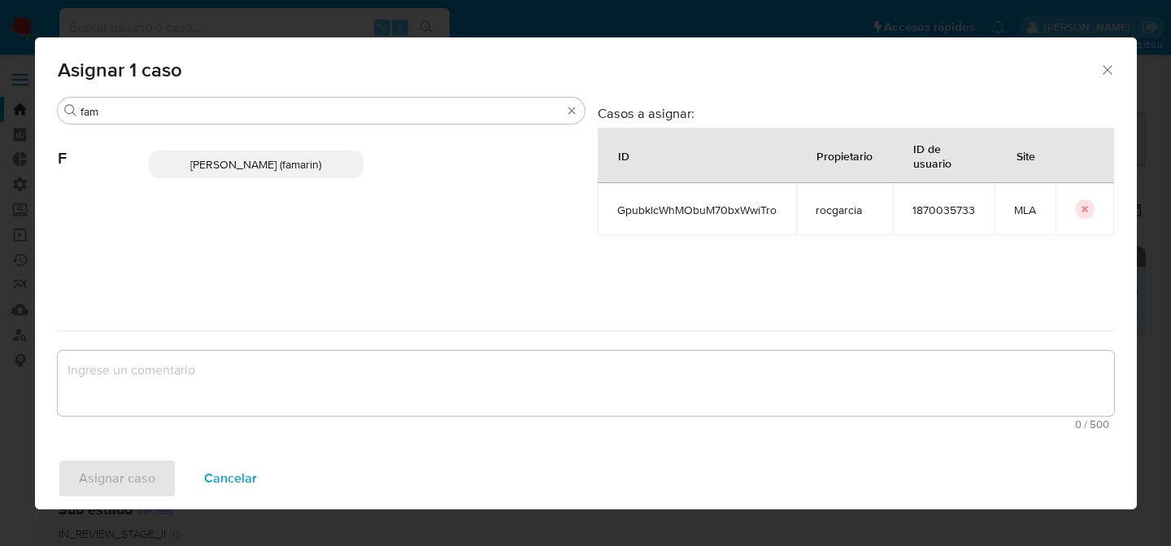
drag, startPoint x: 183, startPoint y: 172, endPoint x: 187, endPoint y: 193, distance: 21.5
click at [184, 172] on p "[PERSON_NAME] (famarin)" at bounding box center [256, 164] width 215 height 28
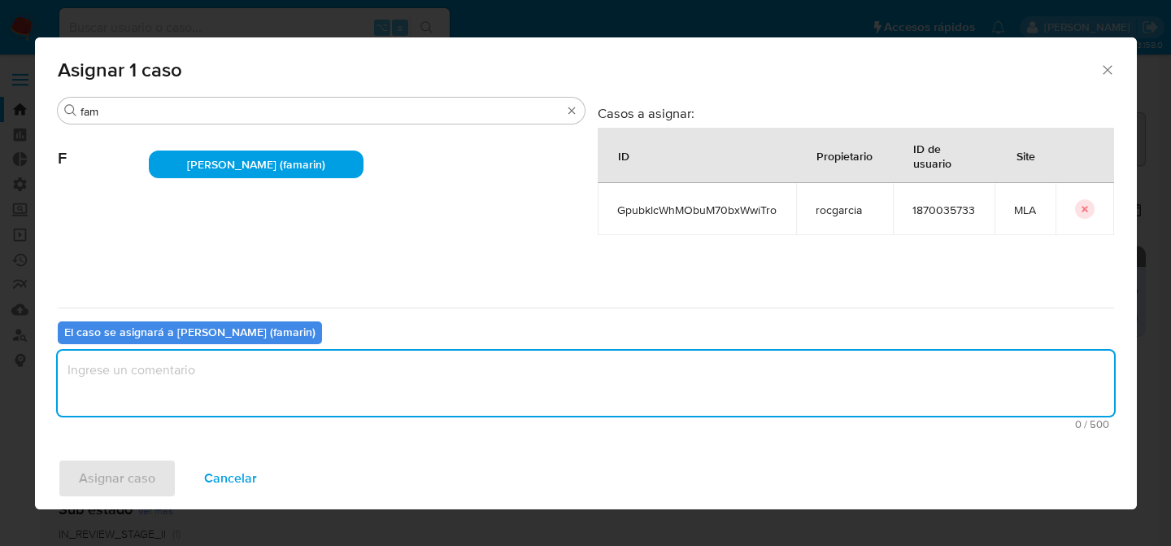
click at [202, 363] on textarea "assign-modal" at bounding box center [586, 382] width 1056 height 65
click at [129, 481] on span "Asignar caso" at bounding box center [117, 478] width 76 height 36
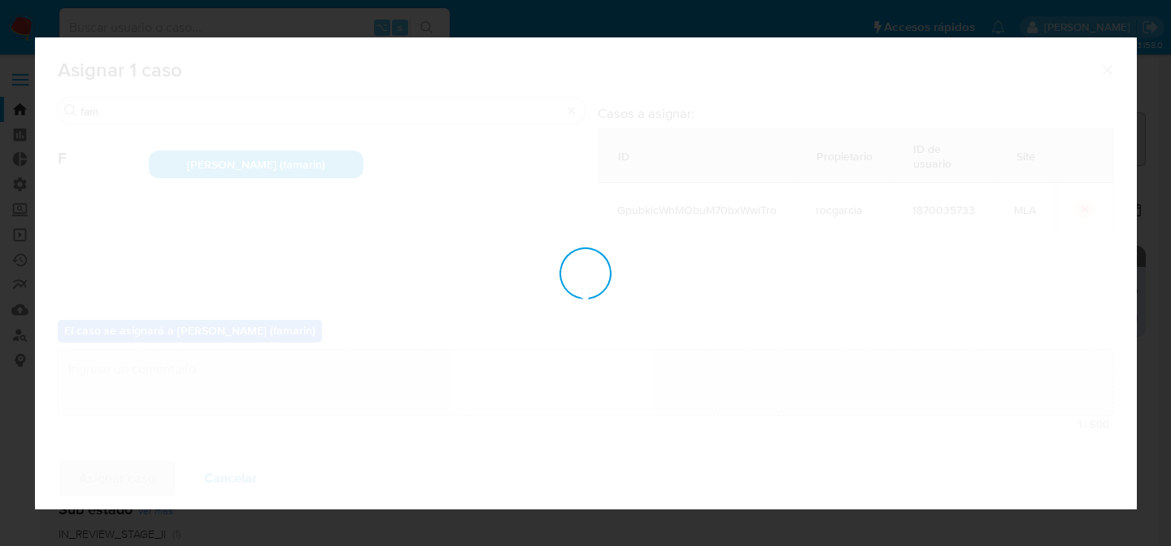
checkbox input "false"
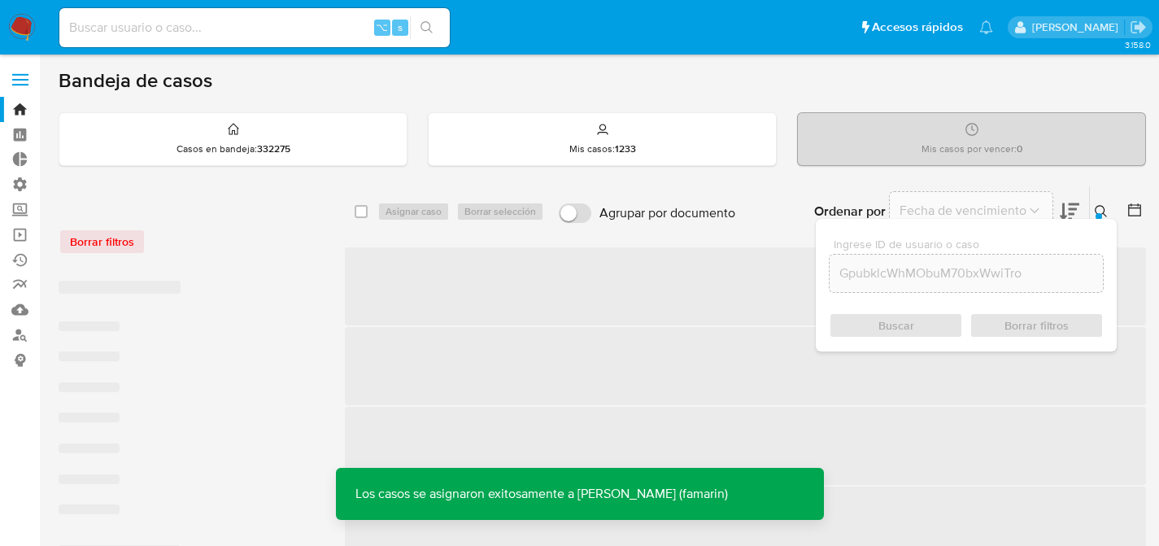
click at [1108, 209] on button at bounding box center [1103, 212] width 27 height 20
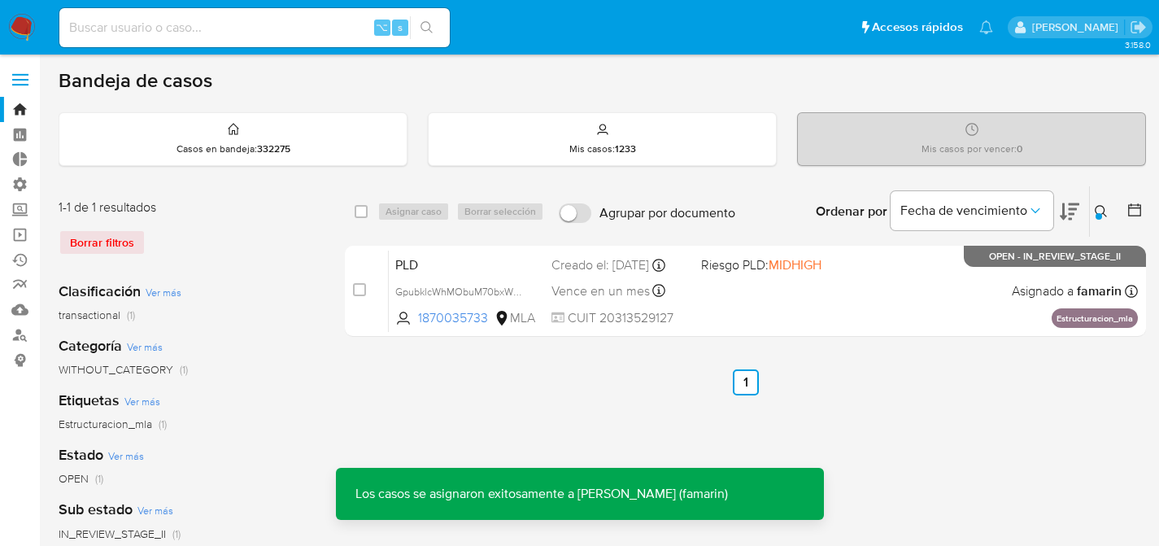
click at [557, 269] on div "Creado el: [DATE] Creado el: [DATE] 03:30:04" at bounding box center [619, 265] width 137 height 18
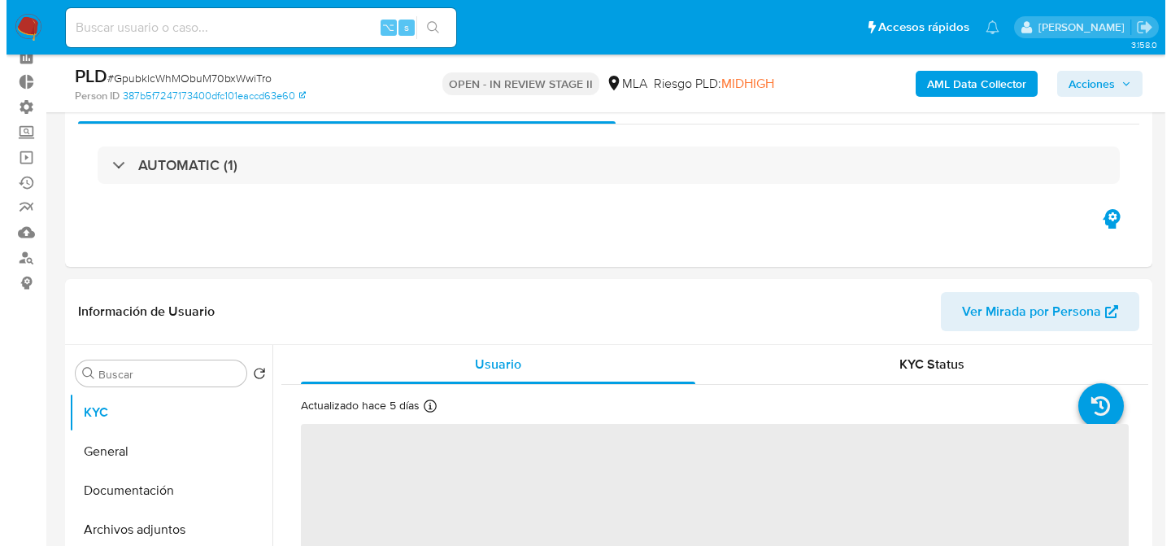
scroll to position [289, 0]
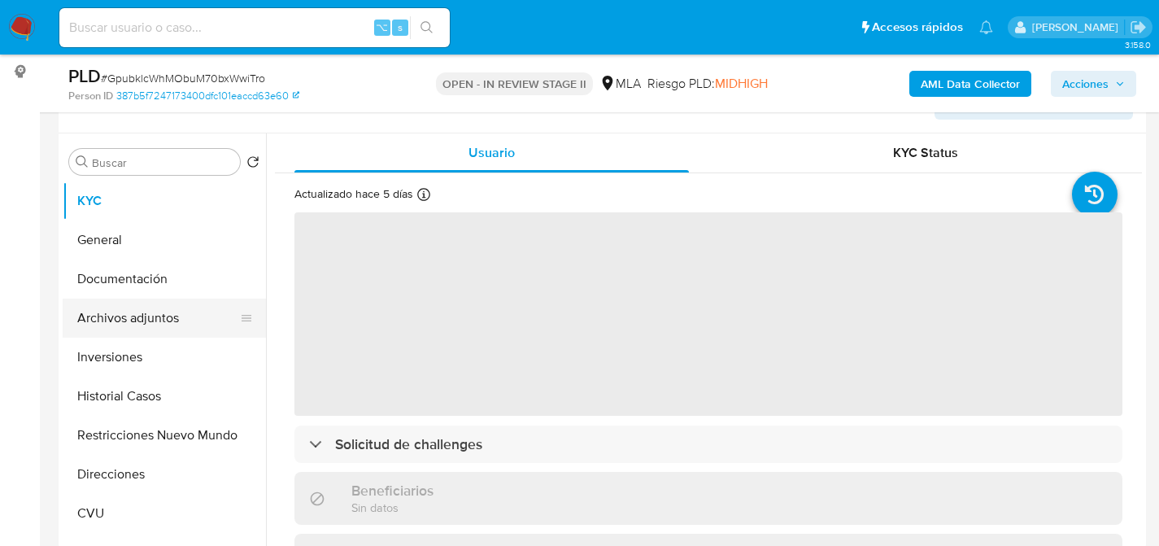
click at [65, 325] on button "Archivos adjuntos" at bounding box center [158, 317] width 190 height 39
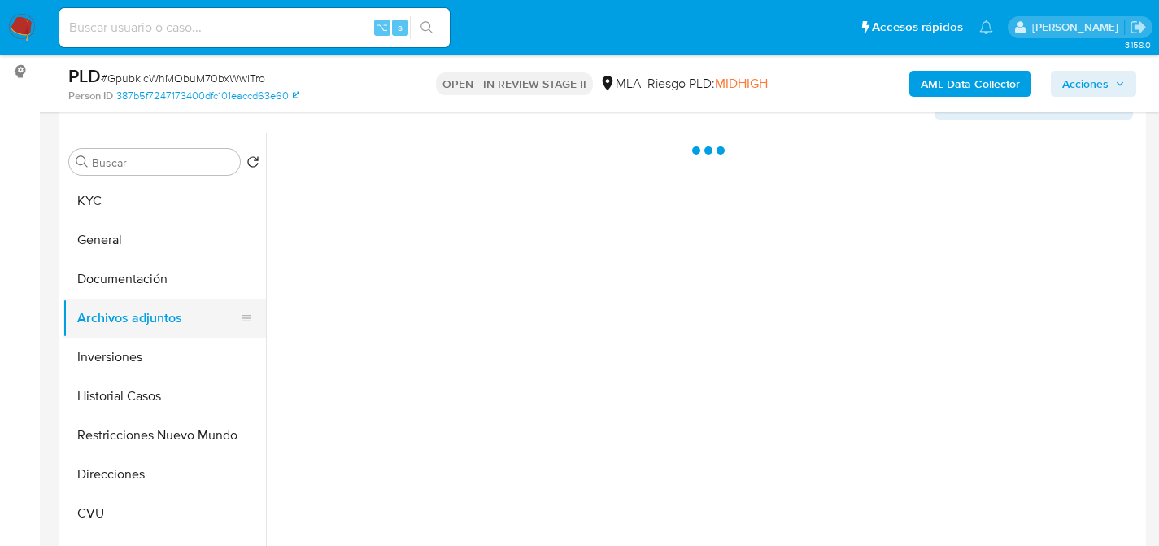
select select "10"
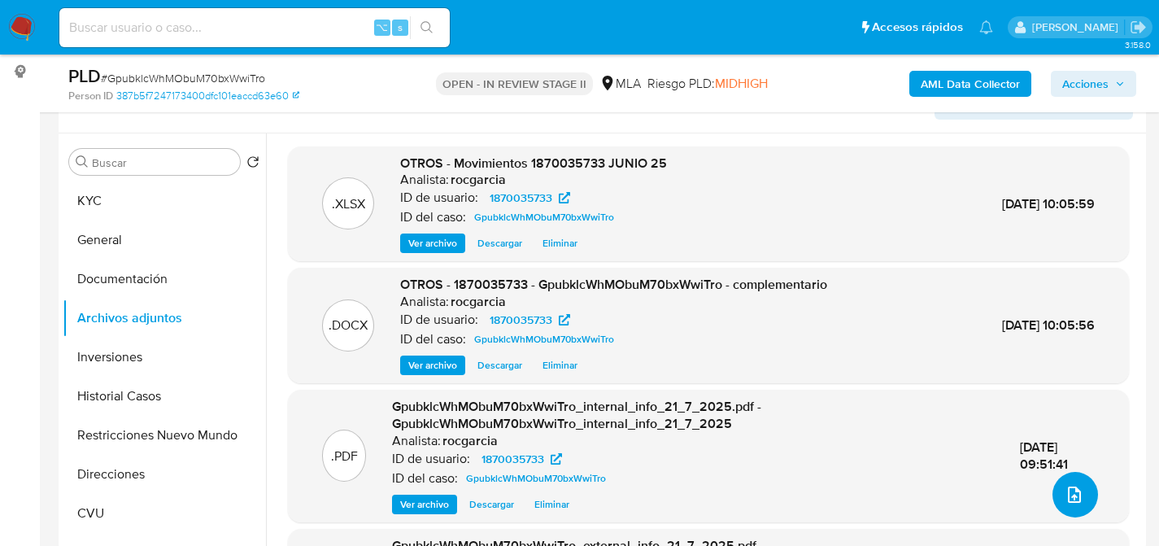
click at [1052, 484] on button "upload-file" at bounding box center [1075, 495] width 46 height 46
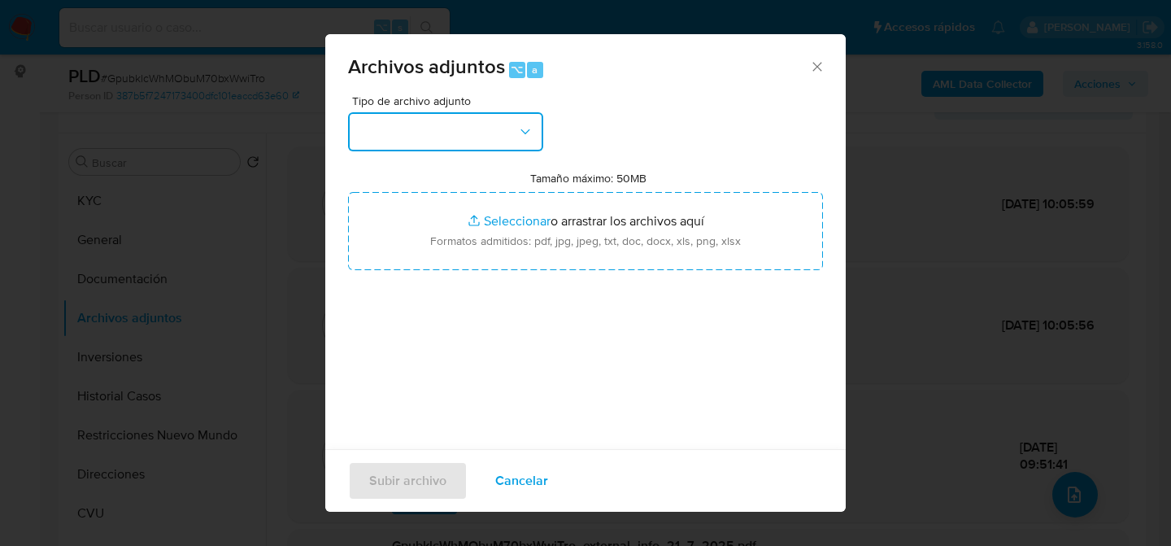
click at [370, 134] on button "button" at bounding box center [445, 131] width 195 height 39
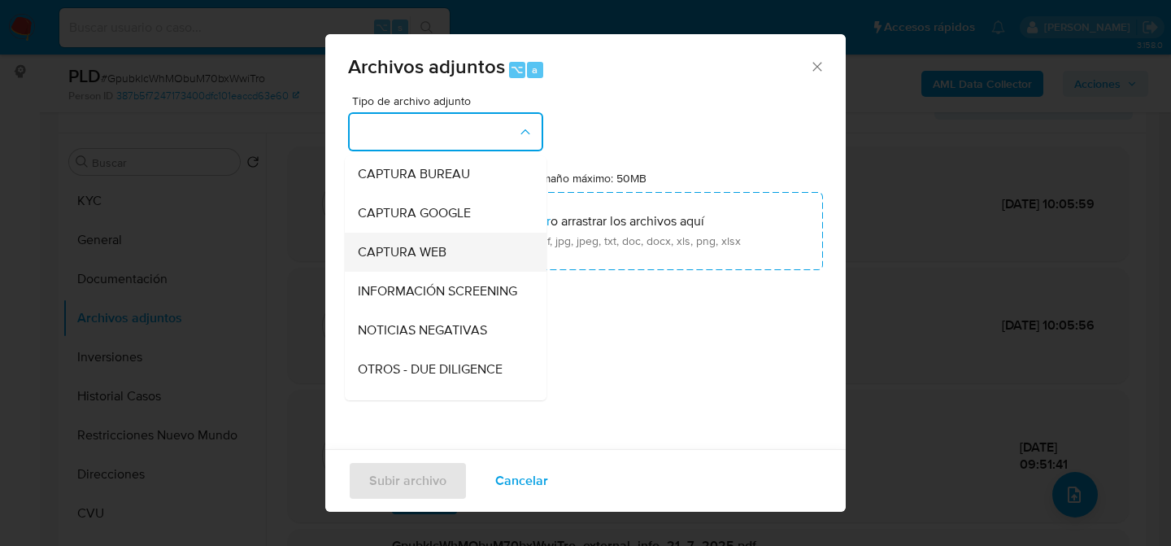
scroll to position [134, 0]
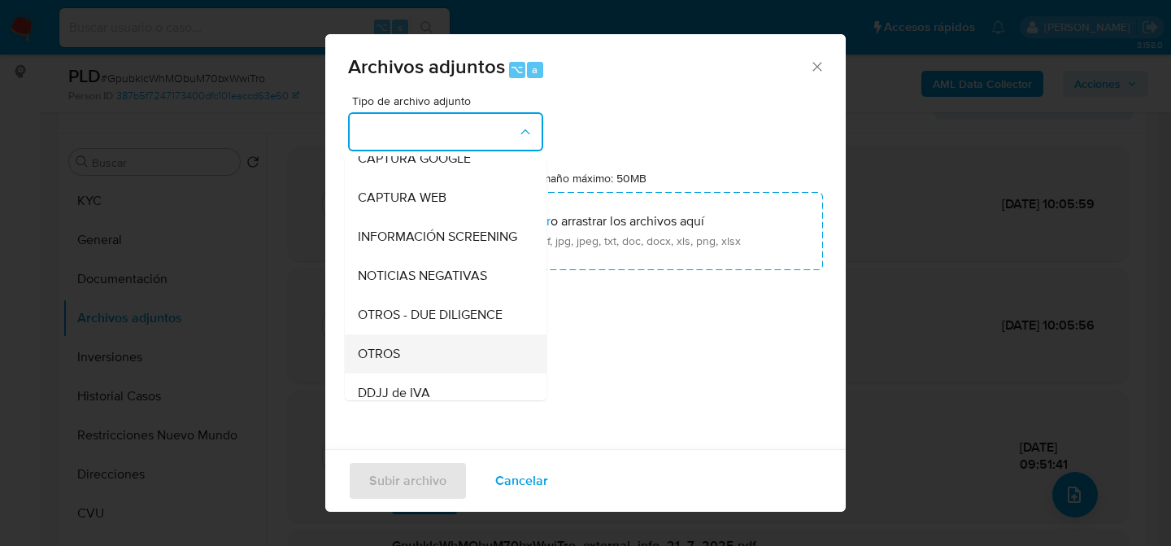
click at [412, 355] on div "OTROS" at bounding box center [441, 353] width 166 height 39
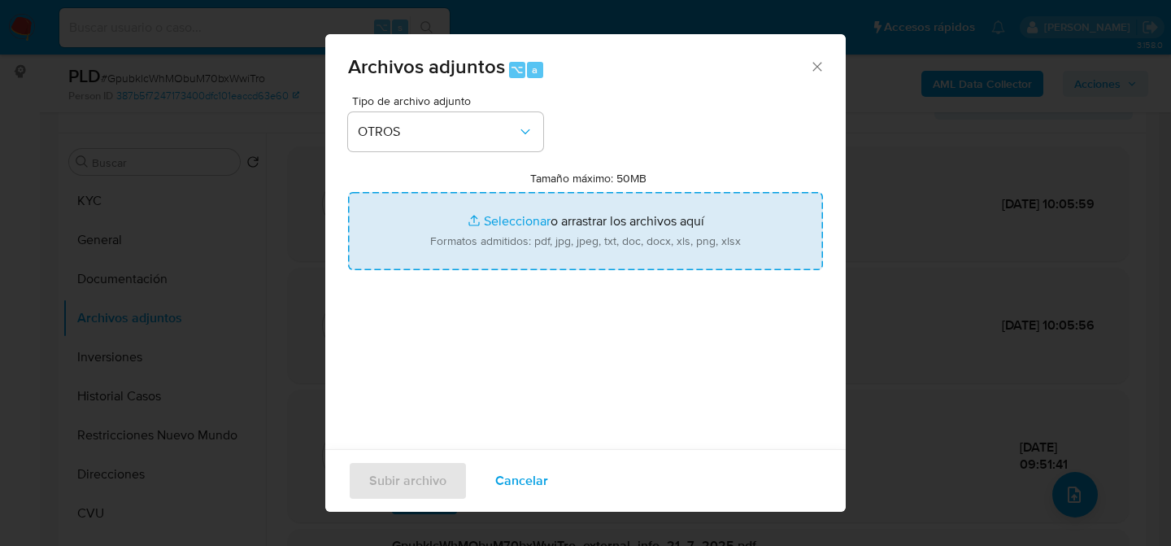
click at [609, 252] on input "Tamaño máximo: 50MB Seleccionar archivos" at bounding box center [585, 231] width 475 height 78
type input "C:\fakepath\Caselog GpubklcWhMObuM70bxWwiTro v2.docx"
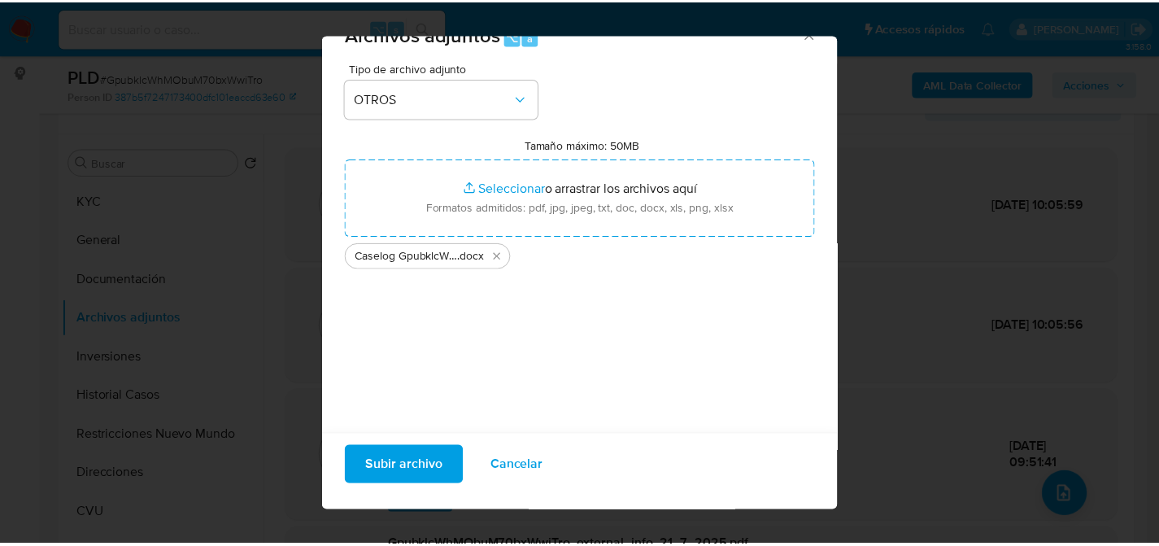
scroll to position [41, 0]
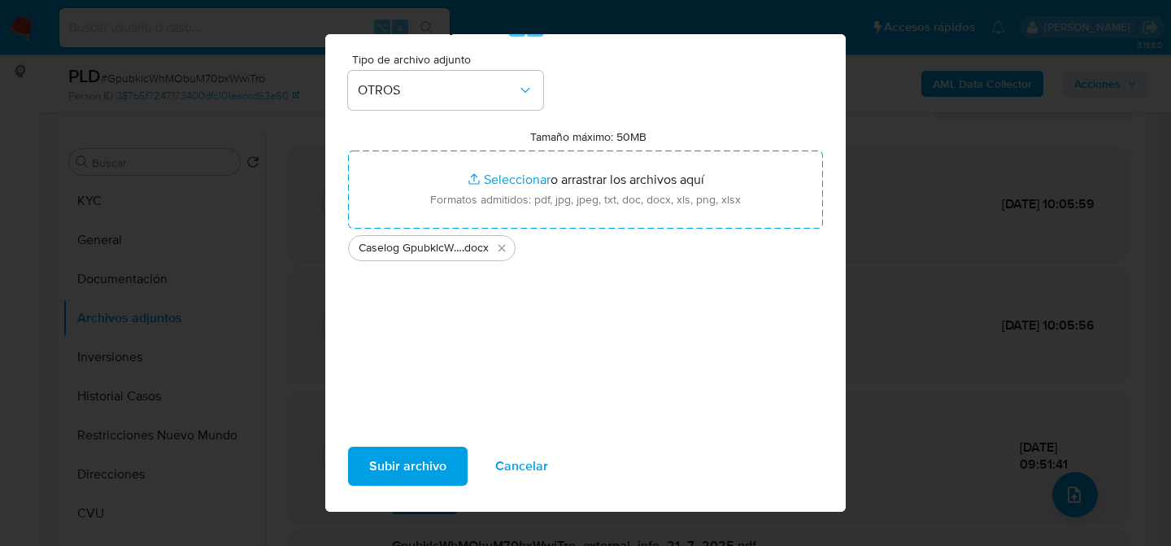
click at [414, 462] on span "Subir archivo" at bounding box center [407, 466] width 77 height 36
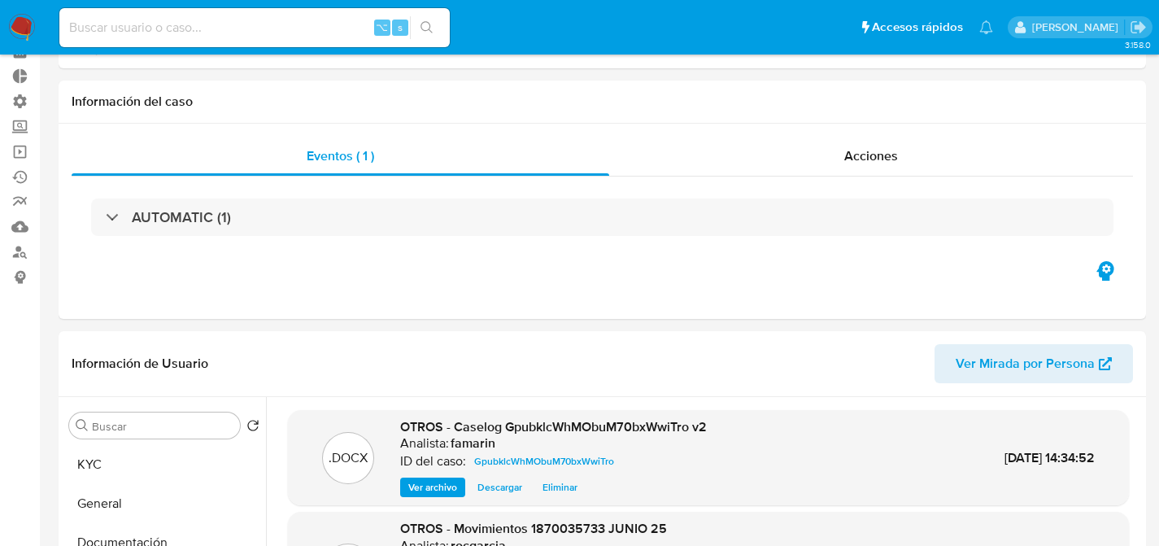
scroll to position [0, 0]
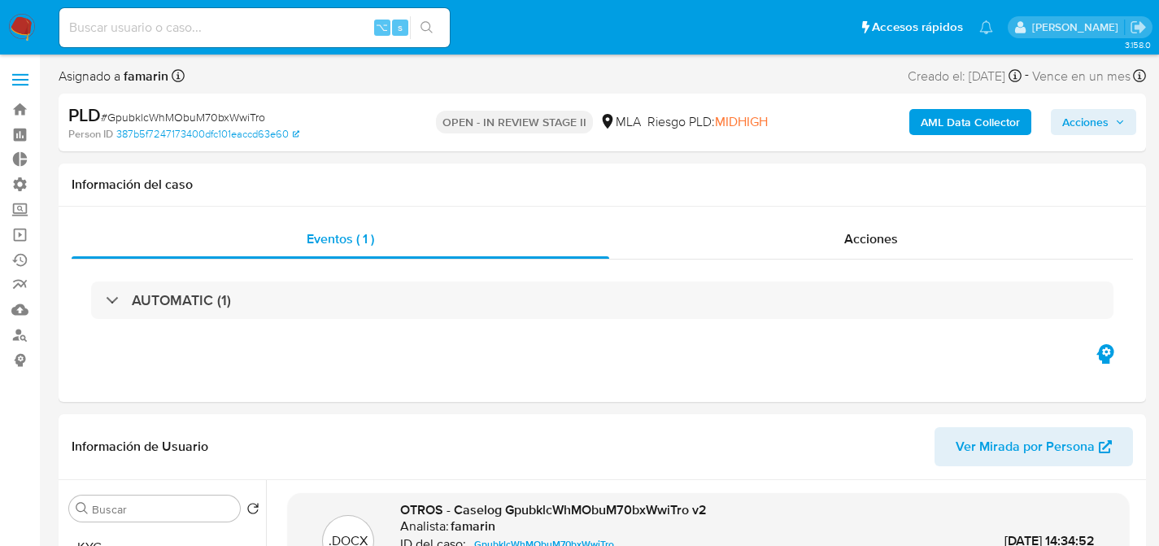
click at [1086, 120] on span "Acciones" at bounding box center [1085, 122] width 46 height 26
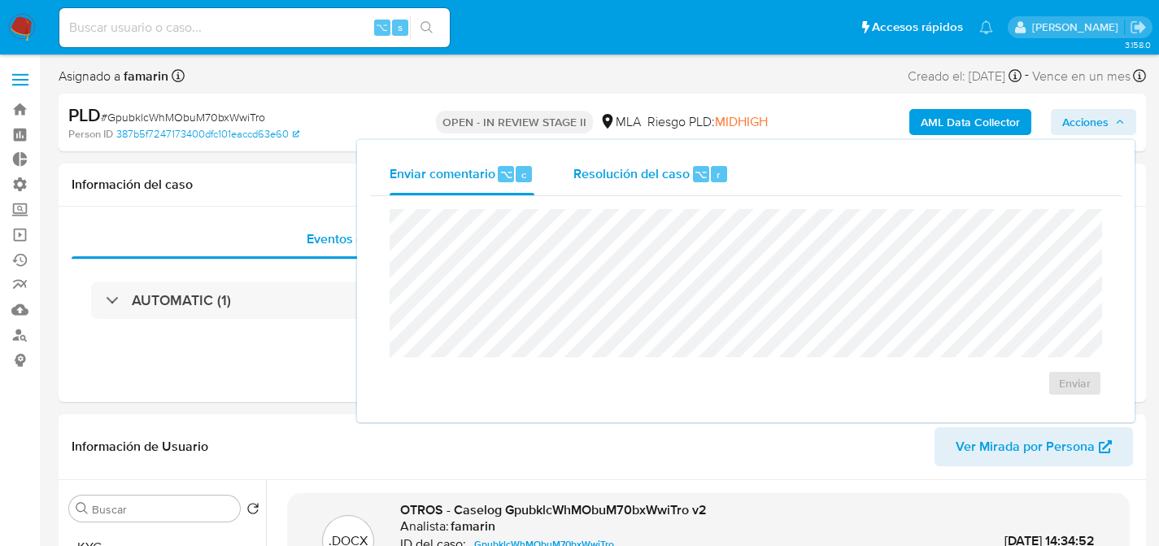
click at [684, 156] on div "Resolución del caso ⌥ r" at bounding box center [650, 174] width 155 height 42
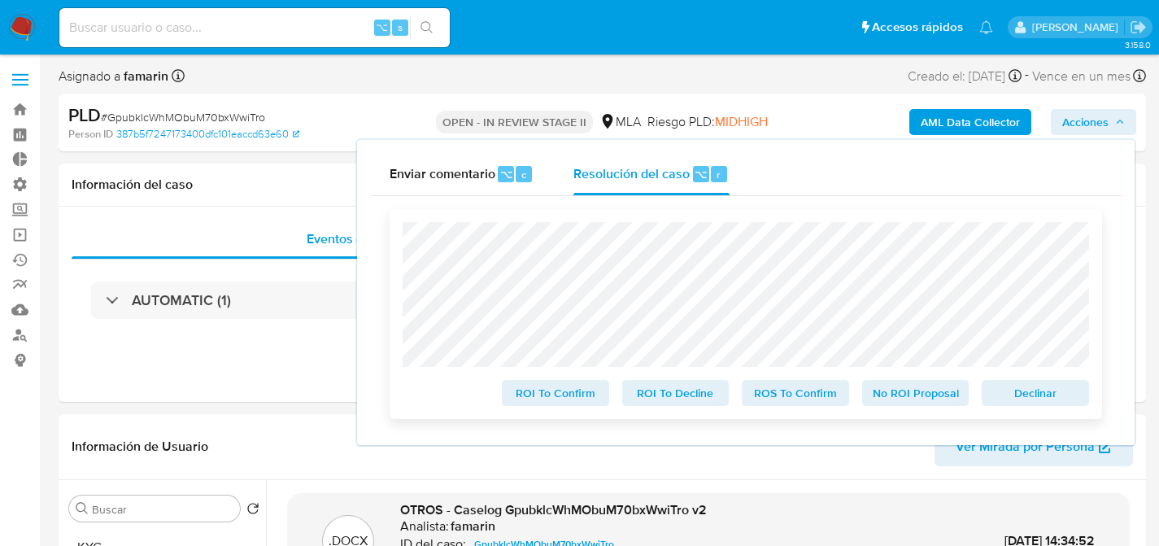
click at [753, 400] on span "ROS To Confirm" at bounding box center [795, 392] width 85 height 23
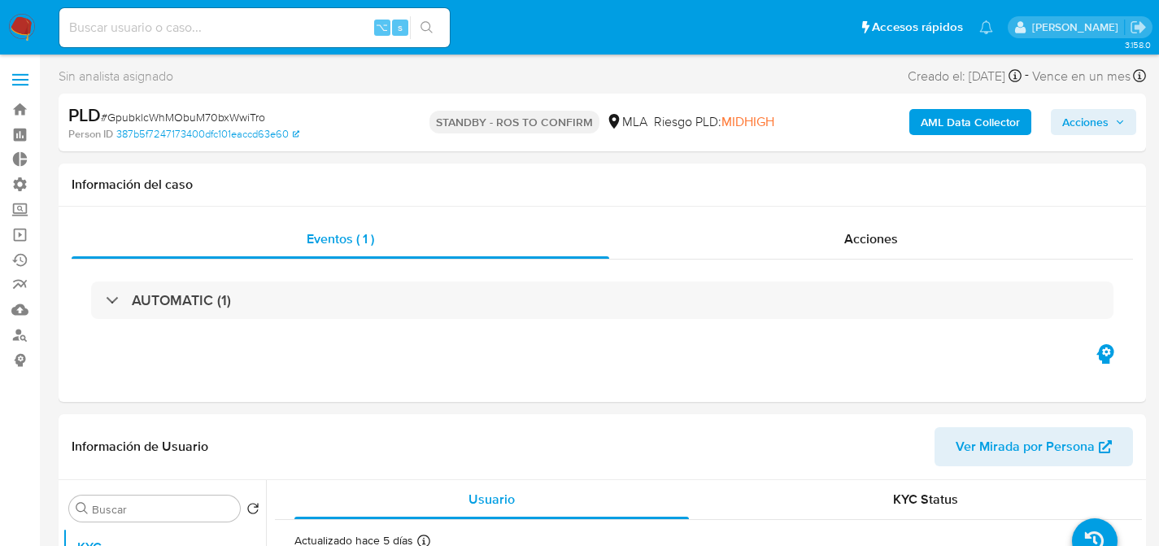
select select "10"
click at [21, 234] on link "Operaciones masivas" at bounding box center [97, 234] width 194 height 25
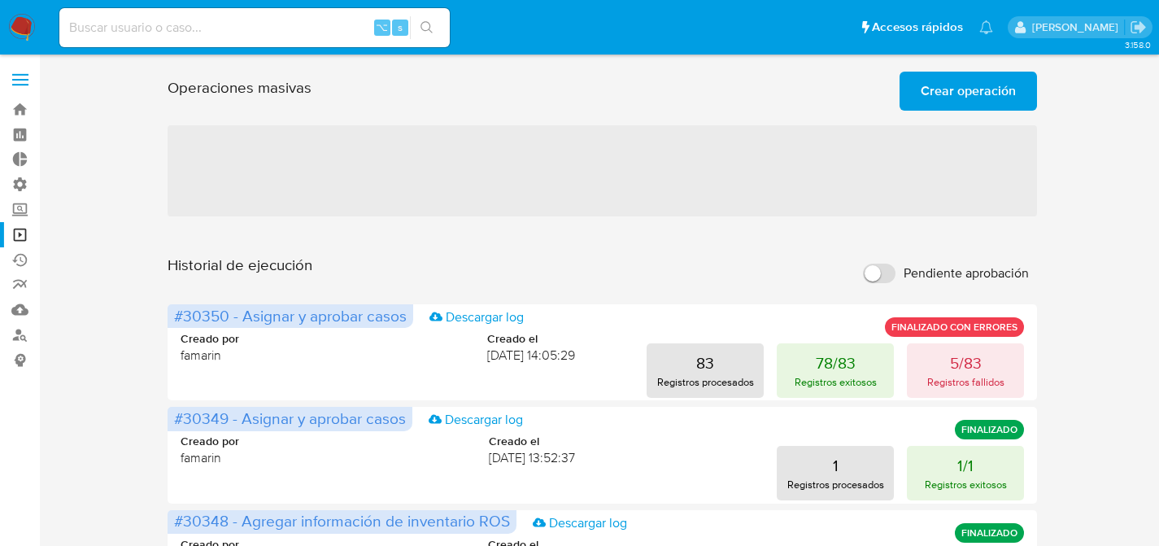
click at [957, 92] on span "Crear operación" at bounding box center [967, 91] width 95 height 36
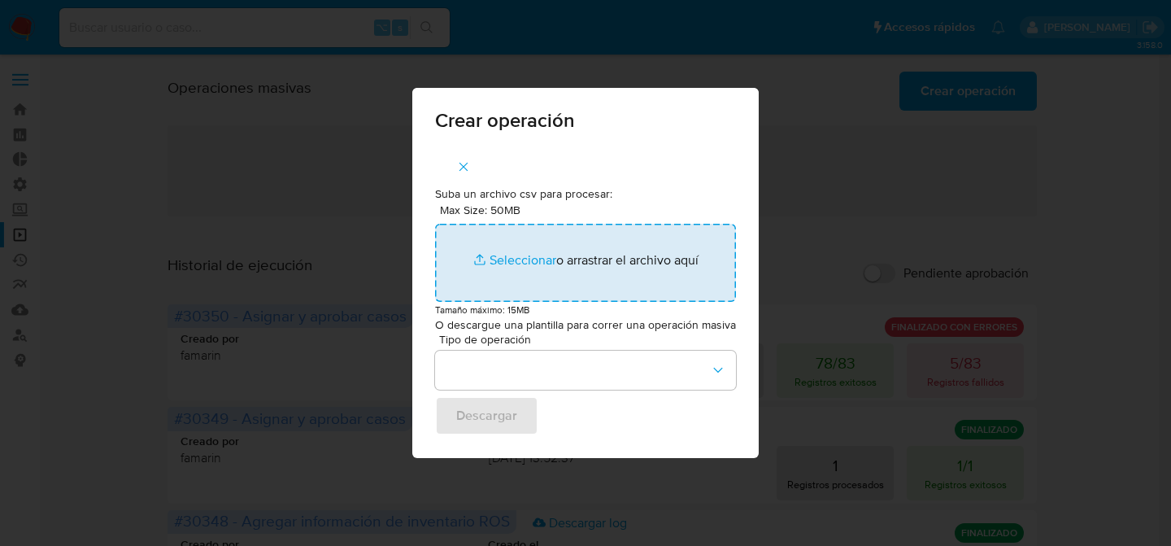
click at [582, 275] on input "Max Size: 50MB Seleccionar archivos" at bounding box center [585, 263] width 301 height 78
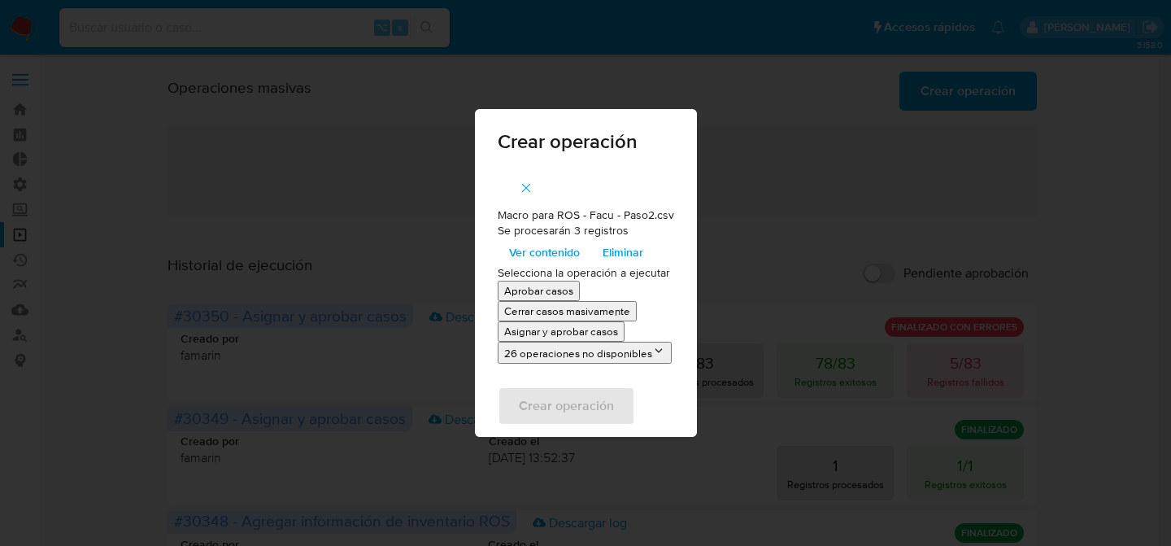
click at [542, 333] on p "Asignar y aprobar casos" at bounding box center [561, 331] width 114 height 15
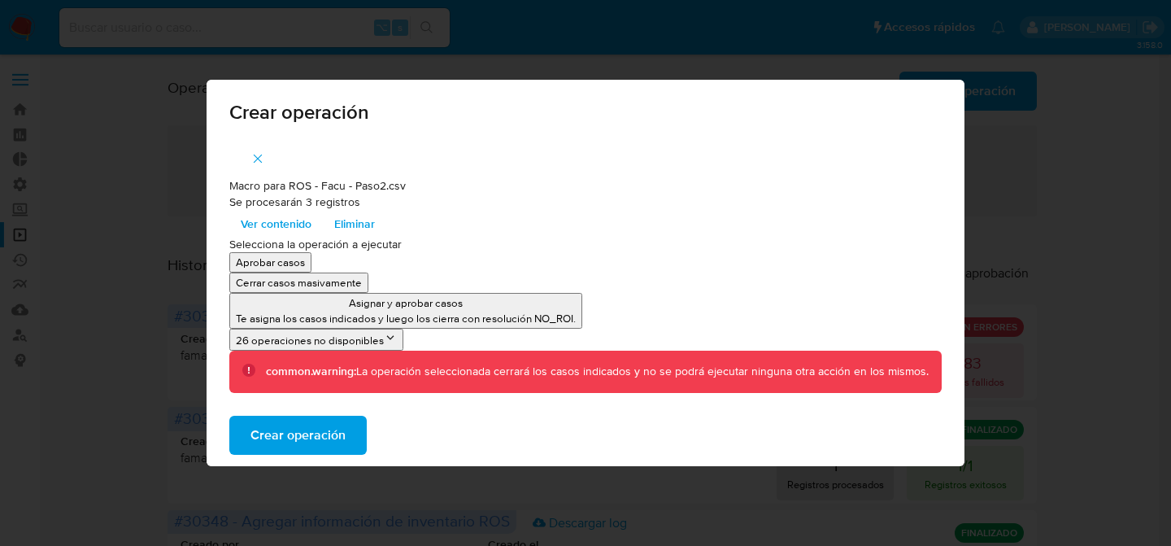
click at [347, 433] on button "Crear operación" at bounding box center [297, 435] width 137 height 39
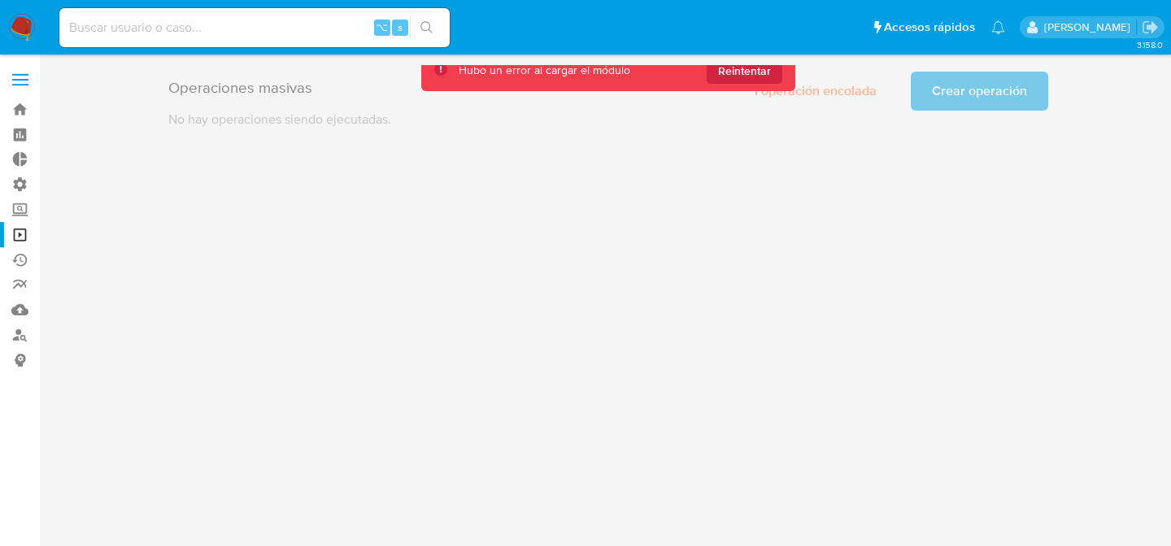
click at [693, 58] on main "3.158.0" at bounding box center [585, 273] width 1171 height 546
click at [768, 74] on span "Reintentar" at bounding box center [744, 71] width 53 height 26
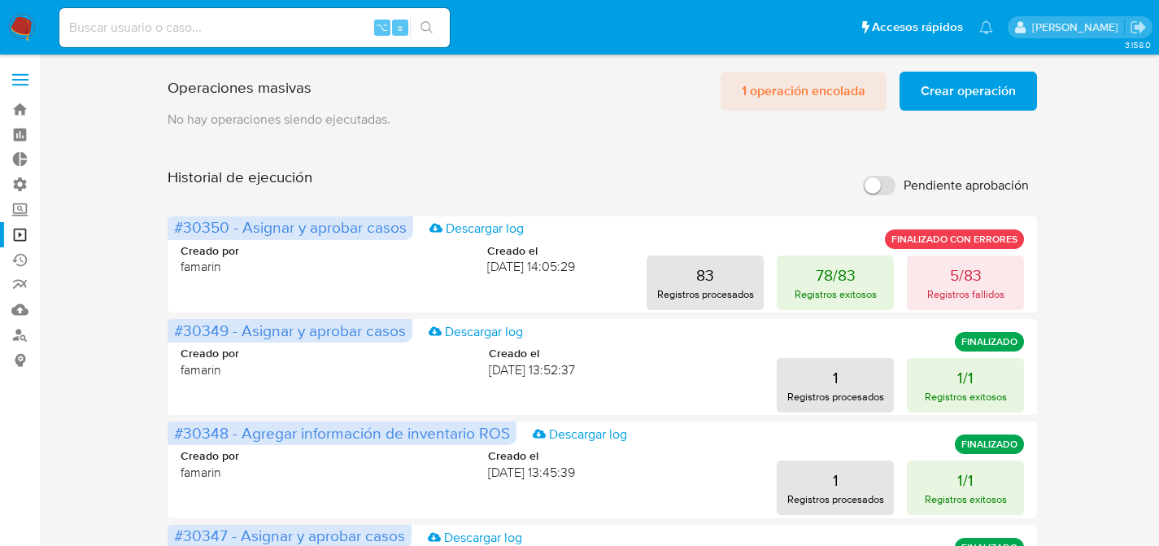
click at [800, 81] on span "1 operación encolada" at bounding box center [804, 91] width 124 height 36
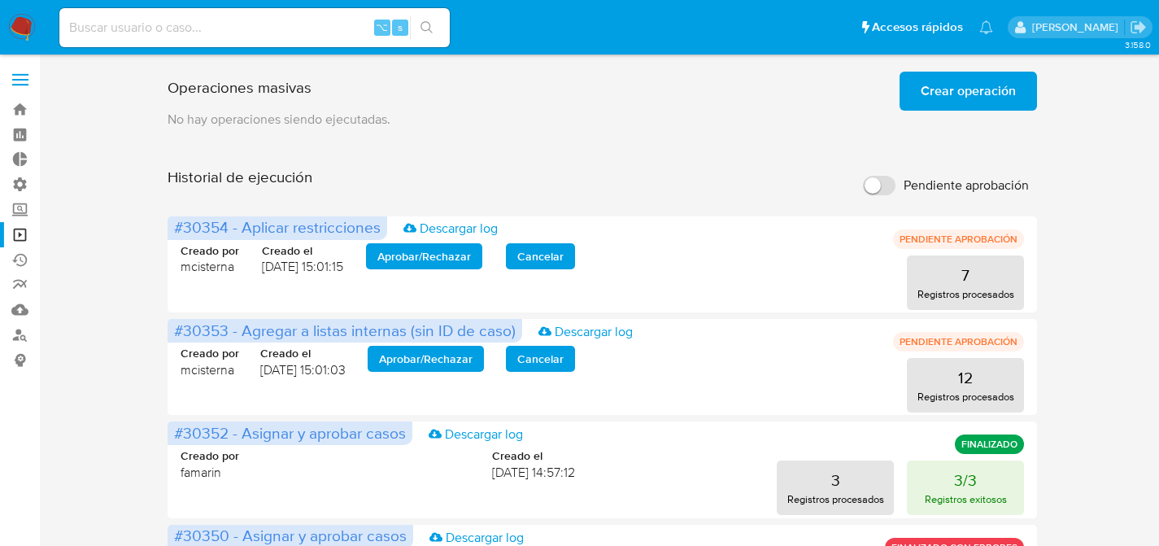
click at [970, 92] on span "Crear operación" at bounding box center [967, 91] width 95 height 36
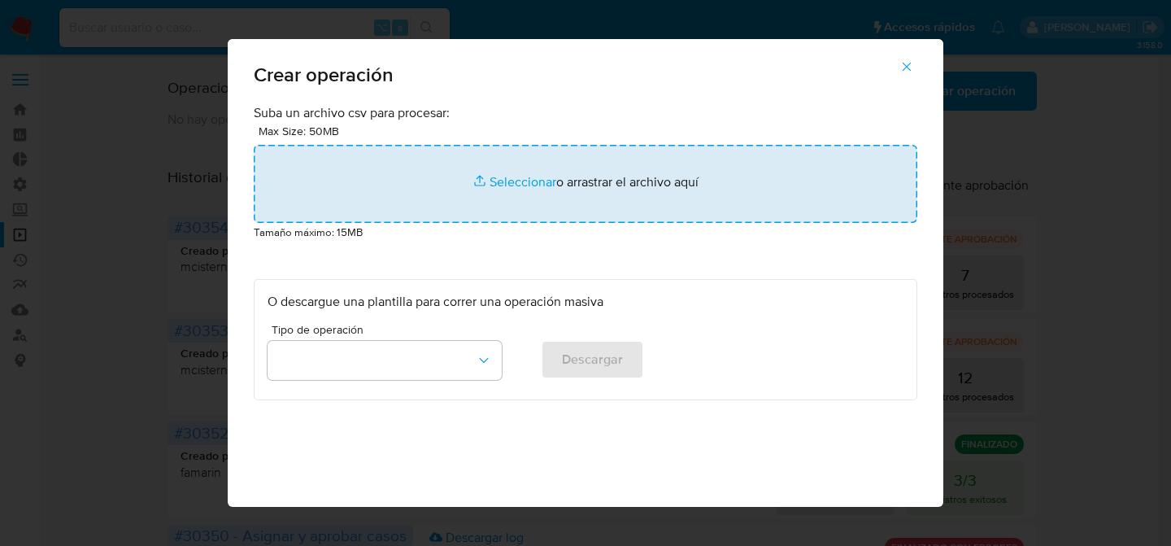
click at [357, 218] on input "file" at bounding box center [586, 184] width 664 height 78
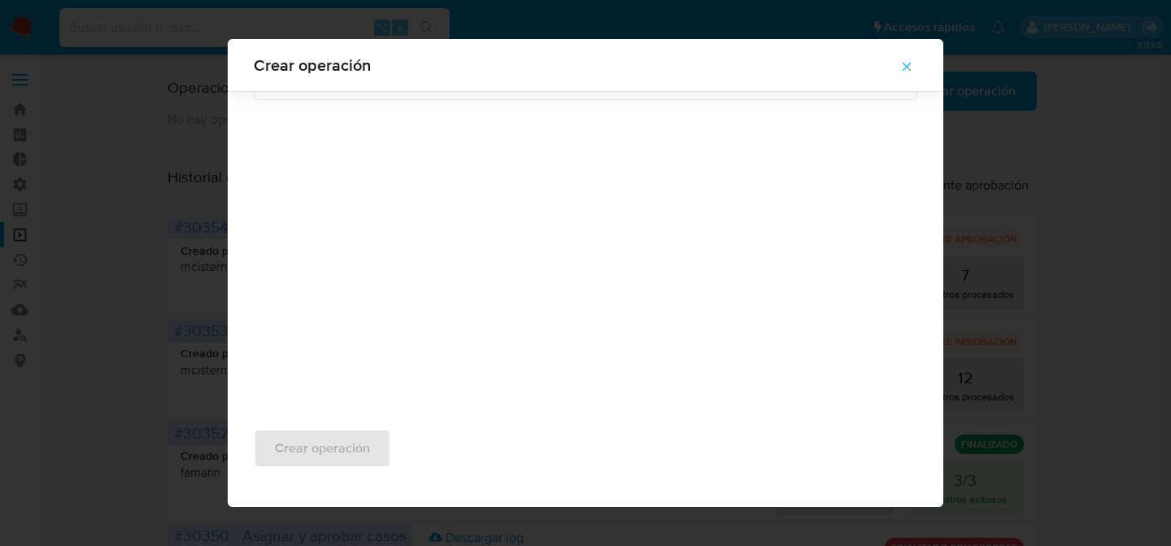
scroll to position [13, 0]
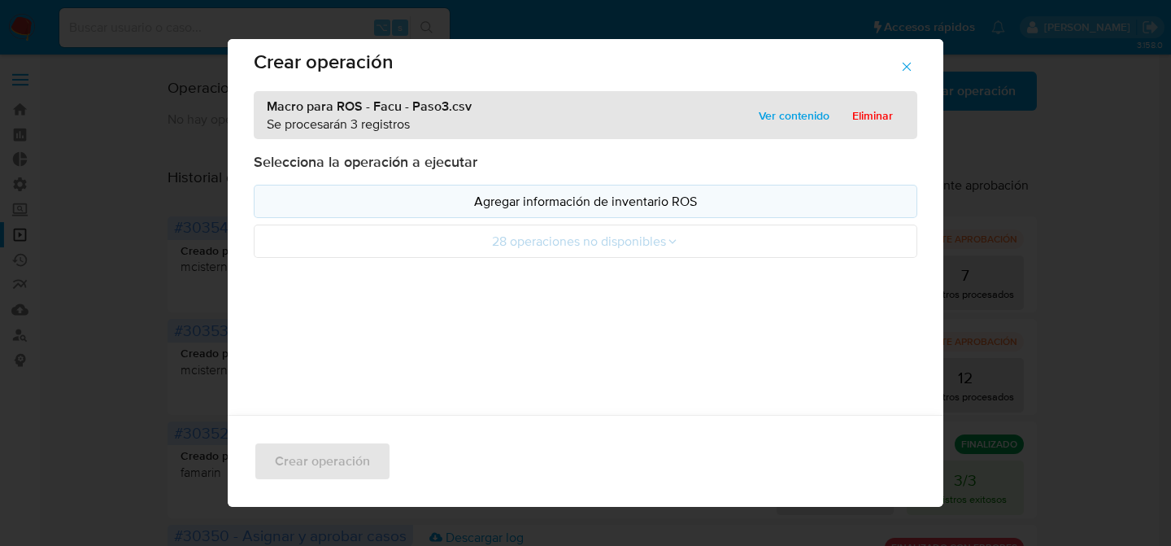
click at [436, 216] on button "Agregar información de inventario ROS" at bounding box center [586, 201] width 664 height 33
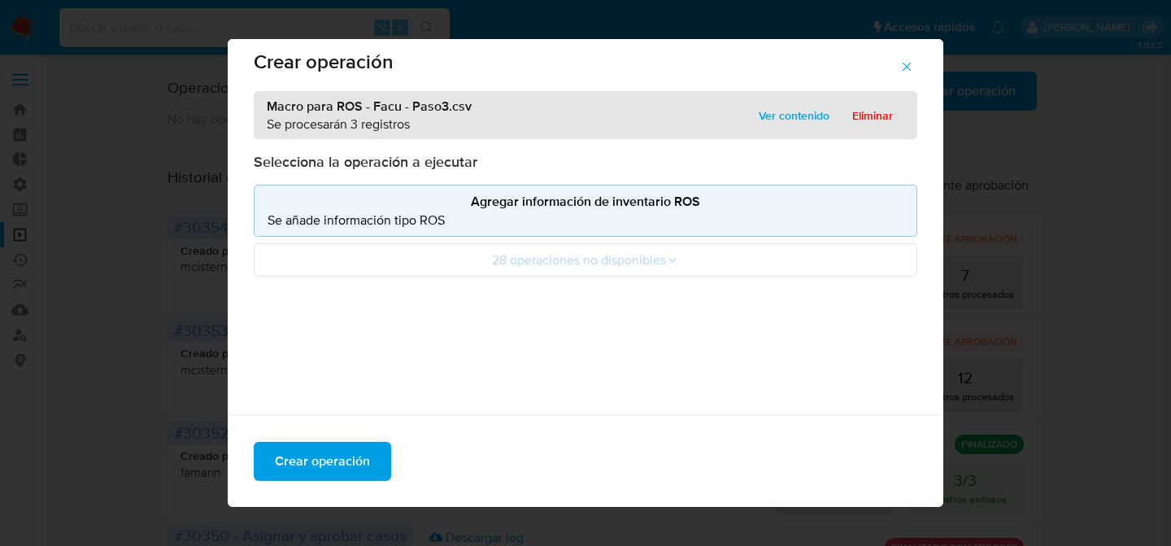
scroll to position [157, 0]
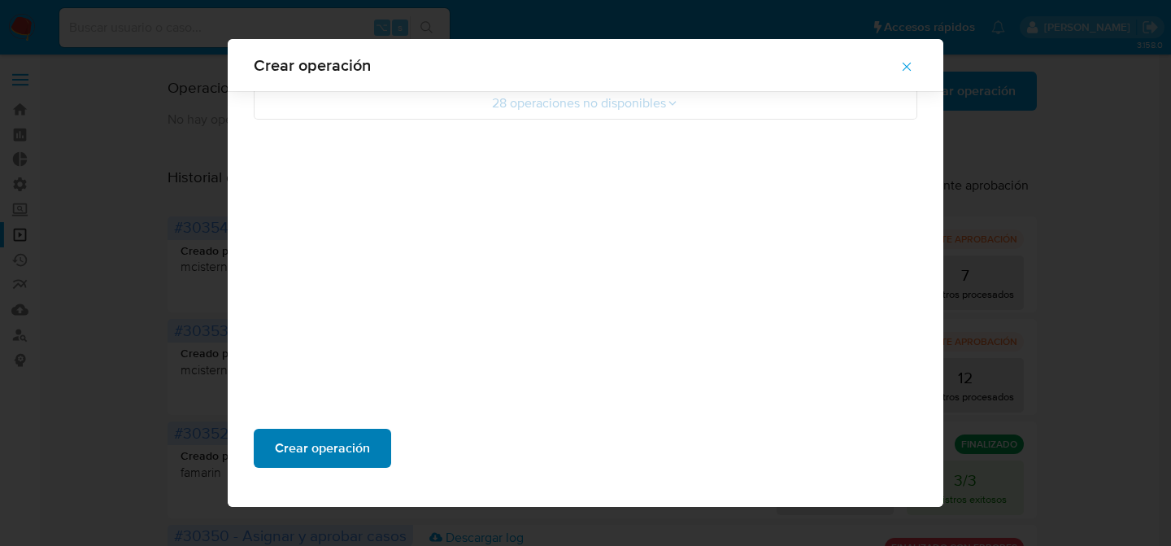
click at [342, 458] on span "Crear operación" at bounding box center [322, 448] width 95 height 36
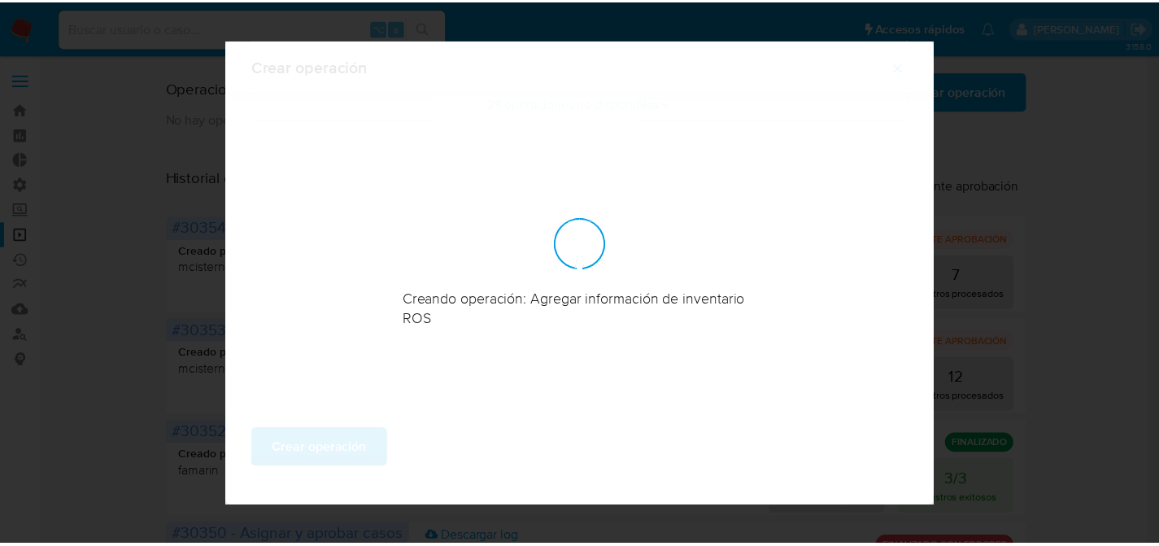
scroll to position [66, 0]
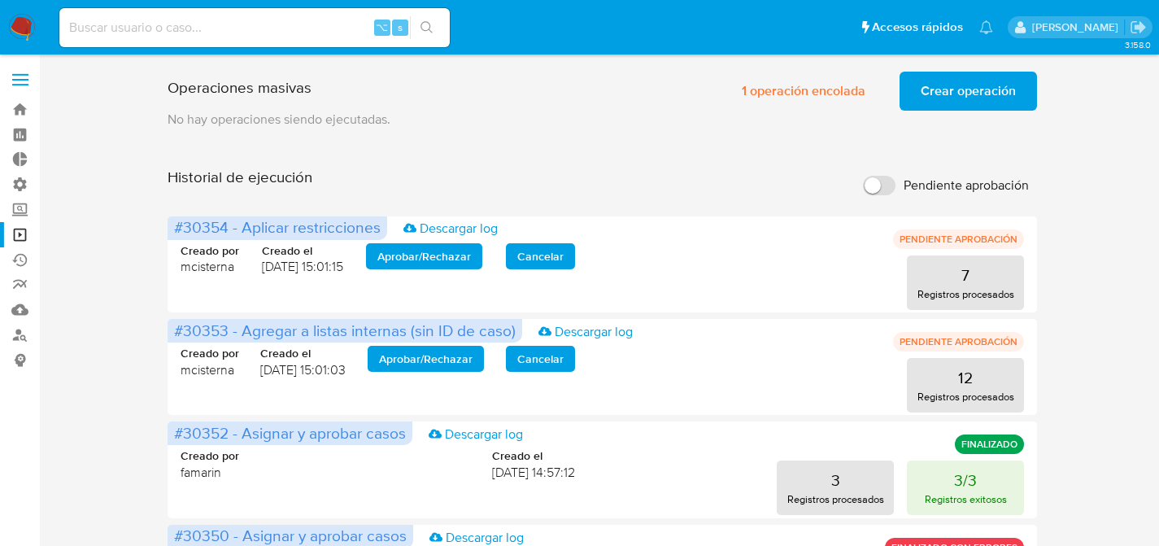
click at [283, 24] on input at bounding box center [254, 27] width 390 height 21
paste input "jknbRNmlSrCQz1sDYnJo2Wq3"
type input "jknbRNmlSrCQz1sDYnJo2Wq3"
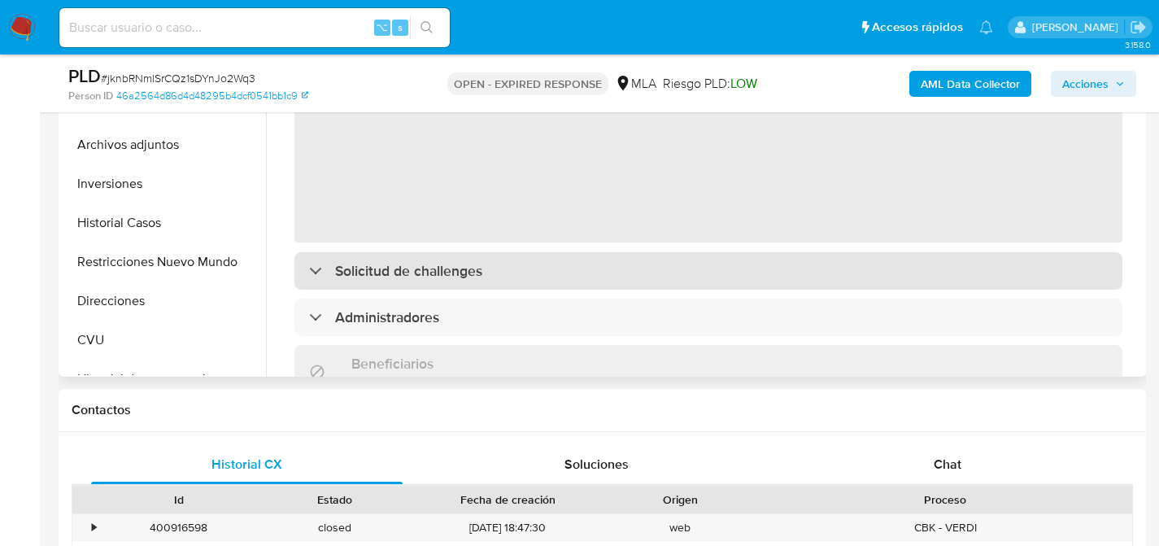
scroll to position [488, 0]
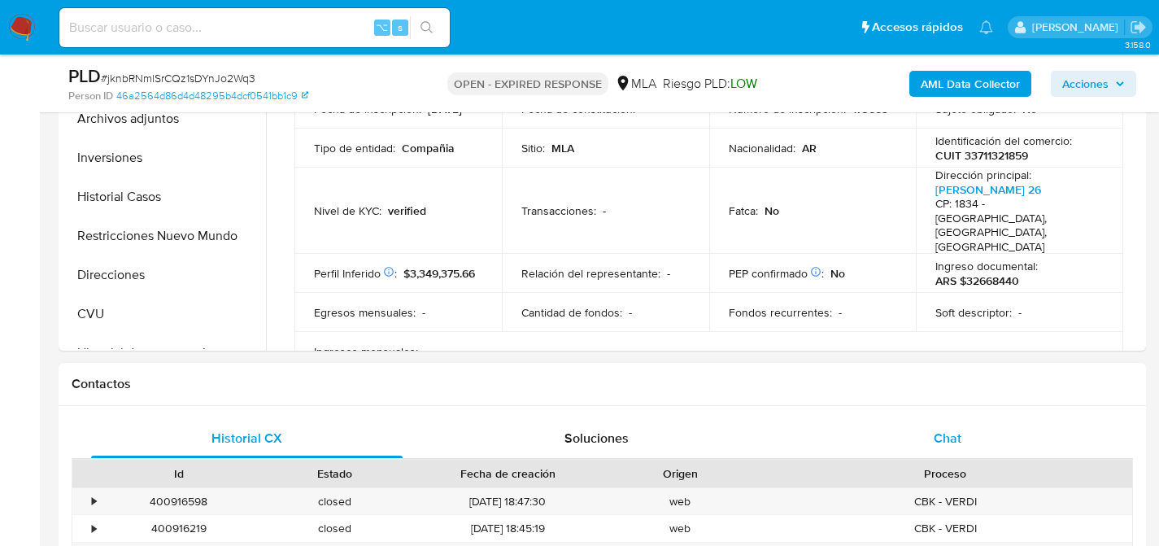
click at [873, 445] on div "Chat" at bounding box center [946, 438] width 311 height 39
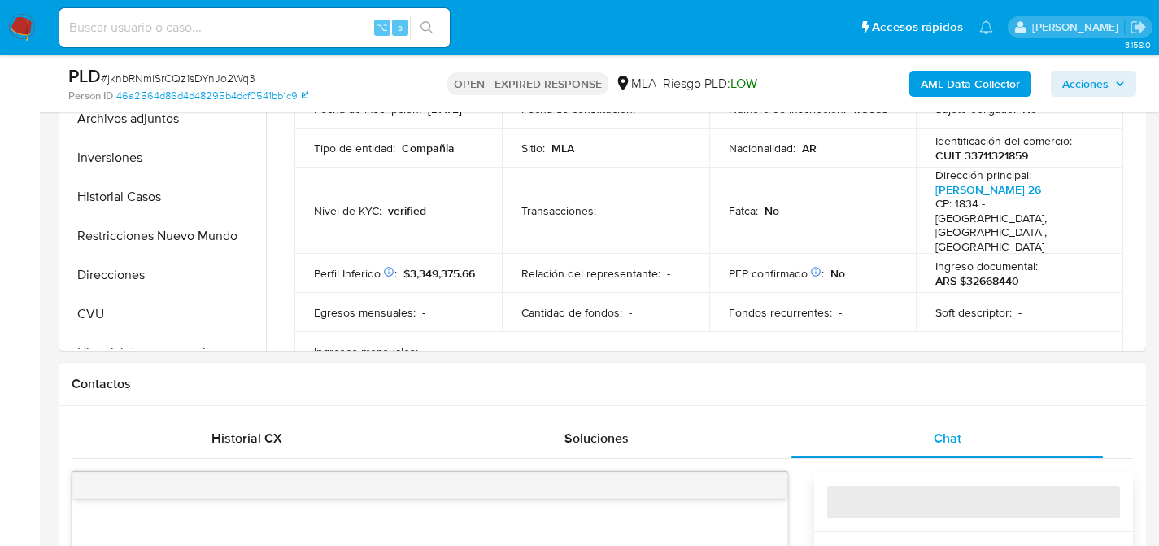
select select "10"
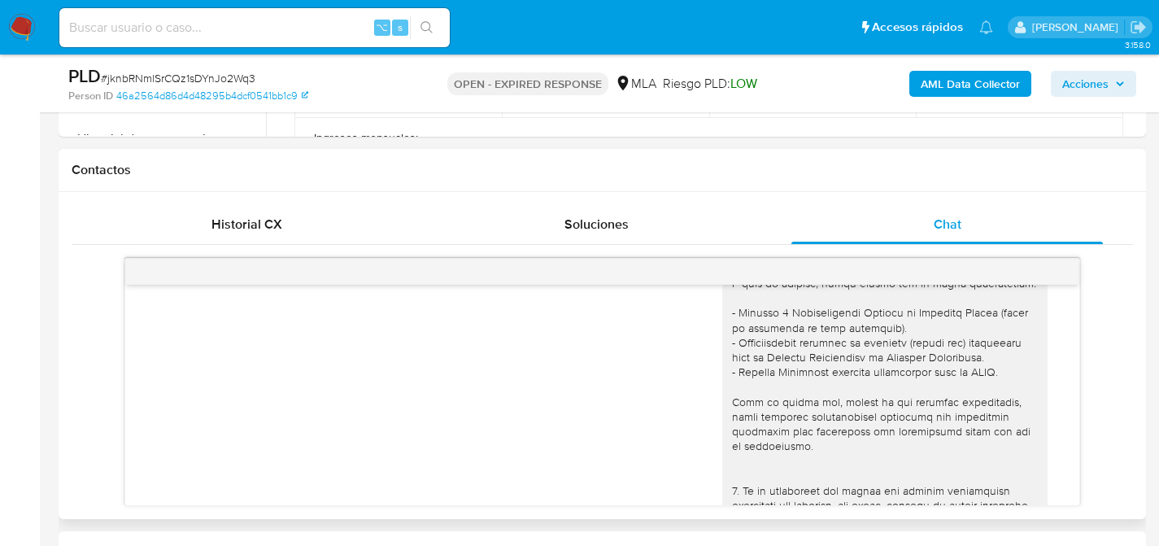
scroll to position [0, 0]
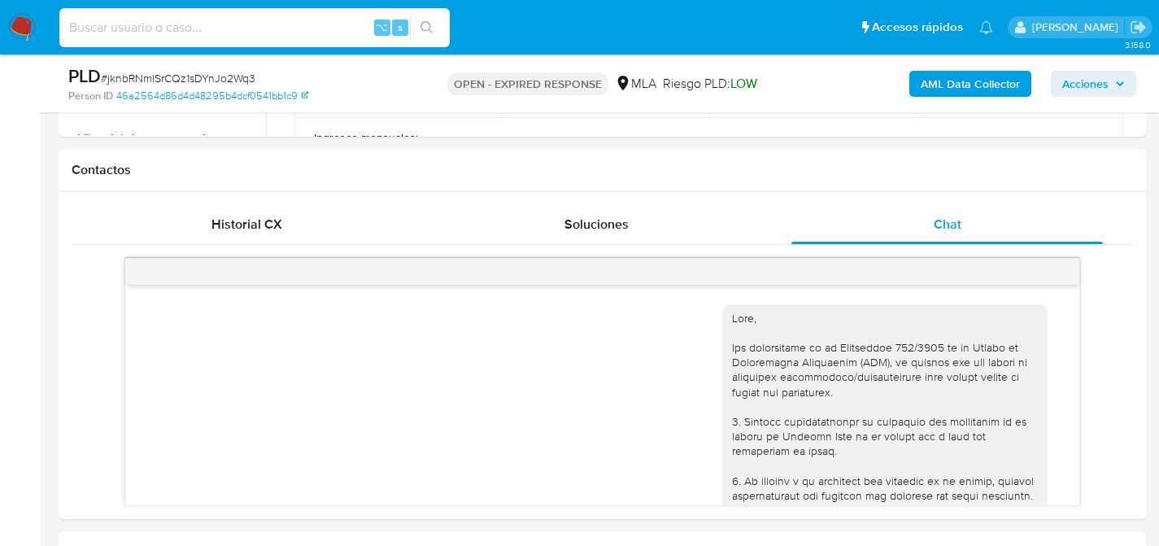
click at [180, 22] on input at bounding box center [254, 27] width 390 height 21
paste input "PdzETwWQRG9aOhpKUyNdzCNP"
type input "PdzETwWQRG9aOhpKUyNdzCNP"
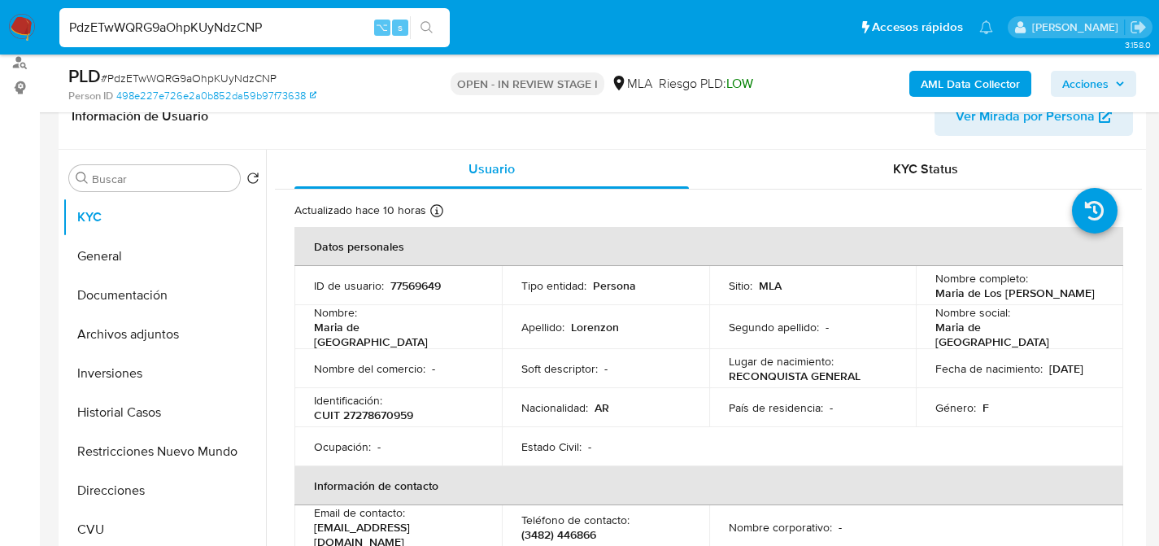
select select "10"
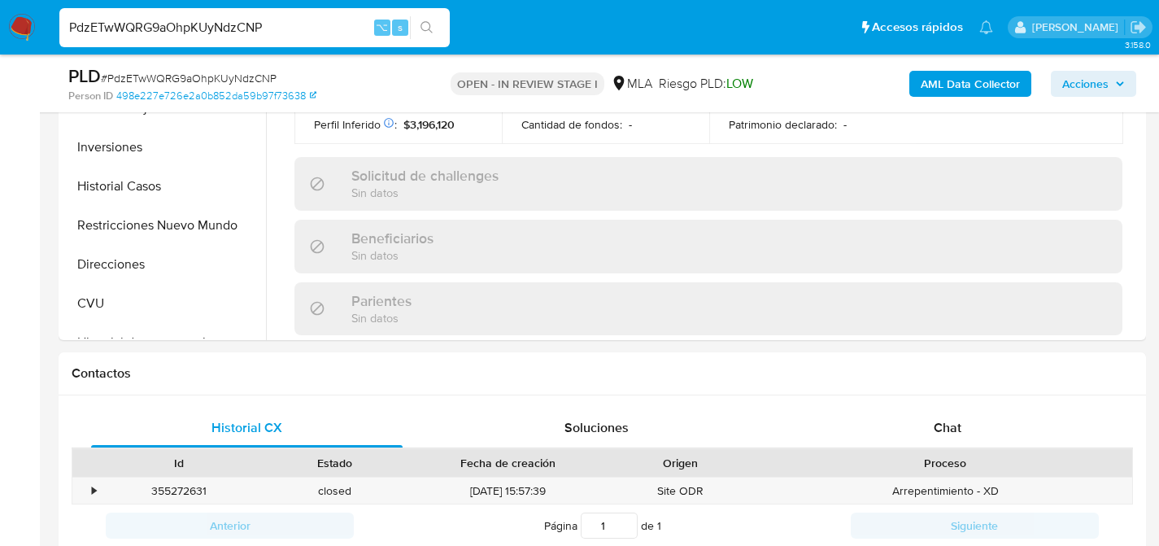
scroll to position [652, 0]
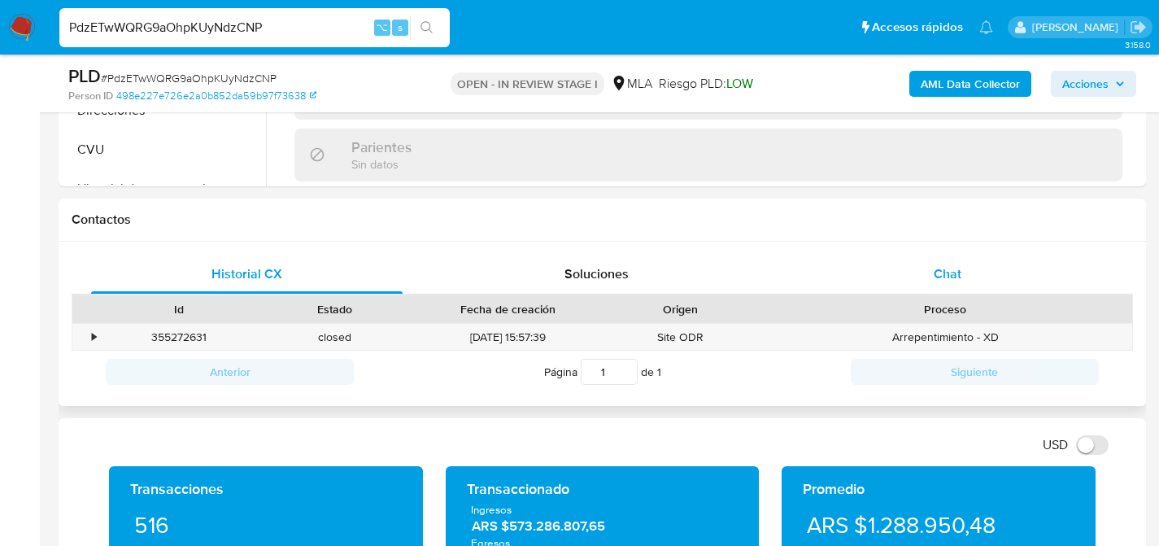
click at [919, 268] on div "Chat" at bounding box center [946, 274] width 311 height 39
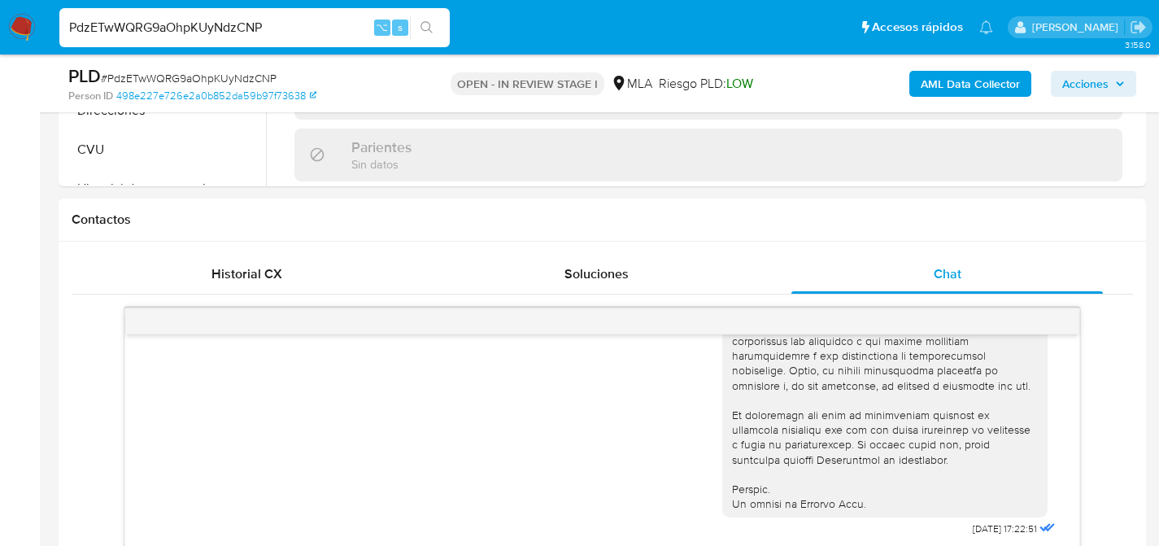
scroll to position [910, 0]
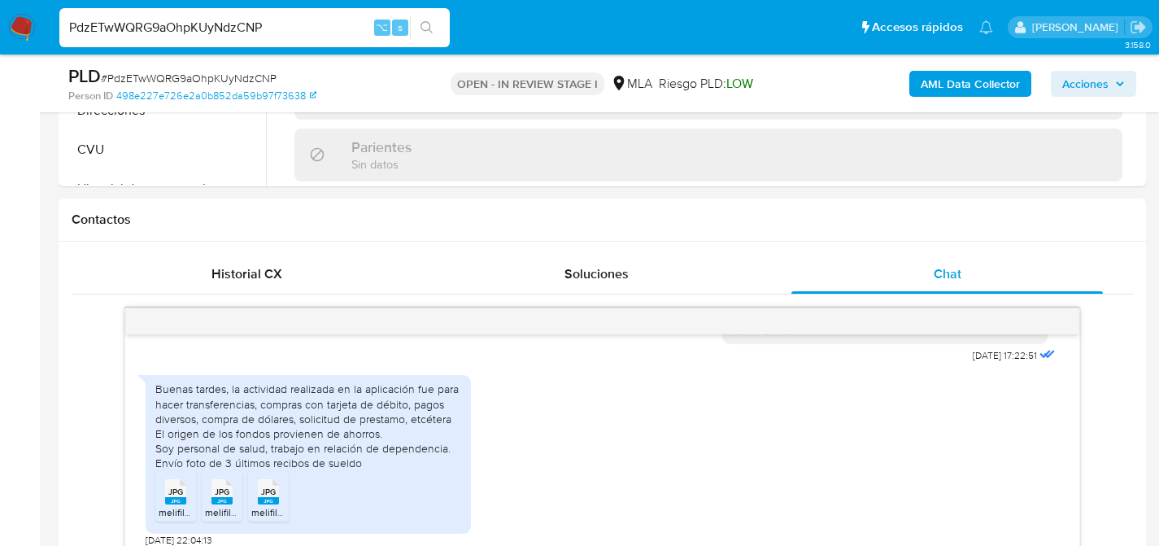
click at [207, 17] on input "PdzETwWQRG9aOhpKUyNdzCNP" at bounding box center [254, 27] width 390 height 21
paste input "0PrjDuKjITDfnc4bTtEHLqu3"
type input "0PrjDuKjITDfnc4bTtEHLqu3"
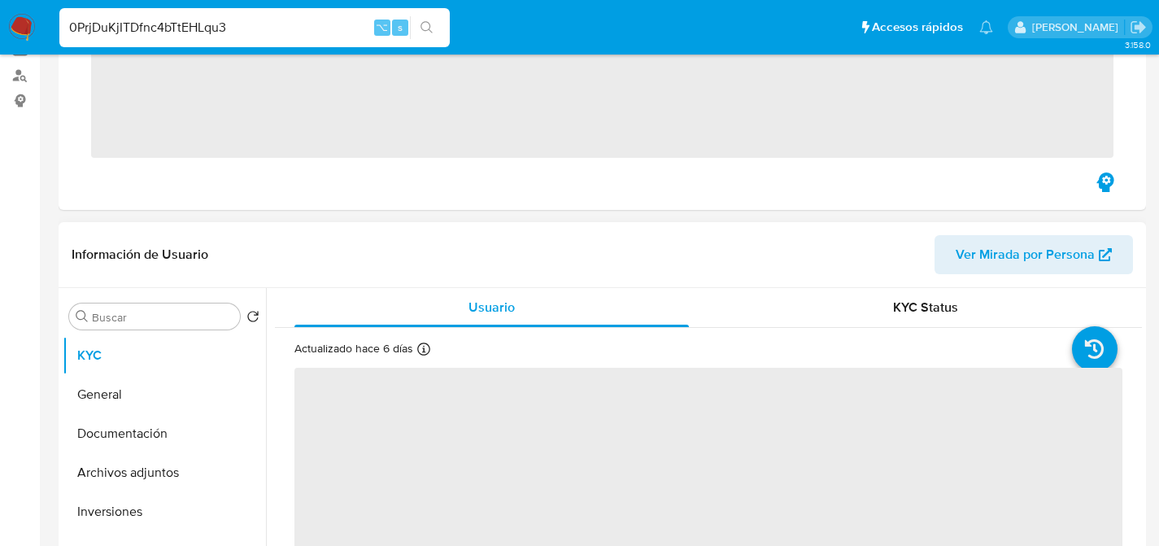
scroll to position [321, 0]
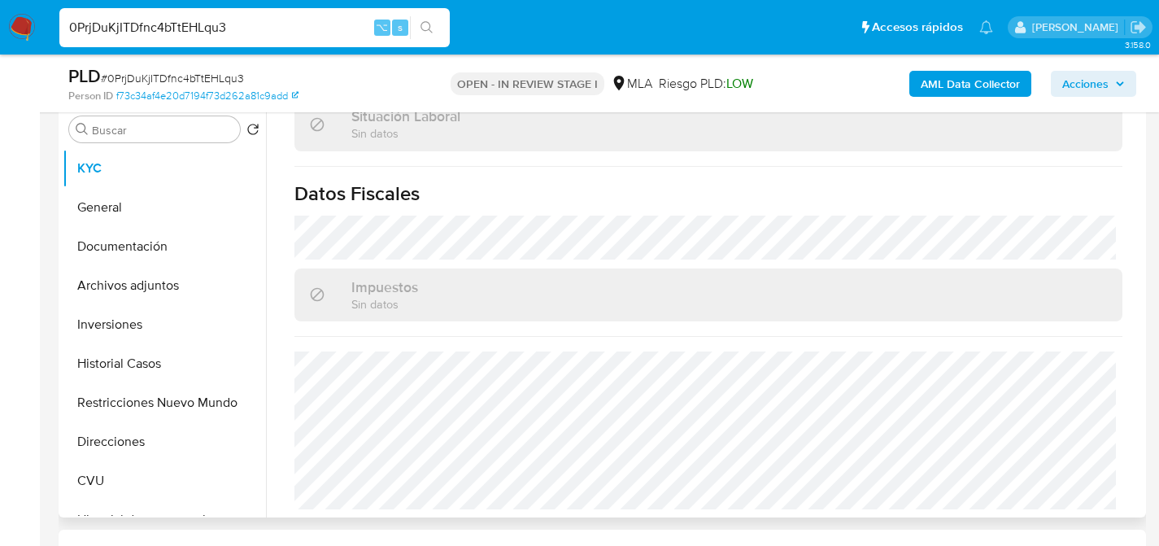
select select "10"
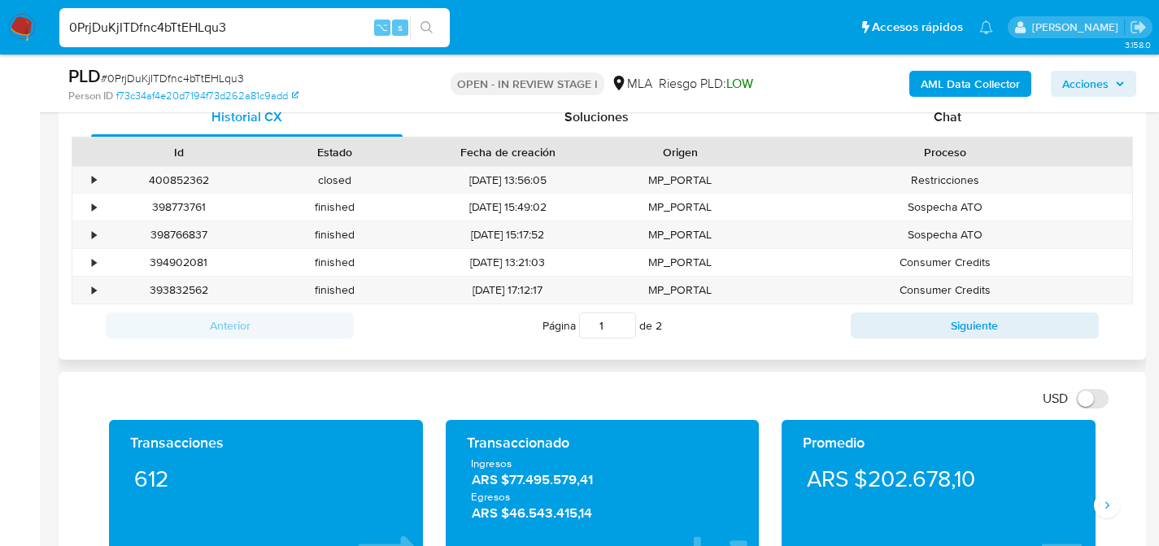
scroll to position [791, 0]
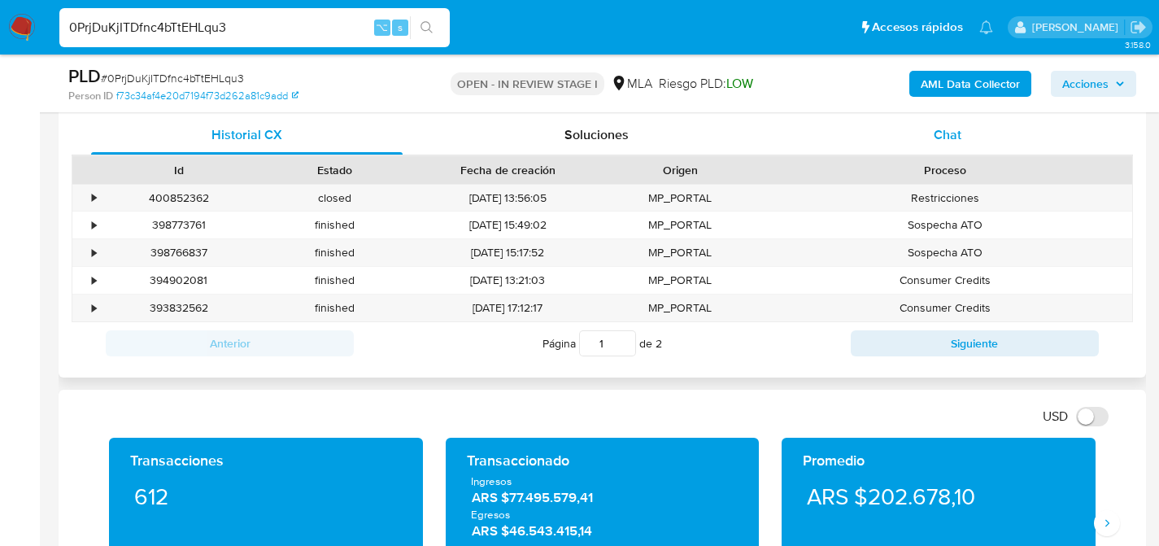
click at [934, 135] on span "Chat" at bounding box center [947, 134] width 28 height 19
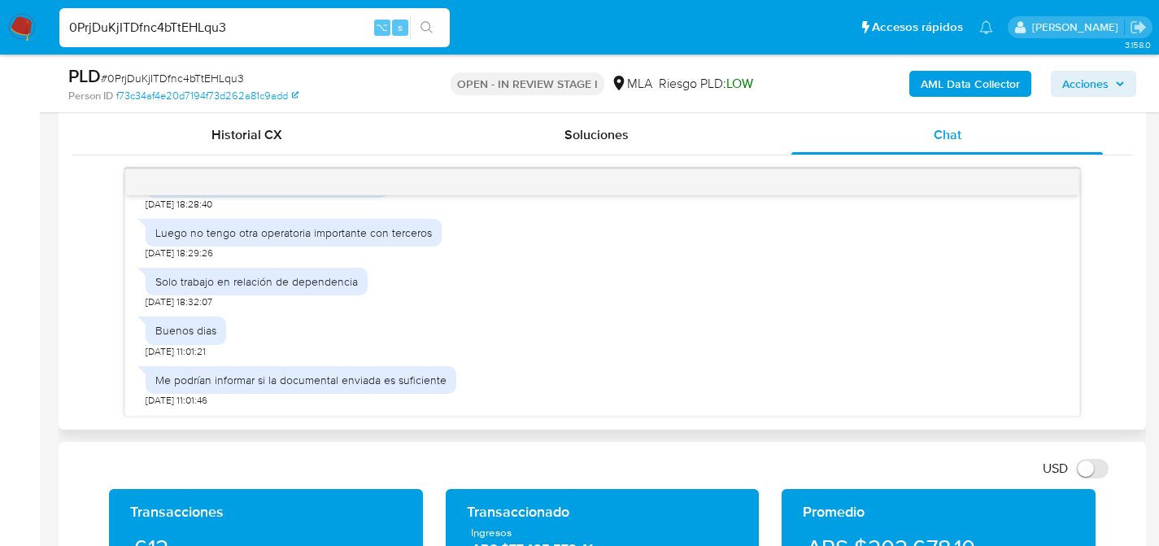
scroll to position [1395, 0]
click at [259, 28] on input "0PrjDuKjITDfnc4bTtEHLqu3" at bounding box center [254, 27] width 390 height 21
paste input "BnTPLNnchOup3uxM8frWhVdy"
type input "BnTPLNnchOup3uxM8frWhVdy"
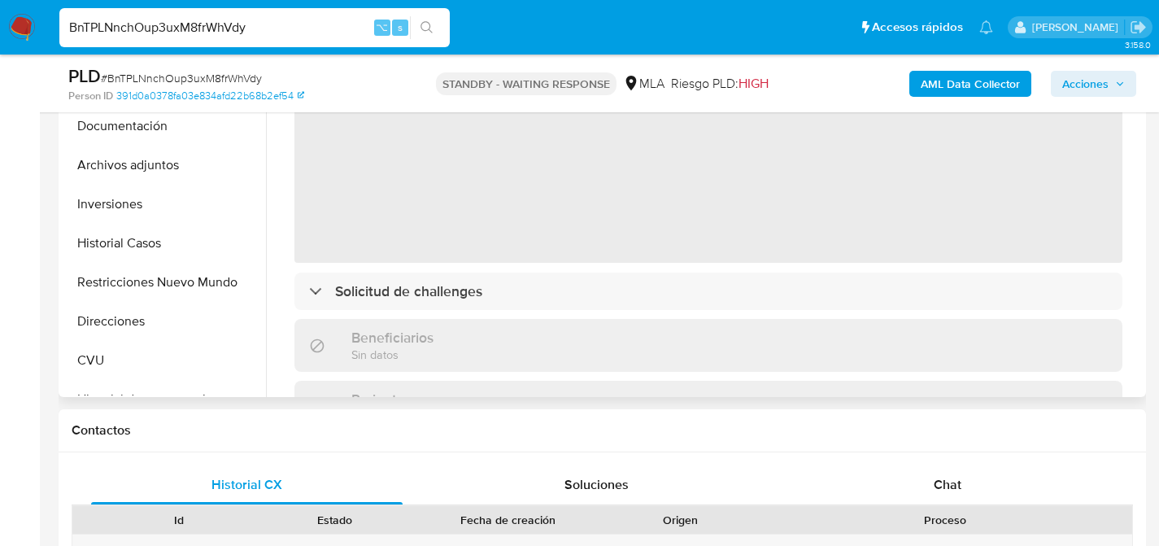
scroll to position [457, 0]
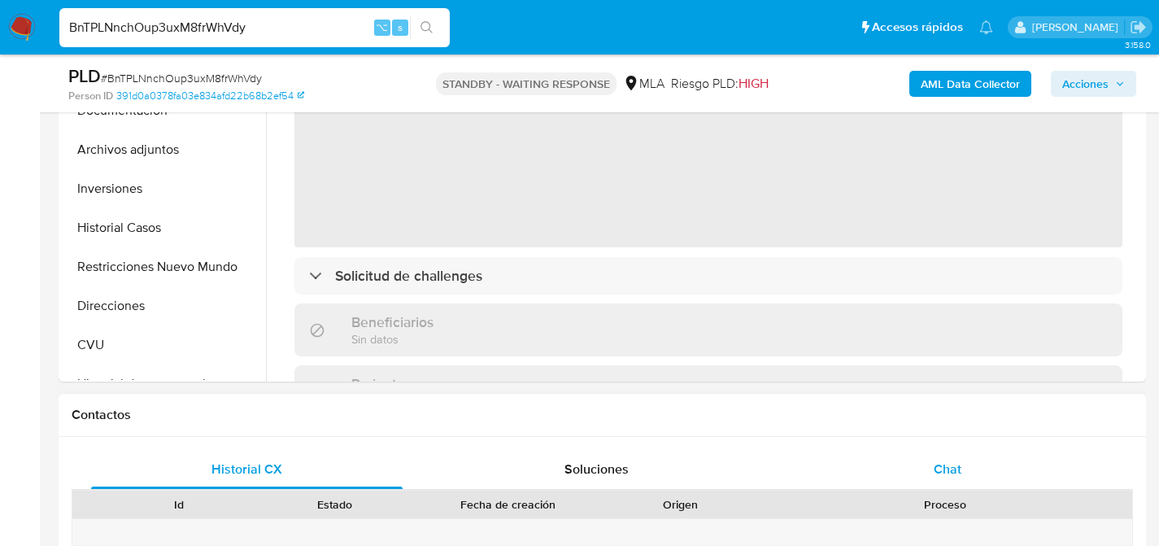
click at [929, 463] on div "Chat" at bounding box center [946, 469] width 311 height 39
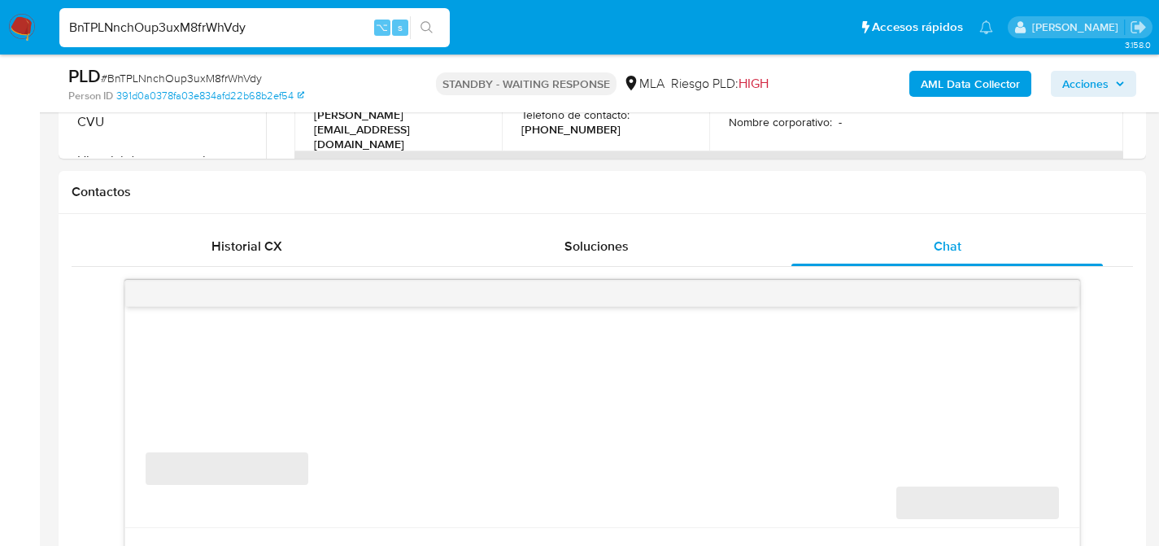
scroll to position [785, 0]
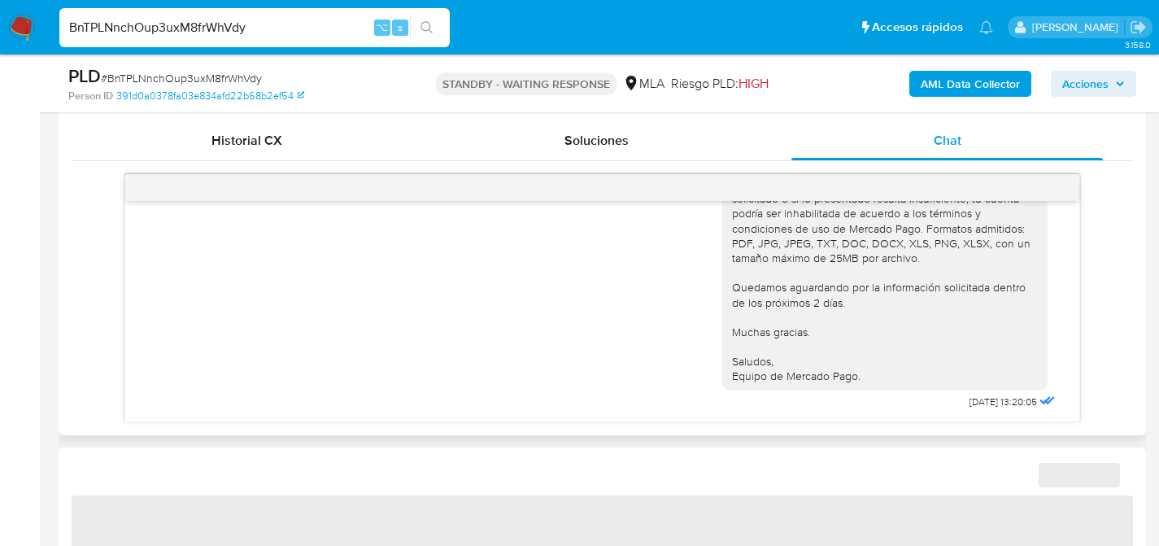
select select "10"
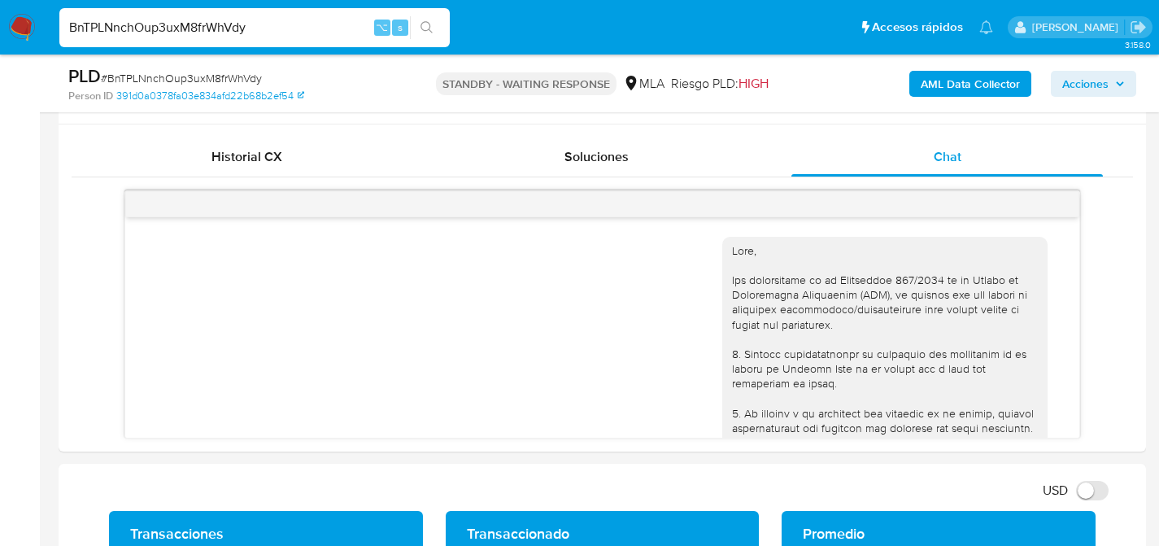
scroll to position [755, 0]
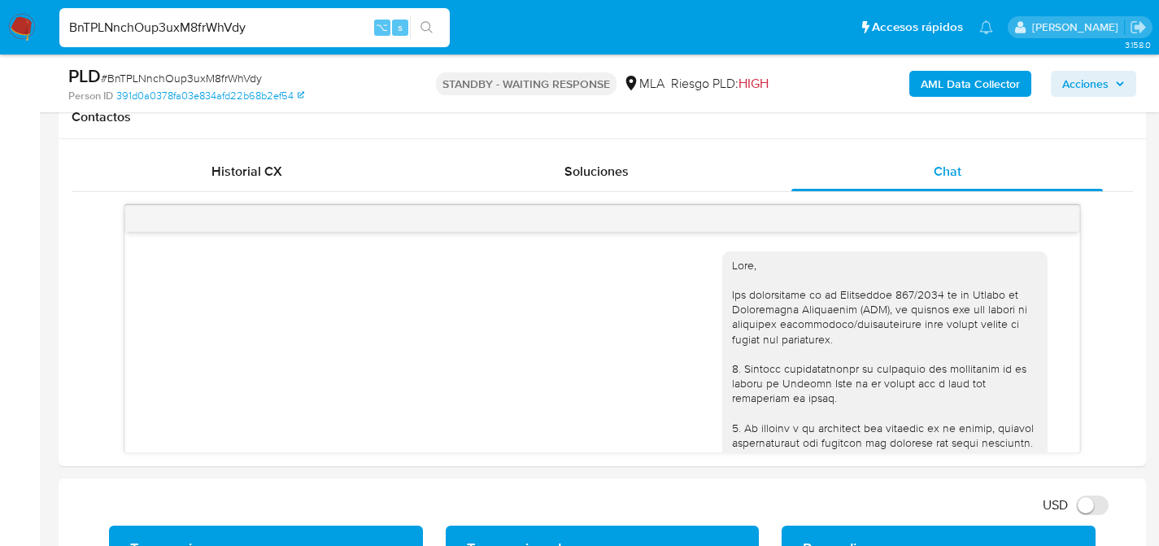
click at [236, 24] on input "BnTPLNnchOup3uxM8frWhVdy" at bounding box center [254, 27] width 390 height 21
paste input "9qADSjB8NXEkpsM79mYXdYI9"
type input "9qADSjB8NXEkpsM79mYXdYI9"
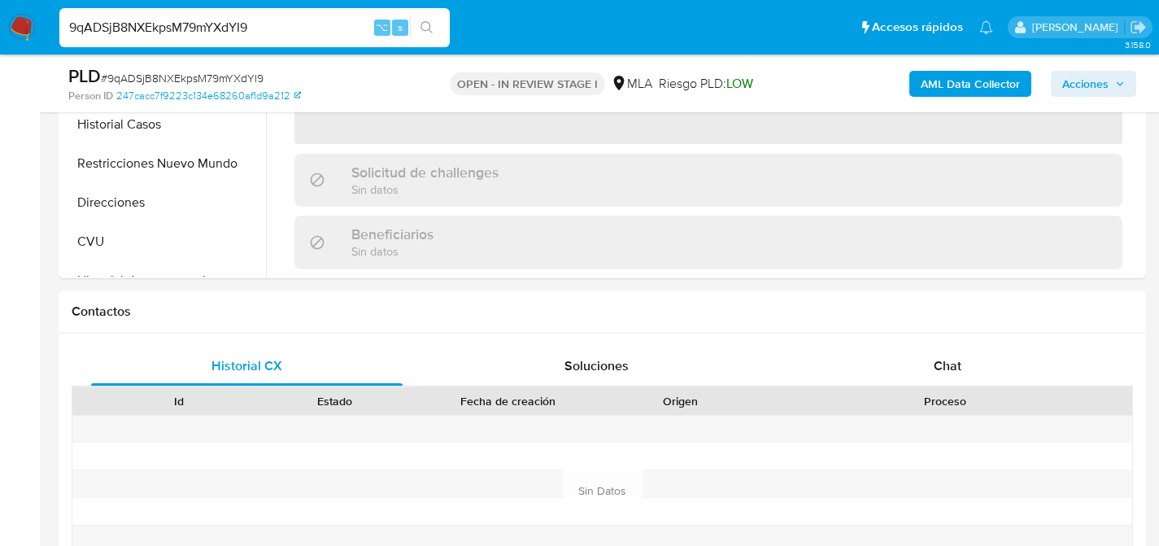
scroll to position [565, 0]
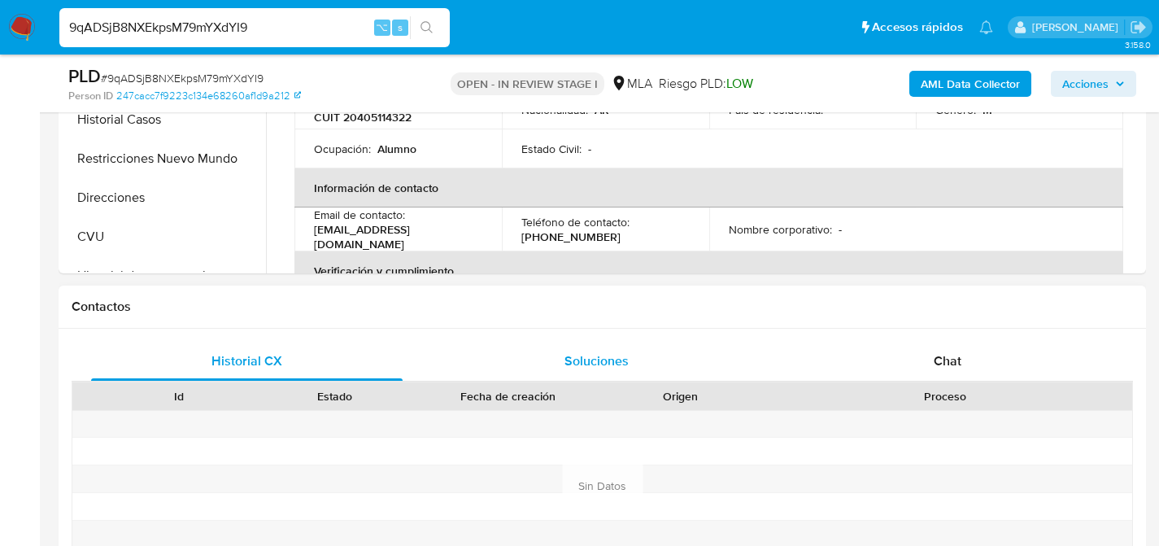
select select "10"
click at [848, 355] on div "Chat" at bounding box center [946, 361] width 311 height 39
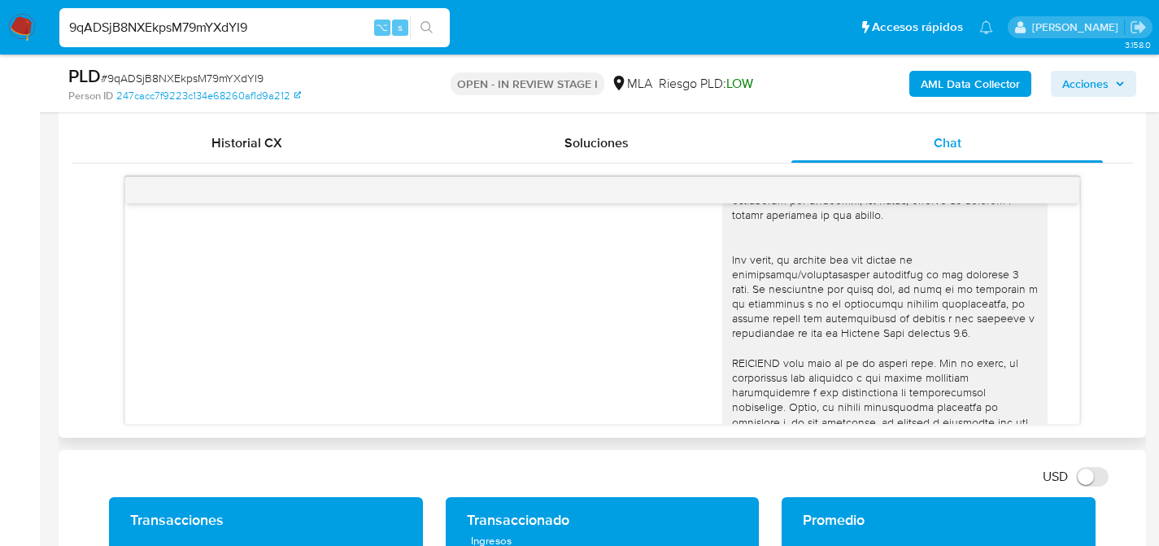
scroll to position [0, 0]
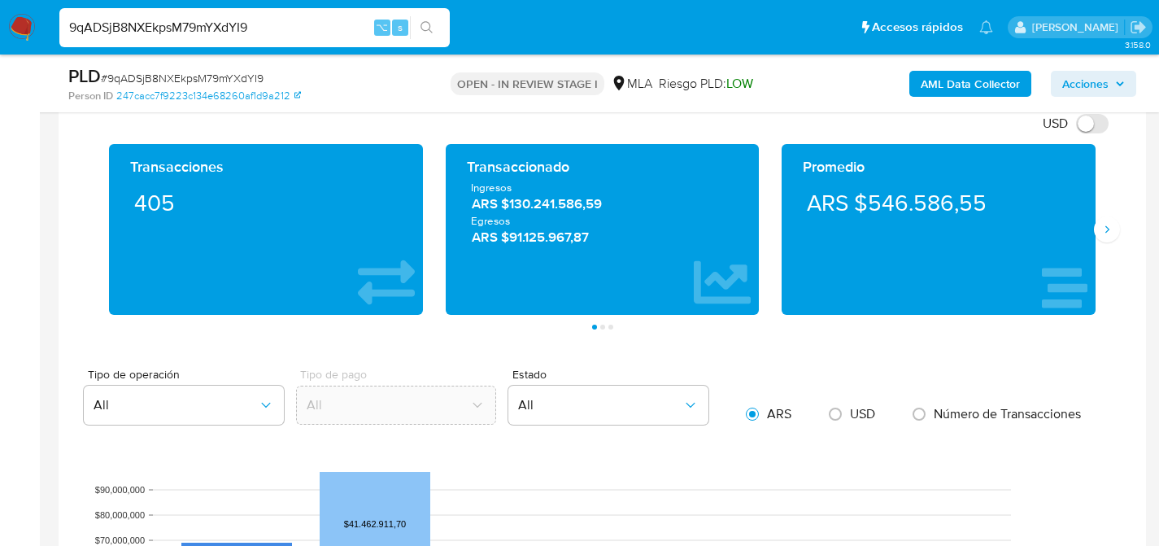
click at [221, 31] on input "9qADSjB8NXEkpsM79mYXdYI9" at bounding box center [254, 27] width 390 height 21
paste input "6cBrviI4qeBm9dp4wqLukiUm"
type input "6cBrviI4qeBm9dp4wqLukiUm"
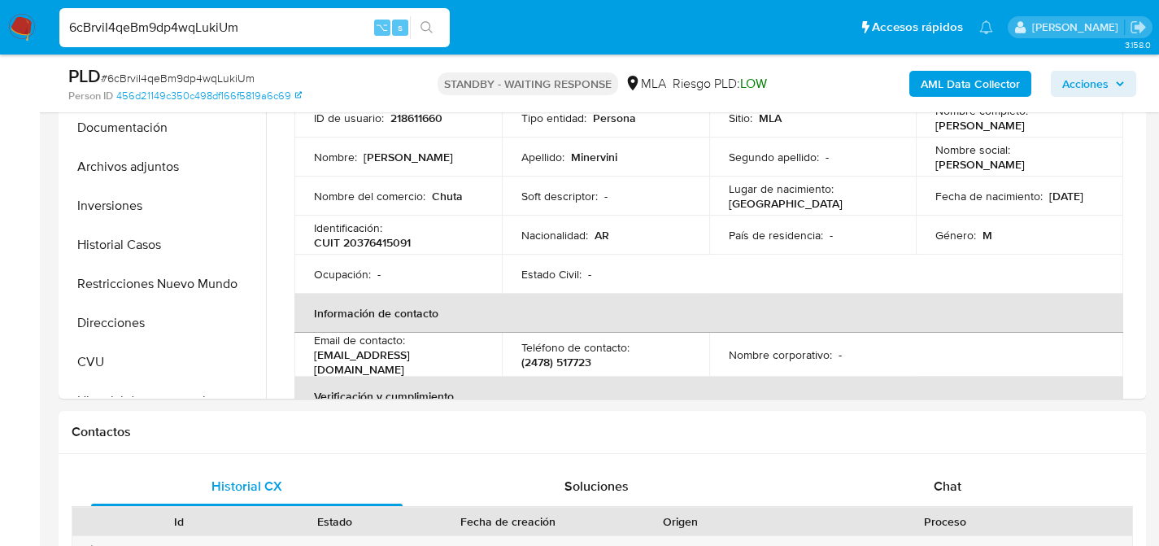
select select "10"
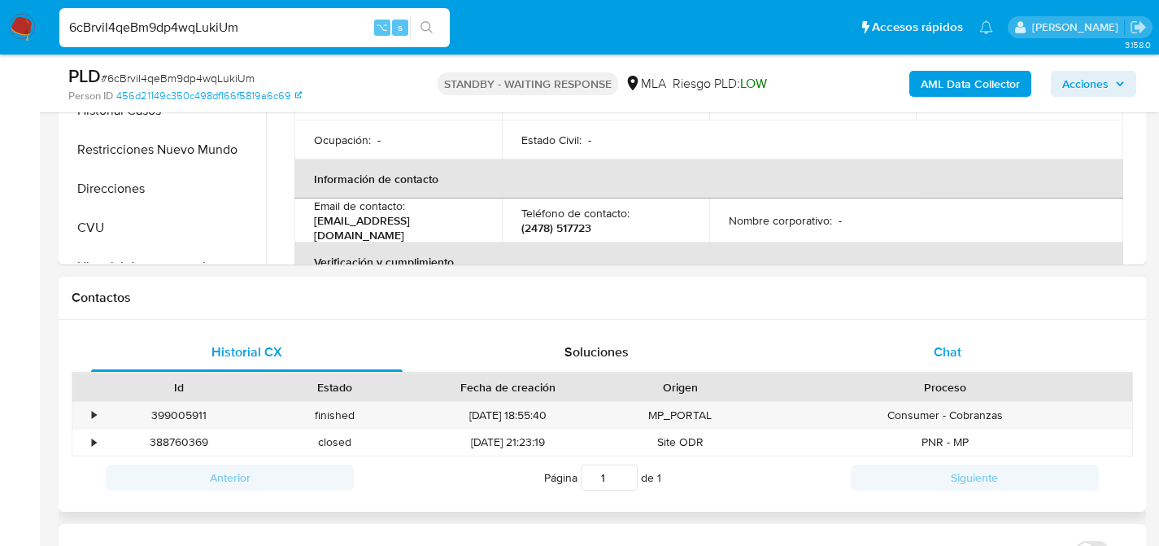
click at [1028, 359] on div "Chat" at bounding box center [946, 352] width 311 height 39
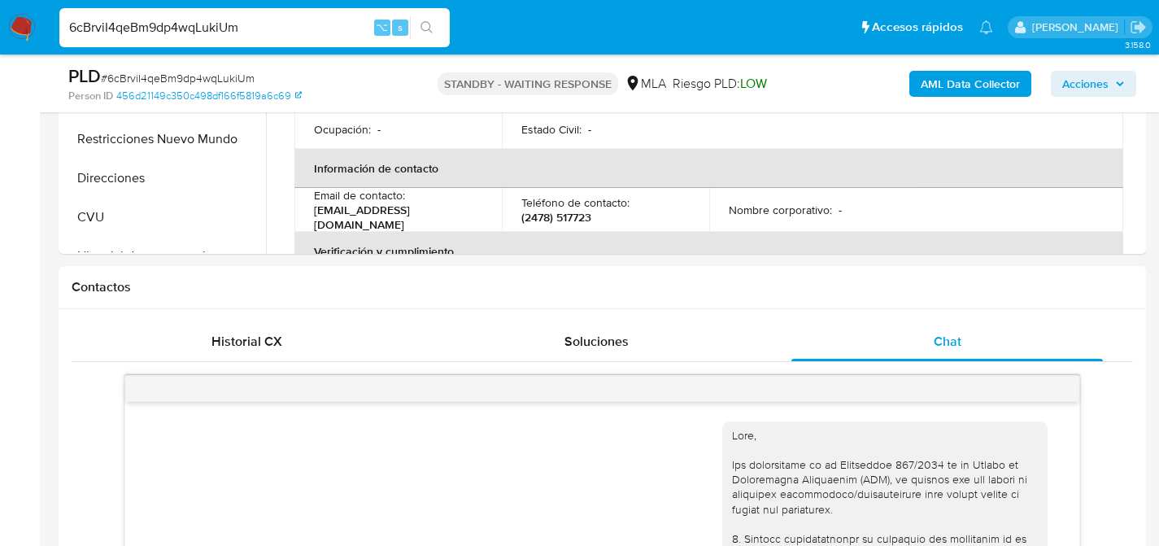
scroll to position [843, 0]
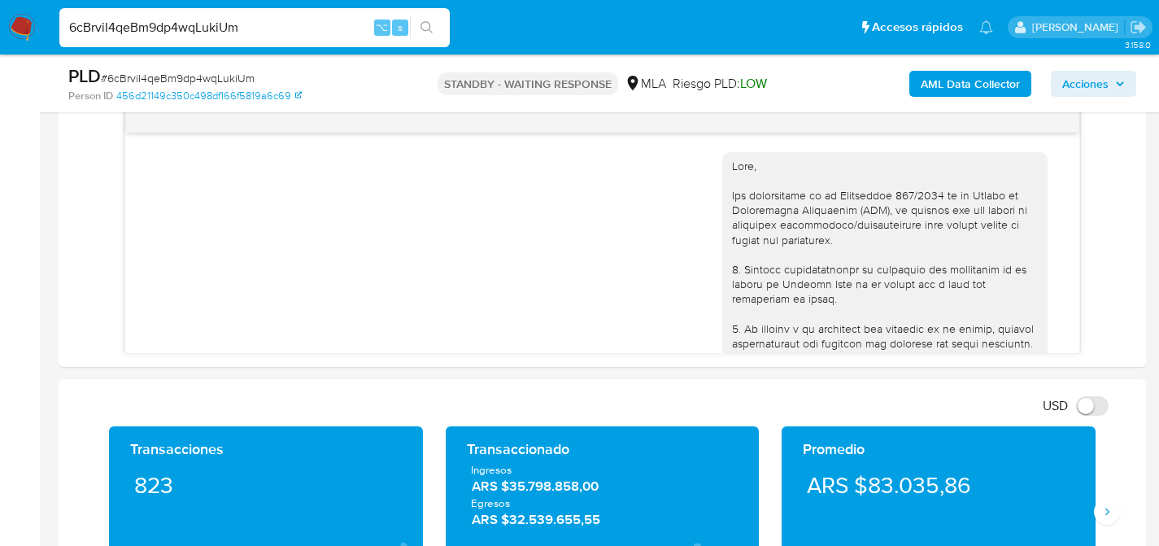
click at [247, 39] on div "6cBrviI4qeBm9dp4wqLukiUm ⌥ s" at bounding box center [254, 27] width 390 height 39
click at [249, 29] on input "6cBrviI4qeBm9dp4wqLukiUm" at bounding box center [254, 27] width 390 height 21
paste input "e2YCVIw7Eu2OgB3xEPhEVbc"
type input "6e2YCVIw7Eu2OgB3xEPhEVbc"
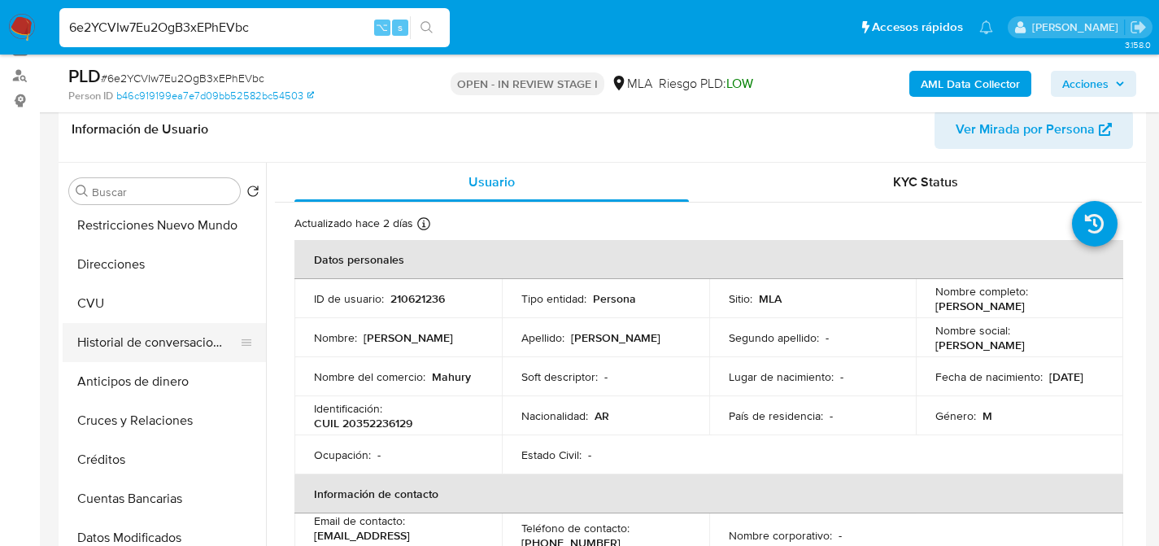
select select "10"
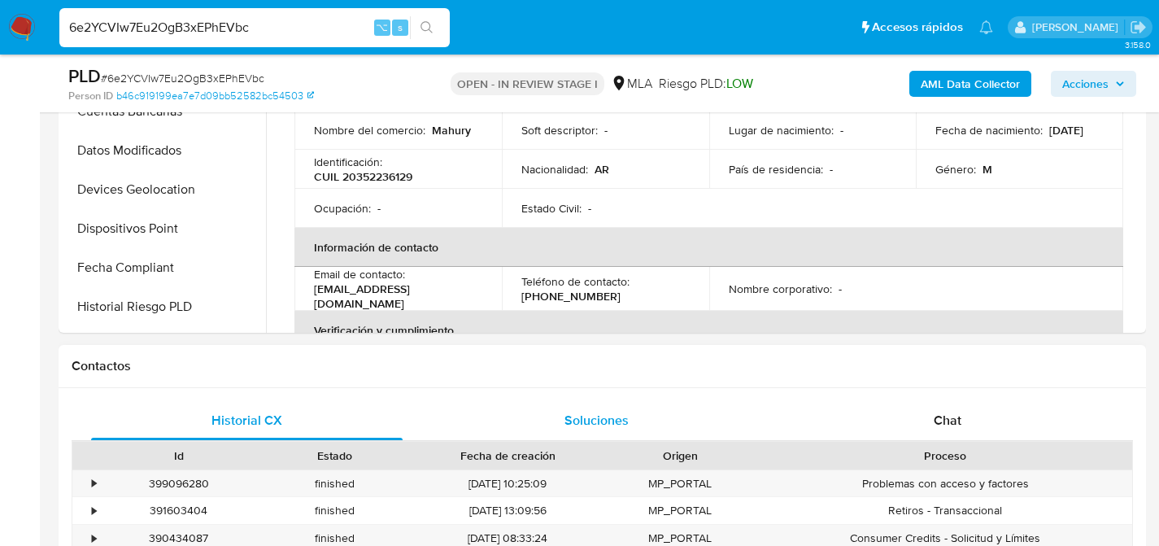
click at [748, 420] on div "Soluciones" at bounding box center [597, 420] width 311 height 39
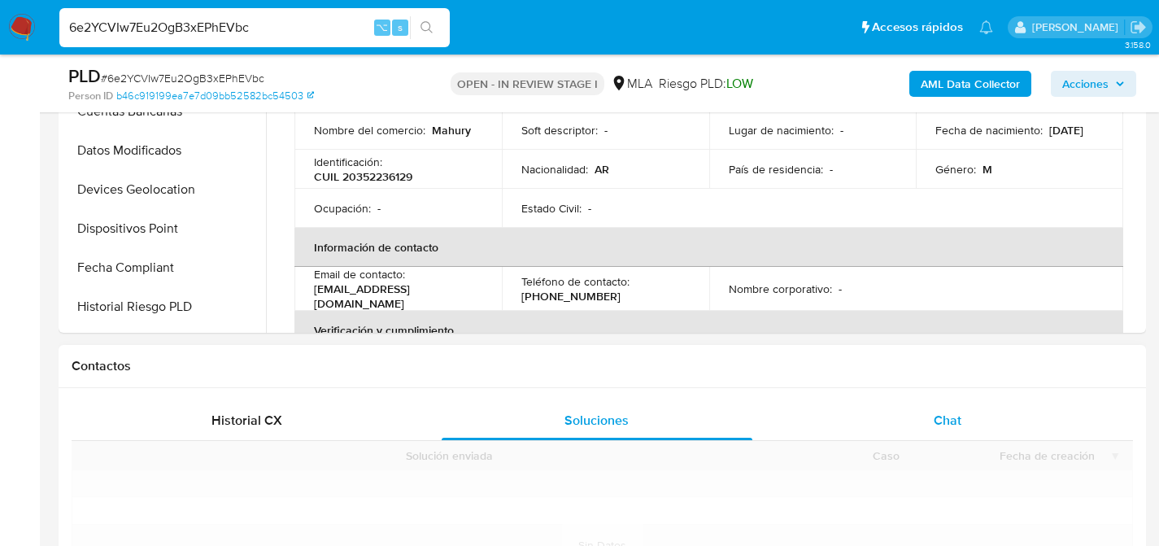
click at [773, 411] on button "Chat" at bounding box center [947, 420] width 350 height 39
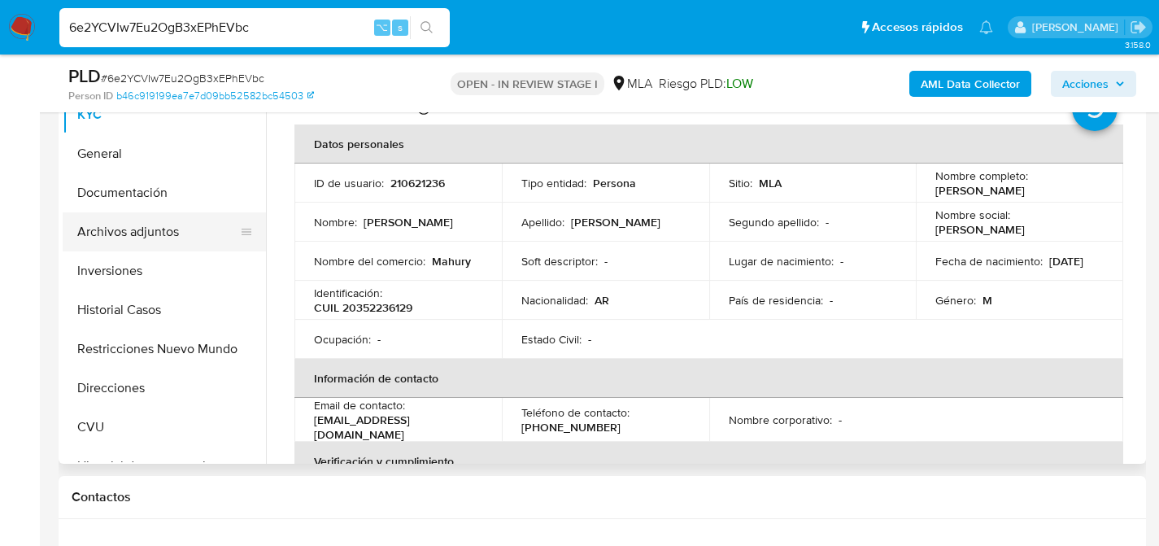
click at [118, 246] on button "Archivos adjuntos" at bounding box center [158, 231] width 190 height 39
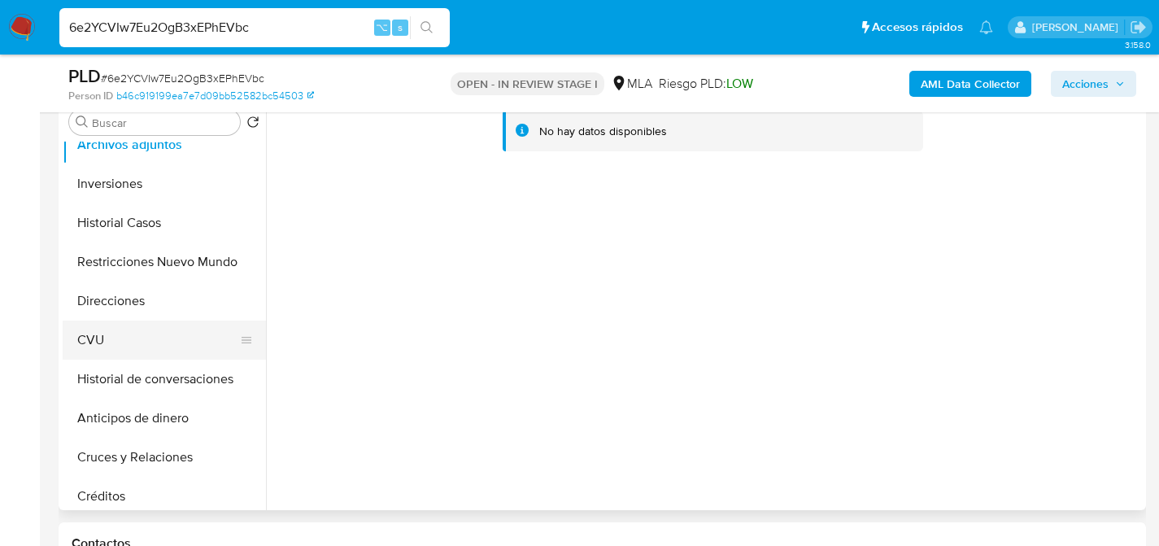
scroll to position [134, 0]
click at [129, 496] on button "Créditos" at bounding box center [158, 495] width 190 height 39
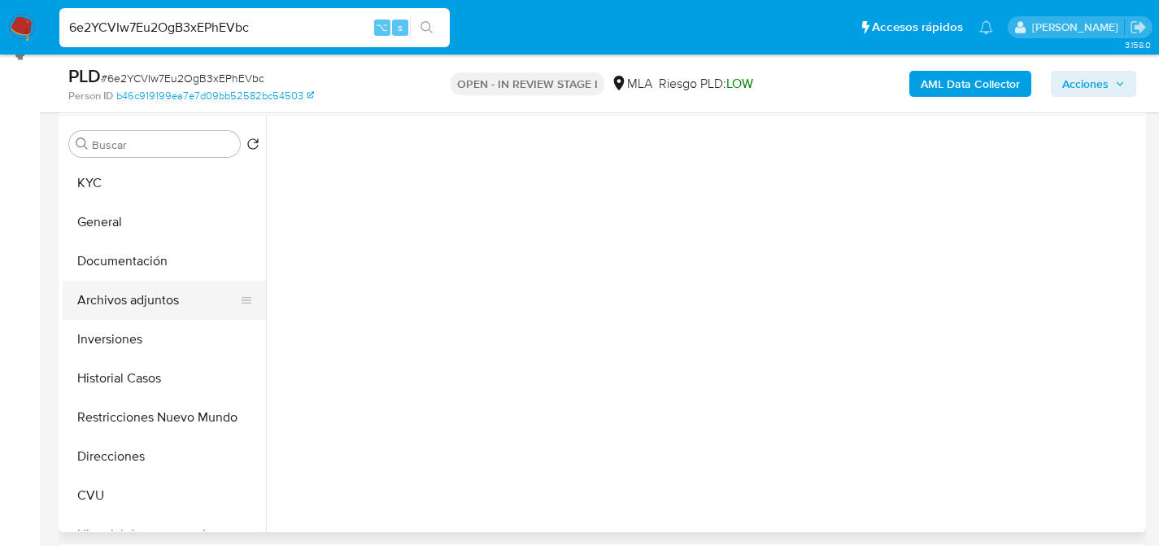
scroll to position [303, 0]
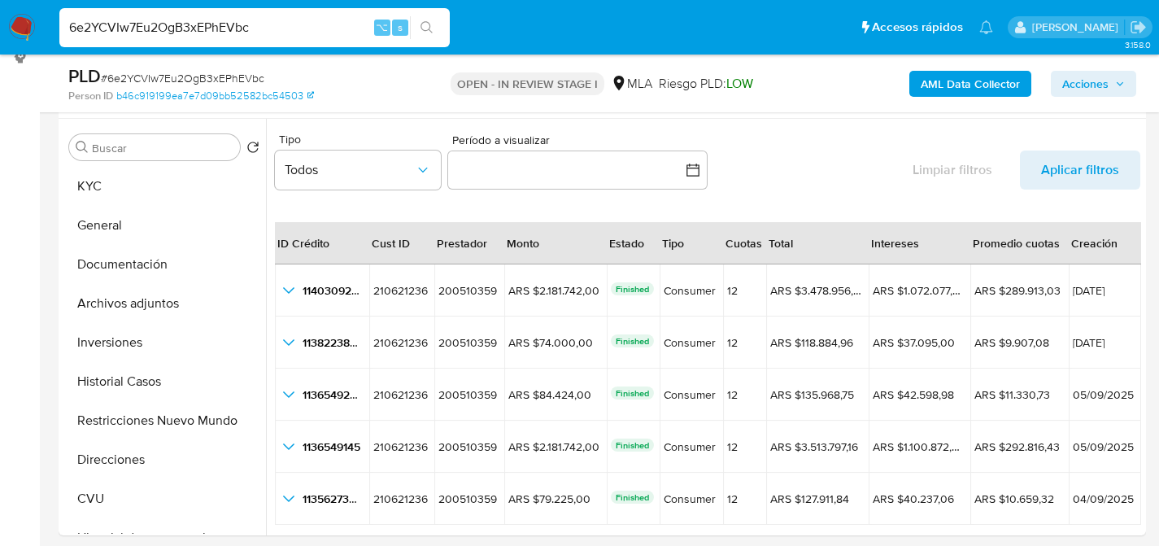
drag, startPoint x: 483, startPoint y: 539, endPoint x: 498, endPoint y: 541, distance: 14.7
click at [301, 307] on span "1138223834" at bounding box center [326, 300] width 60 height 16
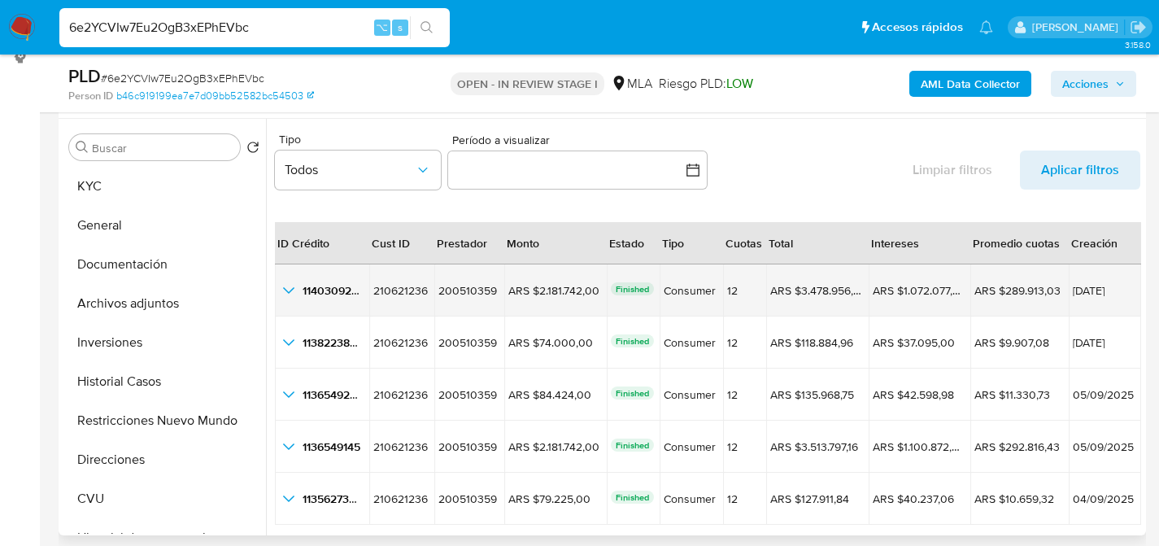
click at [288, 284] on icon "button_show_hidden_detail_by_id_0" at bounding box center [289, 291] width 20 height 20
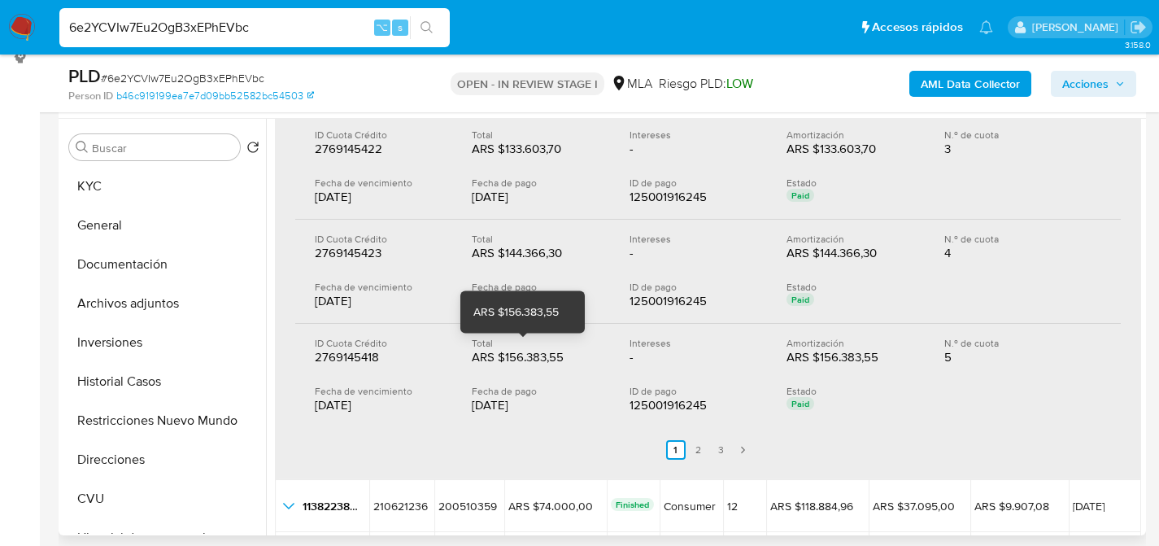
scroll to position [414, 0]
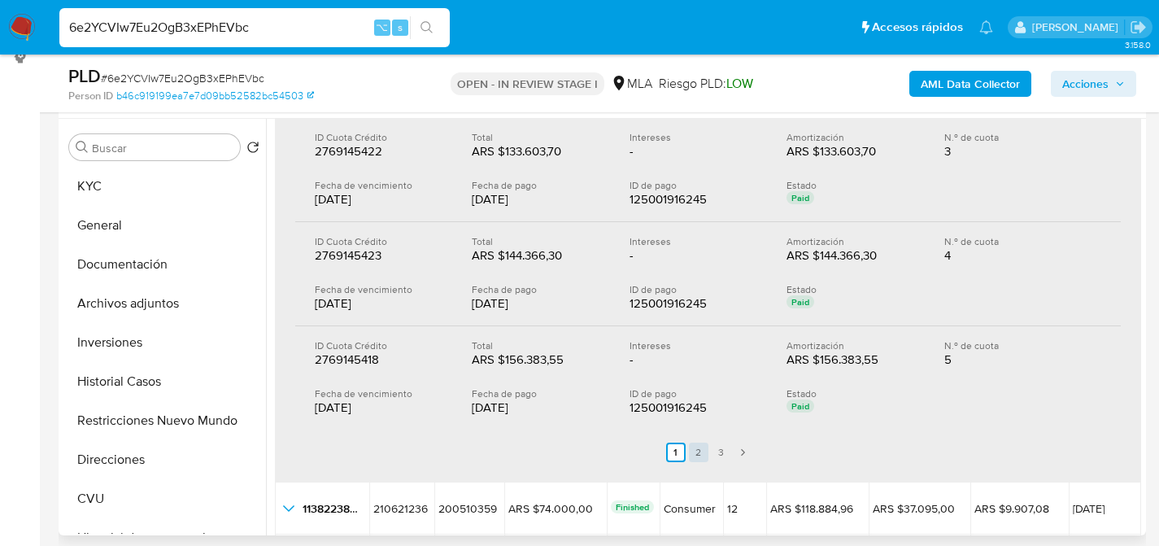
click at [699, 456] on link "2" at bounding box center [699, 452] width 20 height 20
click at [721, 452] on link "3" at bounding box center [731, 452] width 20 height 20
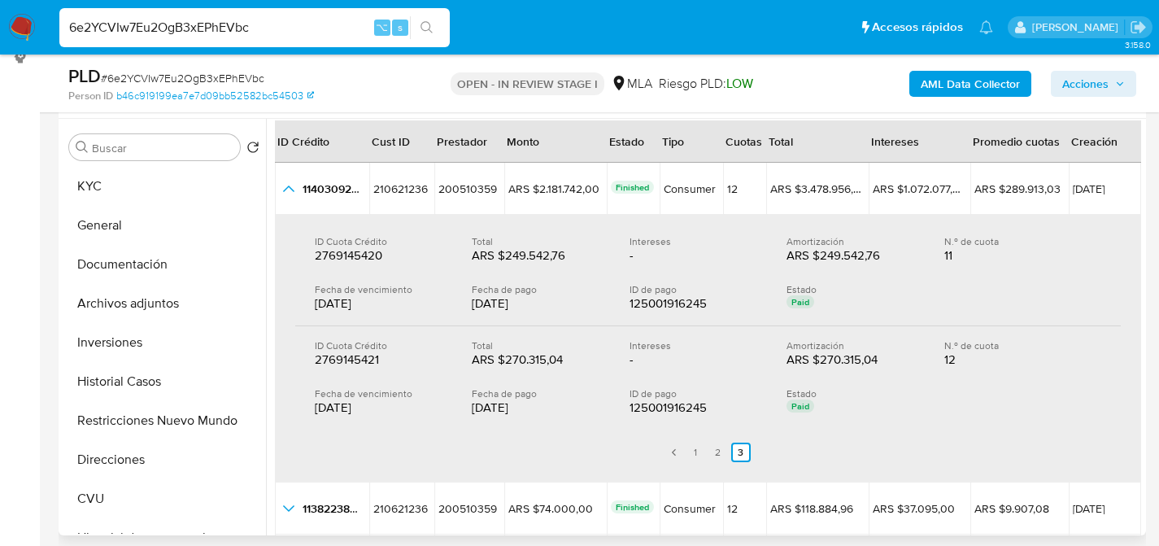
click at [703, 456] on ul "Anterior 1 2 3 Siguiente" at bounding box center [707, 452] width 825 height 46
click at [694, 455] on link "1" at bounding box center [695, 452] width 20 height 20
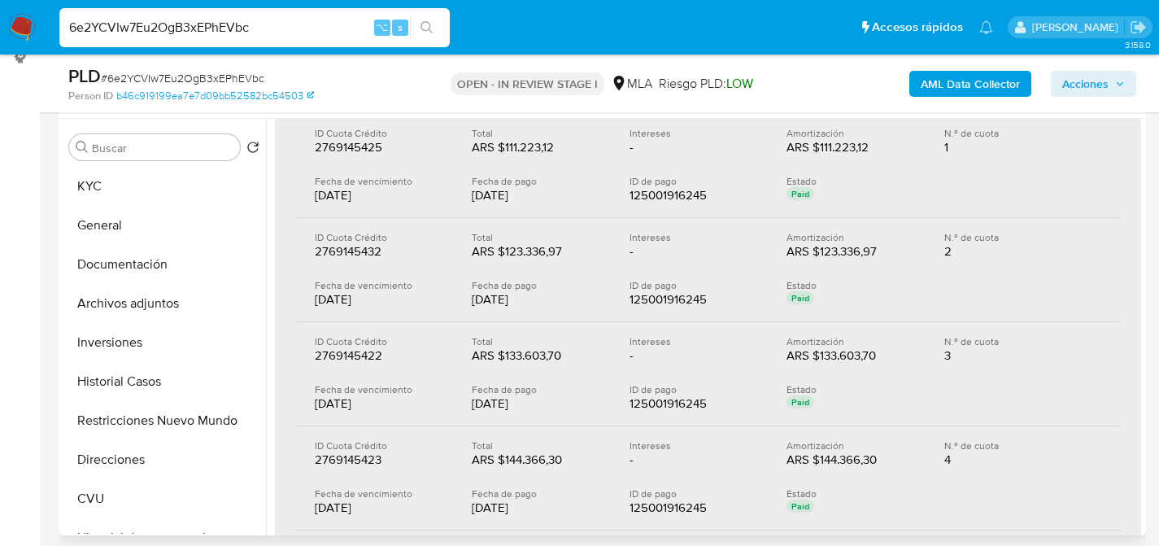
scroll to position [0, 0]
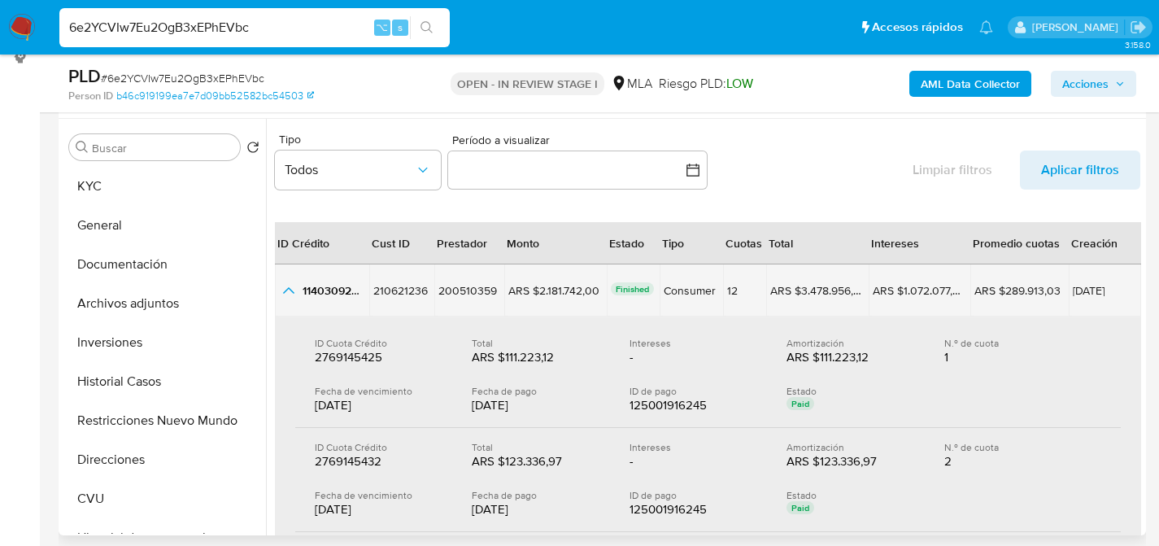
click at [298, 296] on icon "button_show_hidden_detail_by_id_0" at bounding box center [289, 291] width 20 height 20
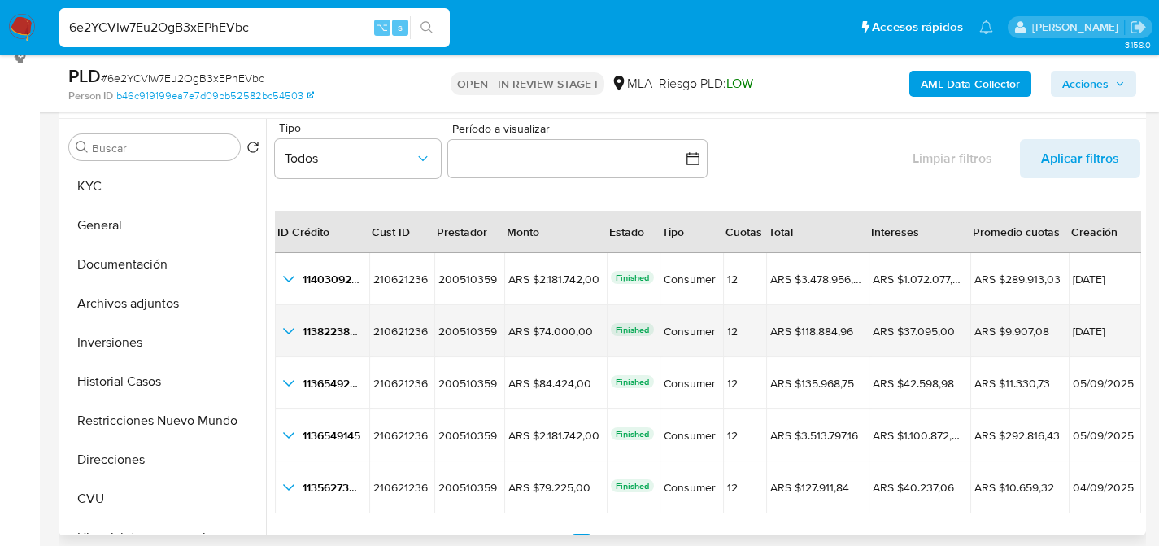
scroll to position [37, 0]
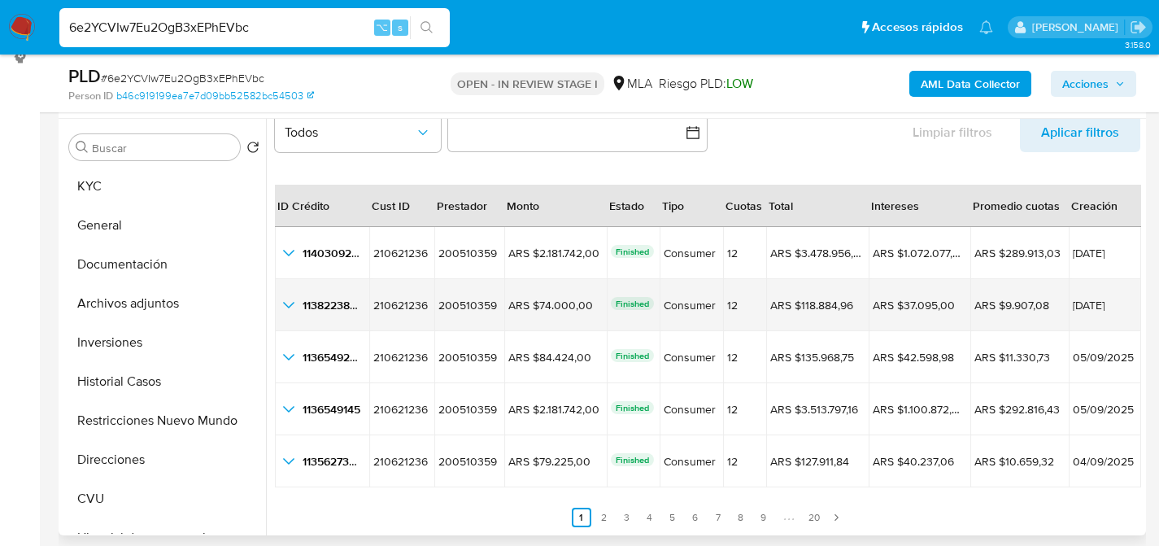
click at [332, 319] on td "1138223834 1138223834" at bounding box center [322, 305] width 94 height 52
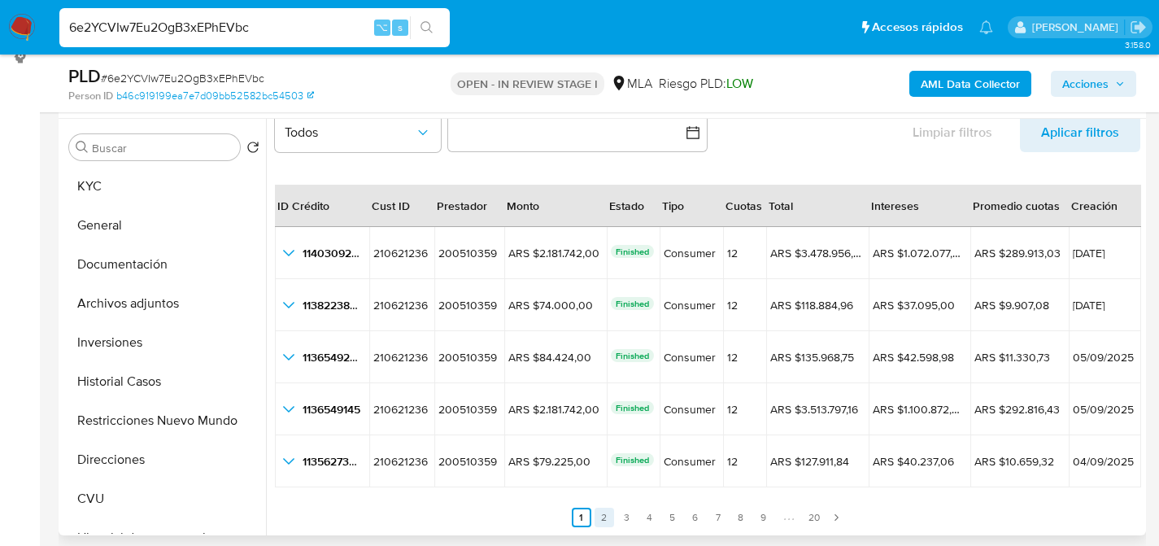
click at [604, 516] on link "2" at bounding box center [604, 517] width 20 height 20
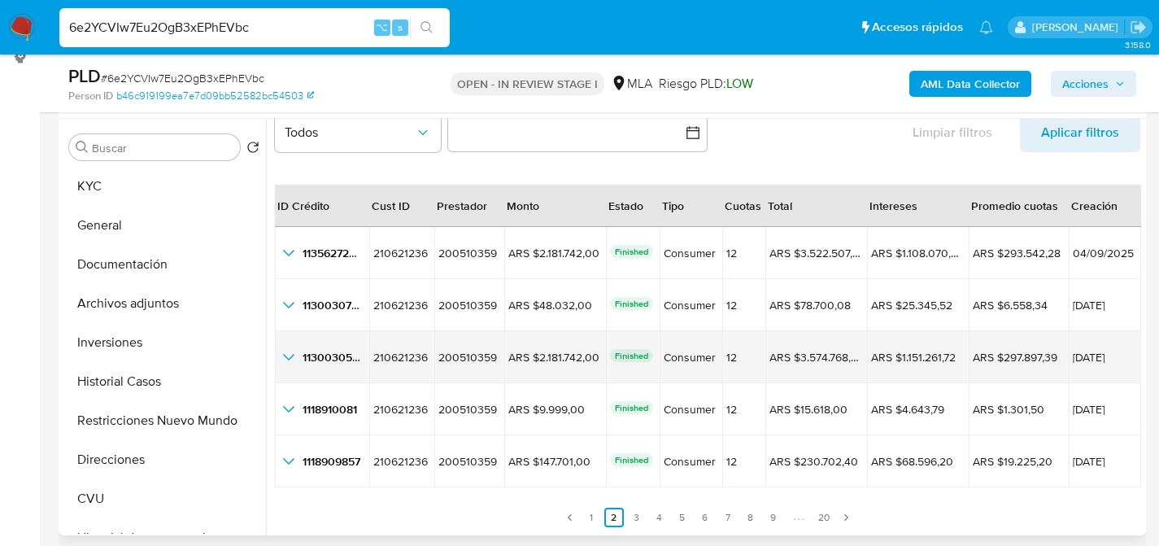
click at [292, 355] on icon "button_show_hidden_detail_by_id_2" at bounding box center [289, 357] width 20 height 20
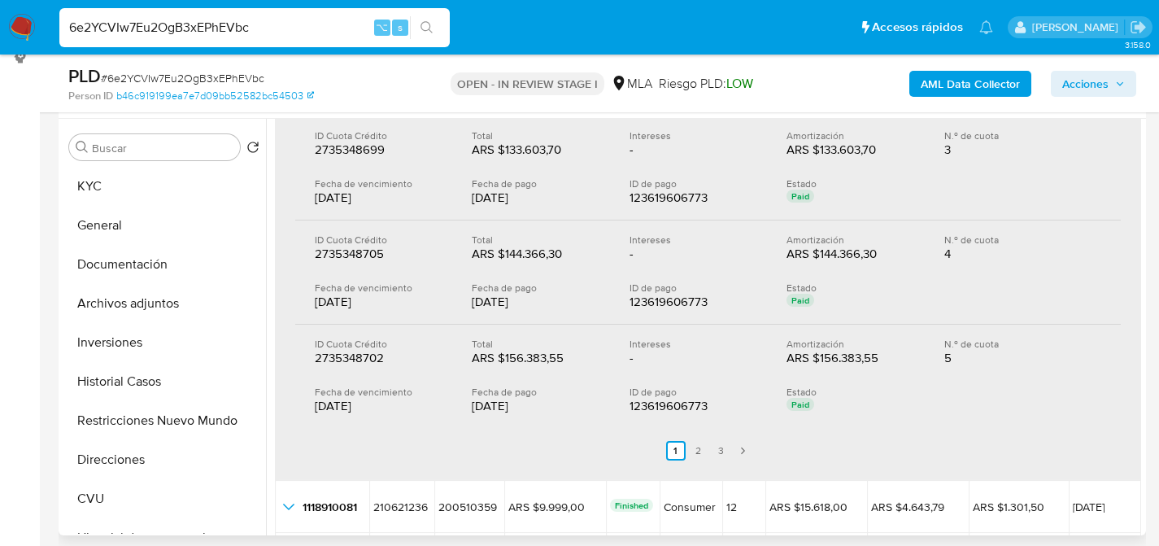
scroll to position [520, 0]
click at [701, 450] on link "2" at bounding box center [699, 450] width 20 height 20
click at [721, 451] on link "3" at bounding box center [731, 450] width 20 height 20
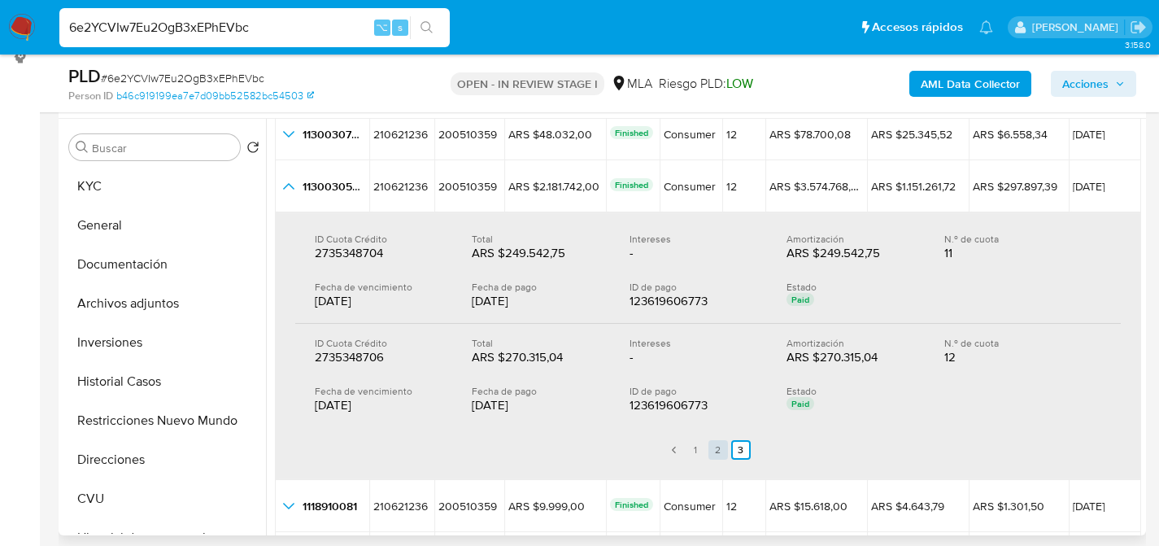
click at [713, 450] on link "2" at bounding box center [718, 450] width 20 height 20
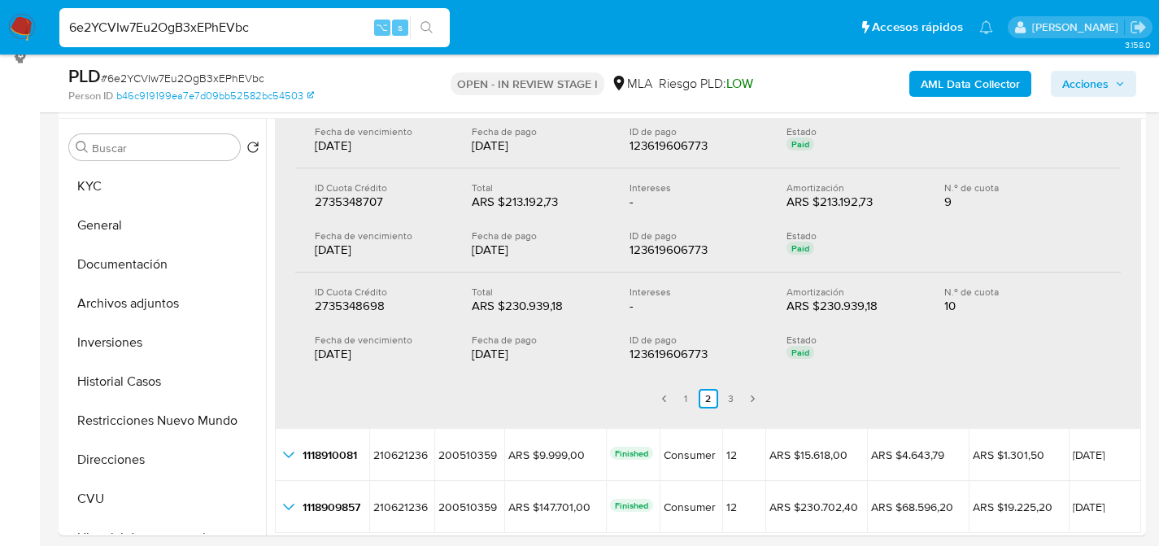
scroll to position [489, 0]
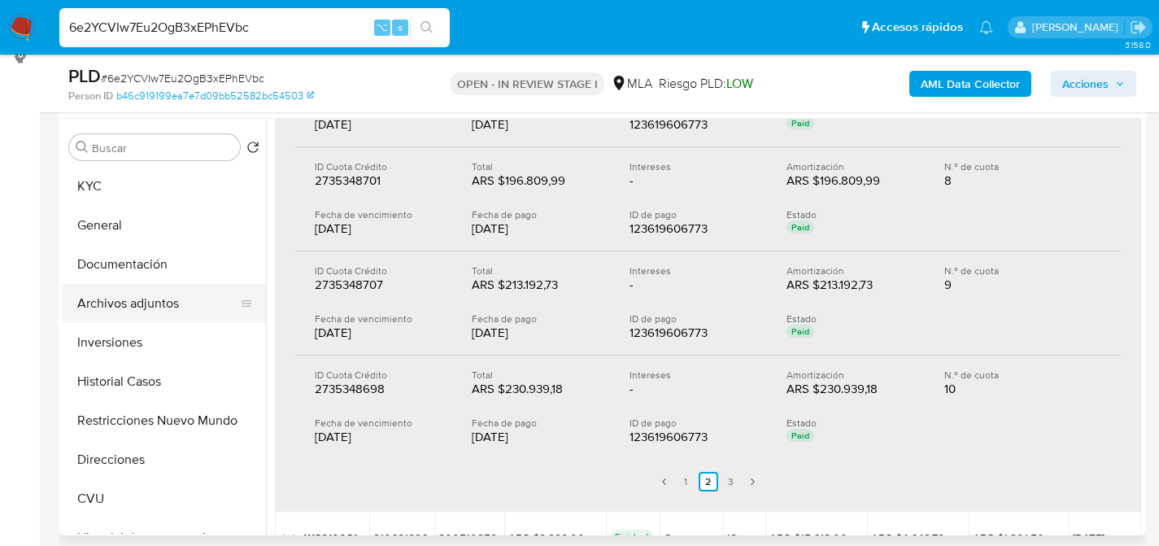
click at [115, 286] on button "Archivos adjuntos" at bounding box center [158, 303] width 190 height 39
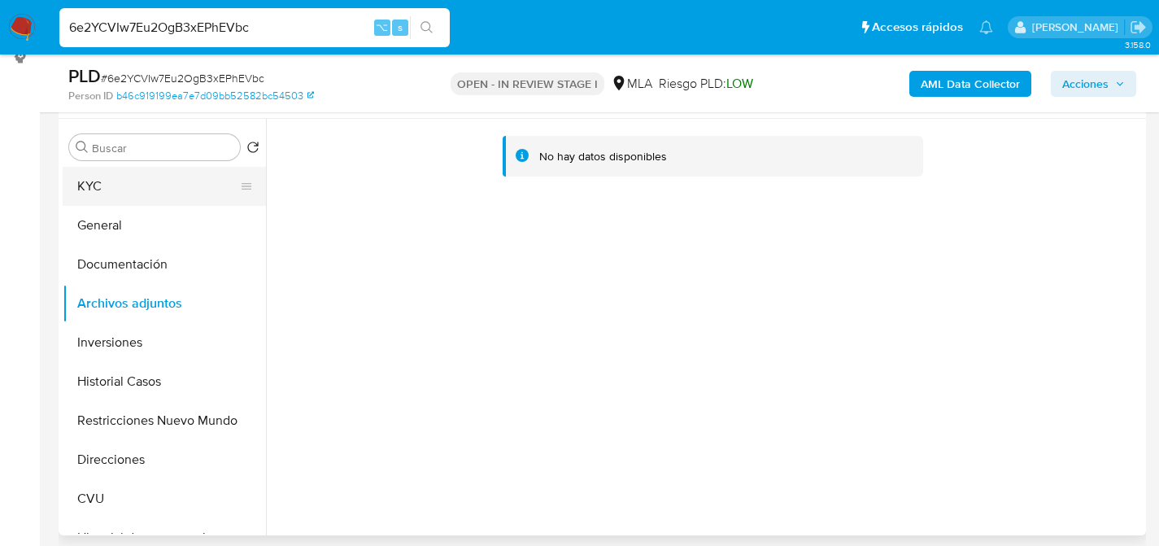
click at [105, 196] on button "KYC" at bounding box center [158, 186] width 190 height 39
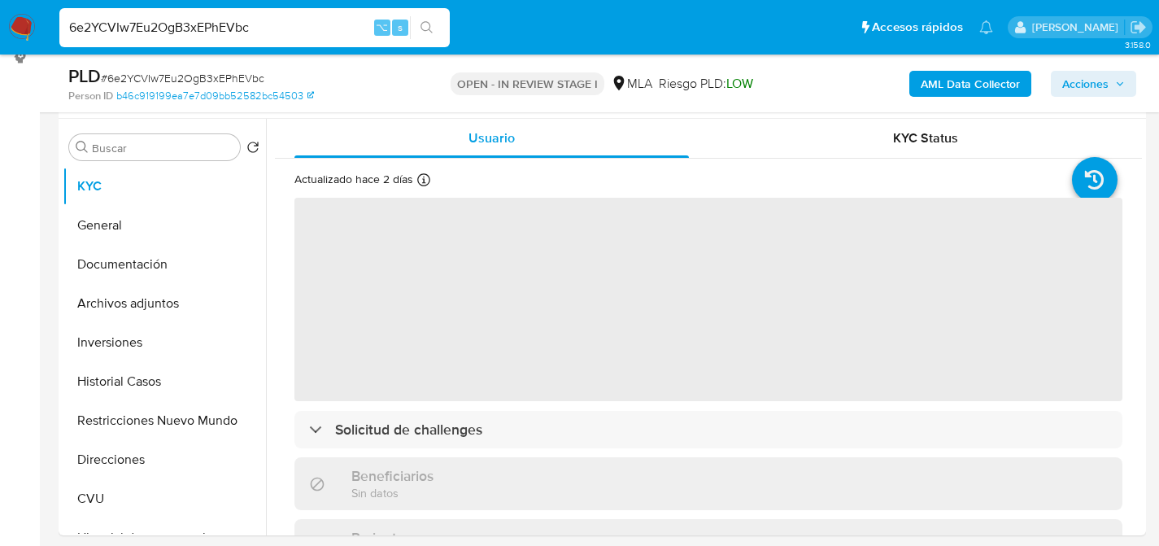
click at [168, 40] on div "6e2YCVIw7Eu2OgB3xEPhEVbc ⌥ s" at bounding box center [254, 27] width 390 height 39
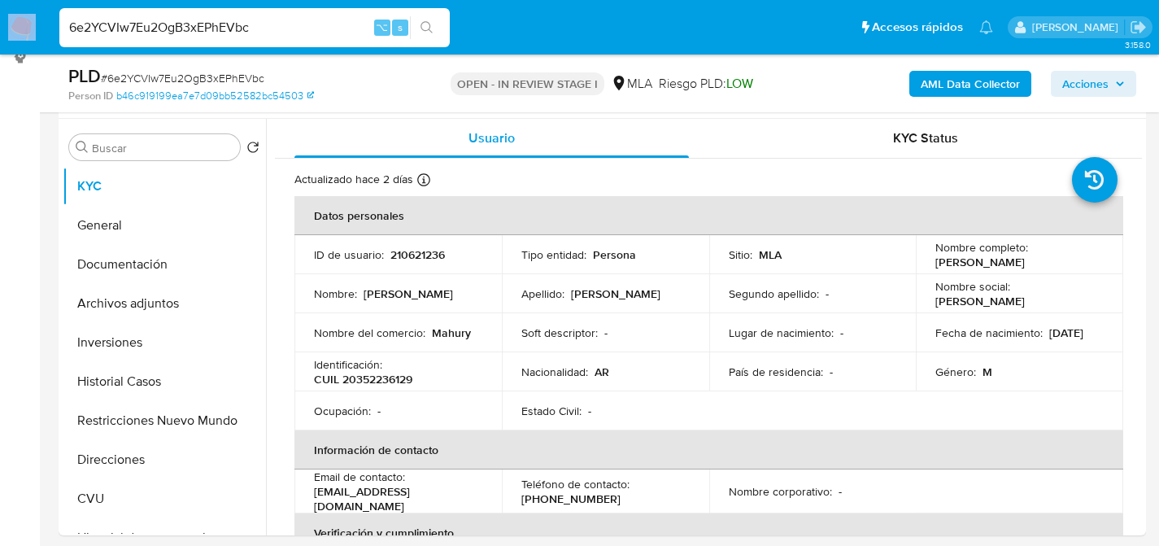
click at [168, 40] on div "6e2YCVIw7Eu2OgB3xEPhEVbc ⌥ s" at bounding box center [254, 27] width 390 height 39
click at [173, 29] on input "6e2YCVIw7Eu2OgB3xEPhEVbc" at bounding box center [254, 27] width 390 height 21
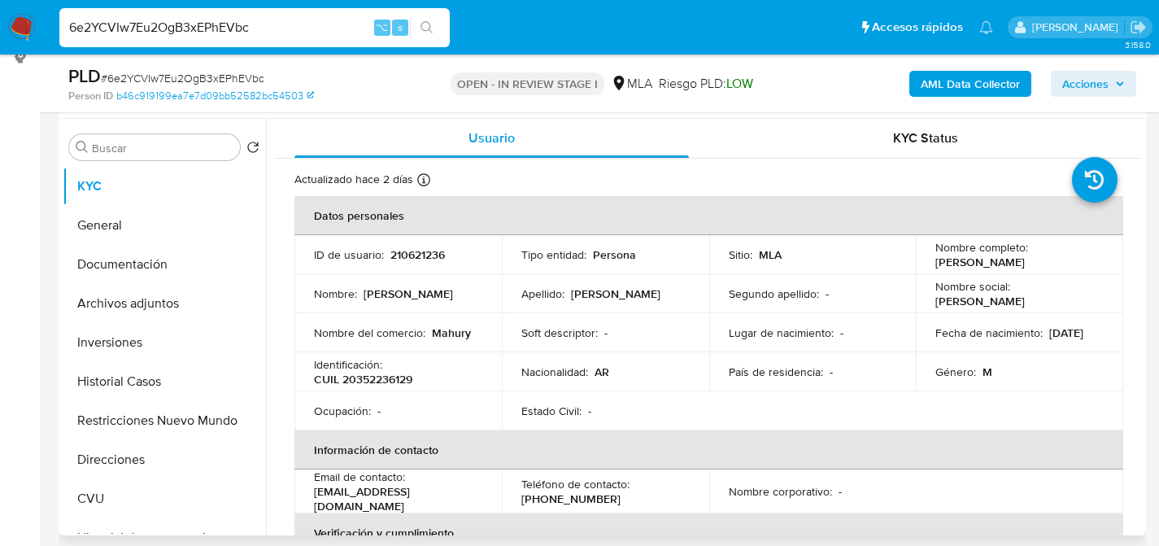
click at [411, 249] on p "210621236" at bounding box center [417, 254] width 54 height 15
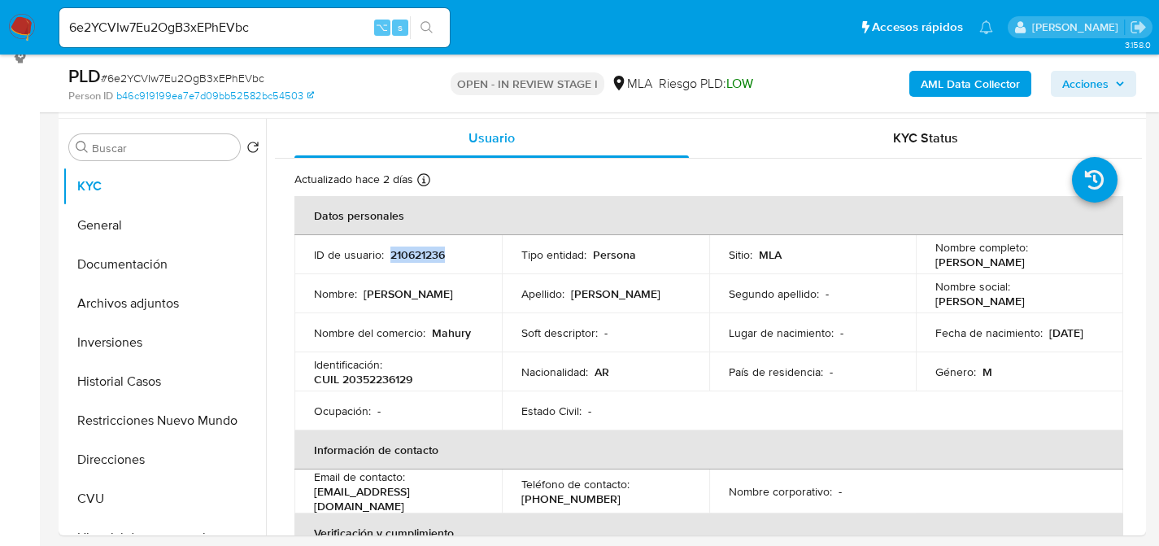
copy p "210621236"
